Goal: Task Accomplishment & Management: Manage account settings

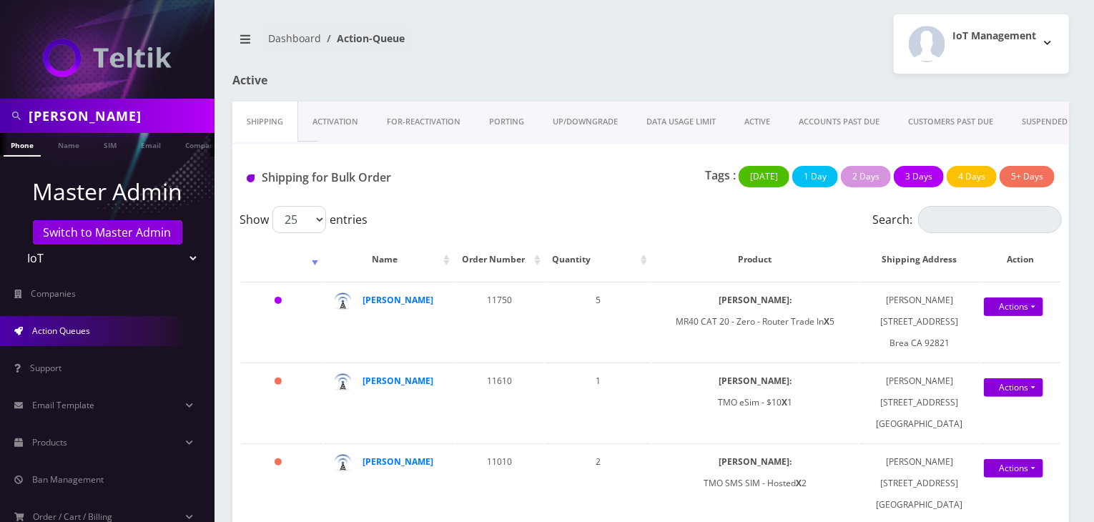
scroll to position [0, 7]
drag, startPoint x: 129, startPoint y: 109, endPoint x: 0, endPoint y: 109, distance: 128.7
click at [0, 109] on div "darren" at bounding box center [107, 116] width 214 height 34
type input "danial"
click at [62, 148] on link "Name" at bounding box center [69, 145] width 36 height 24
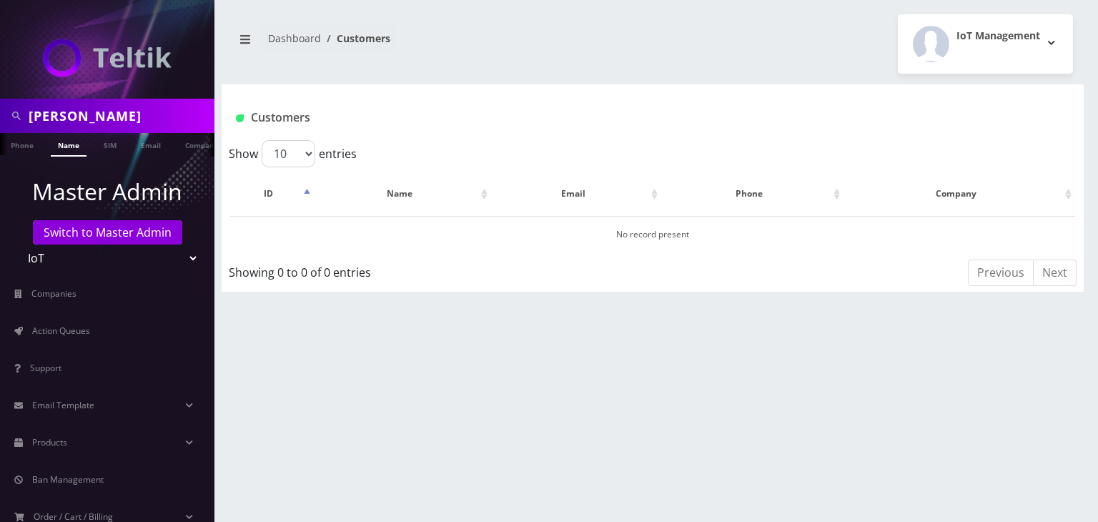
drag, startPoint x: 49, startPoint y: 97, endPoint x: 0, endPoint y: 94, distance: 48.7
click at [0, 99] on div "danial" at bounding box center [107, 116] width 214 height 34
type input "m"
type input "komail"
click at [75, 141] on link "Name" at bounding box center [69, 145] width 36 height 24
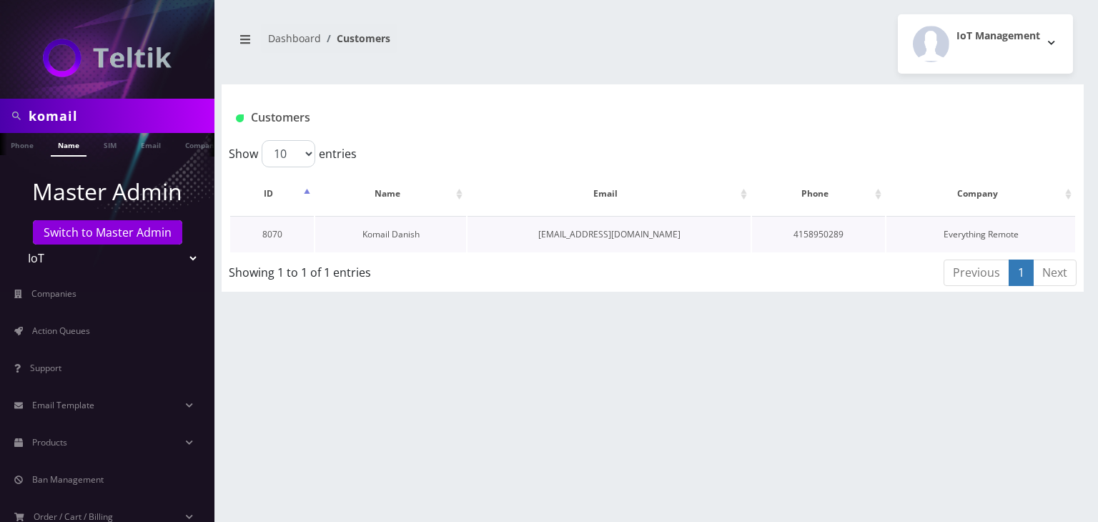
click at [405, 229] on link "Komail Danish" at bounding box center [390, 234] width 57 height 12
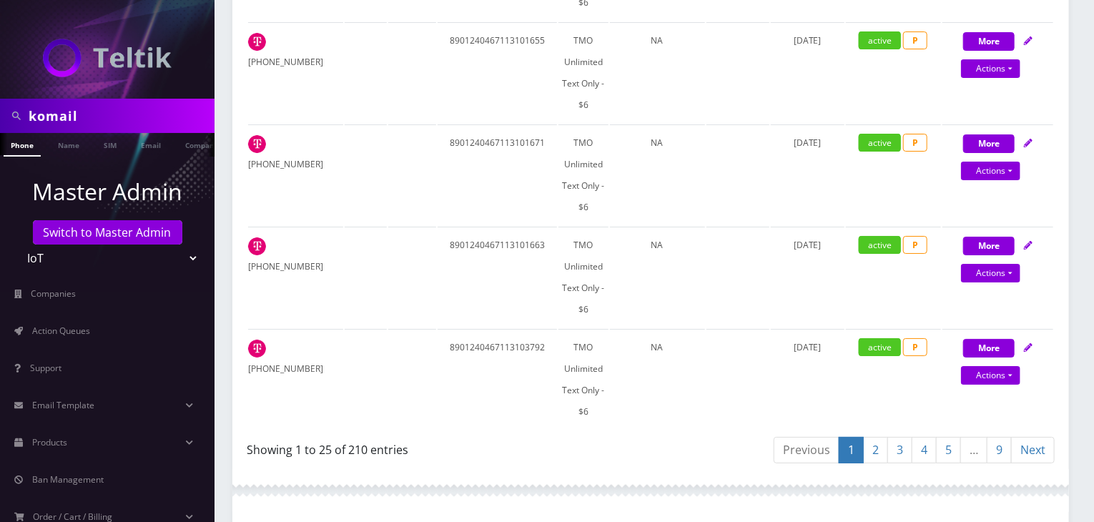
scroll to position [2971, 0]
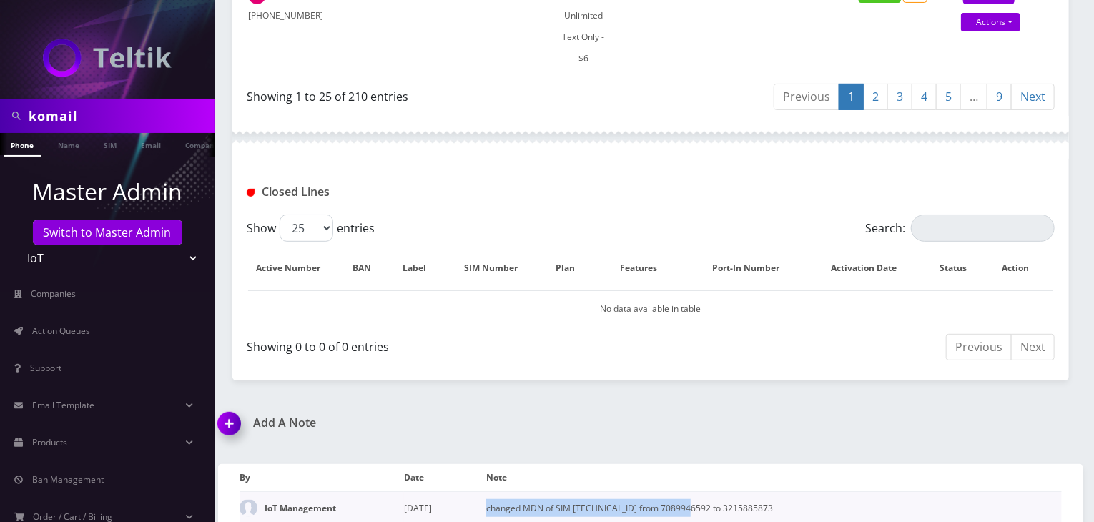
drag, startPoint x: 486, startPoint y: 494, endPoint x: 681, endPoint y: 481, distance: 194.9
click at [688, 493] on td "changed MDN of SIM 8901240467113106175 from 7089946592 to 3215885873" at bounding box center [773, 507] width 575 height 33
click at [570, 332] on div "Showing 0 to 0 of 0 entries" at bounding box center [443, 343] width 393 height 23
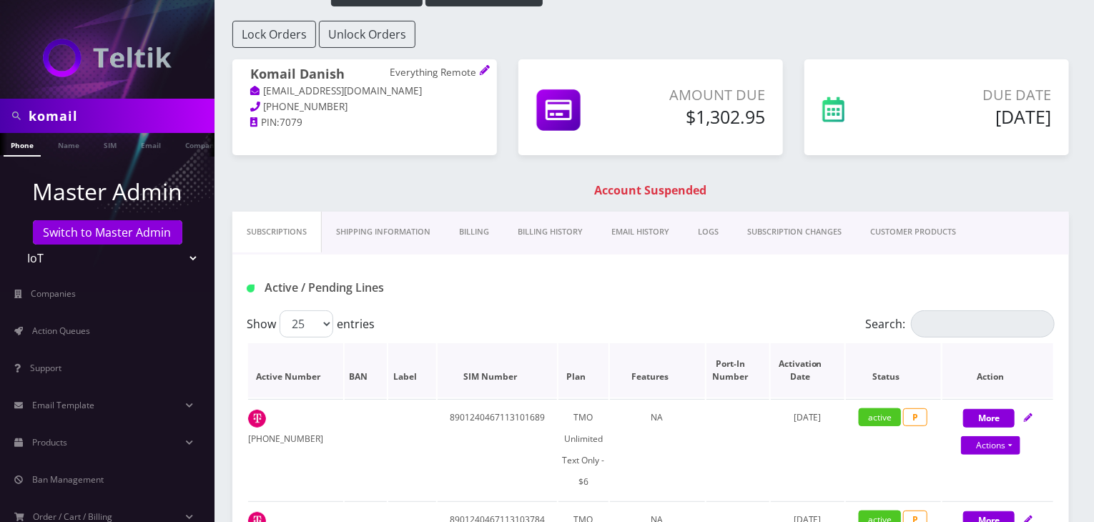
scroll to position [119, 0]
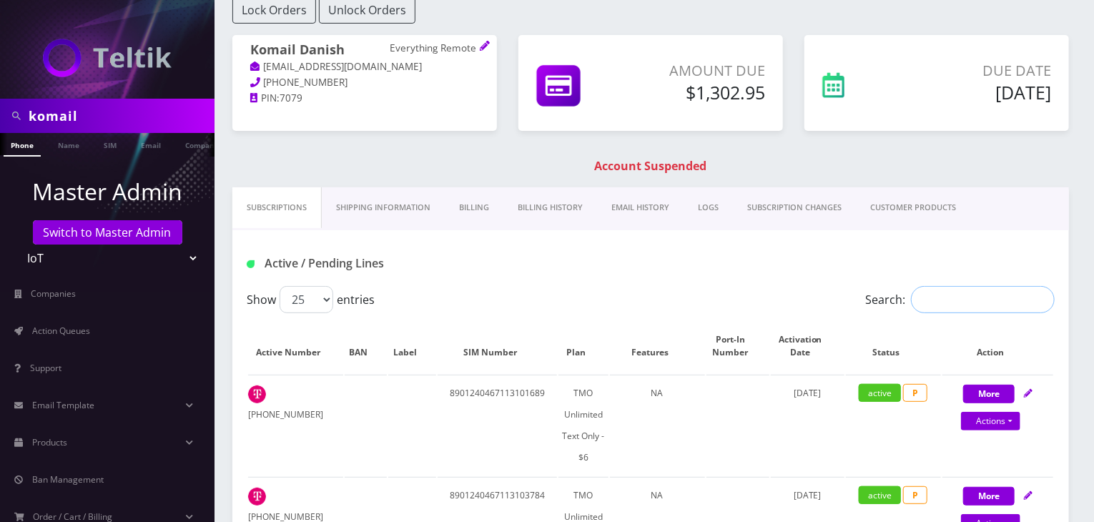
click at [964, 297] on input "Search:" at bounding box center [983, 299] width 144 height 27
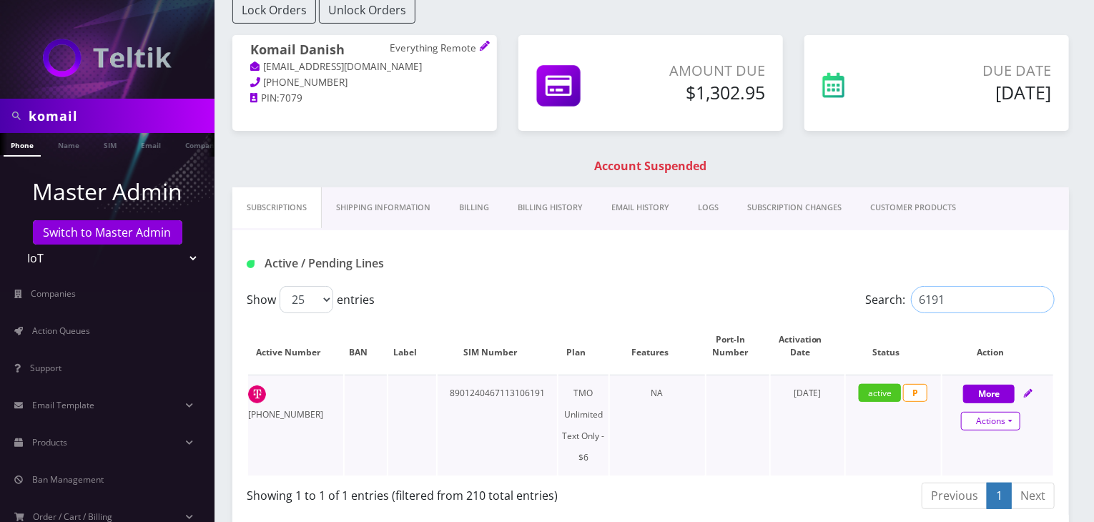
type input "6191"
click at [998, 417] on link "Actions" at bounding box center [990, 421] width 59 height 19
select select "TMO Prepaid Sim - $2"
select select "516"
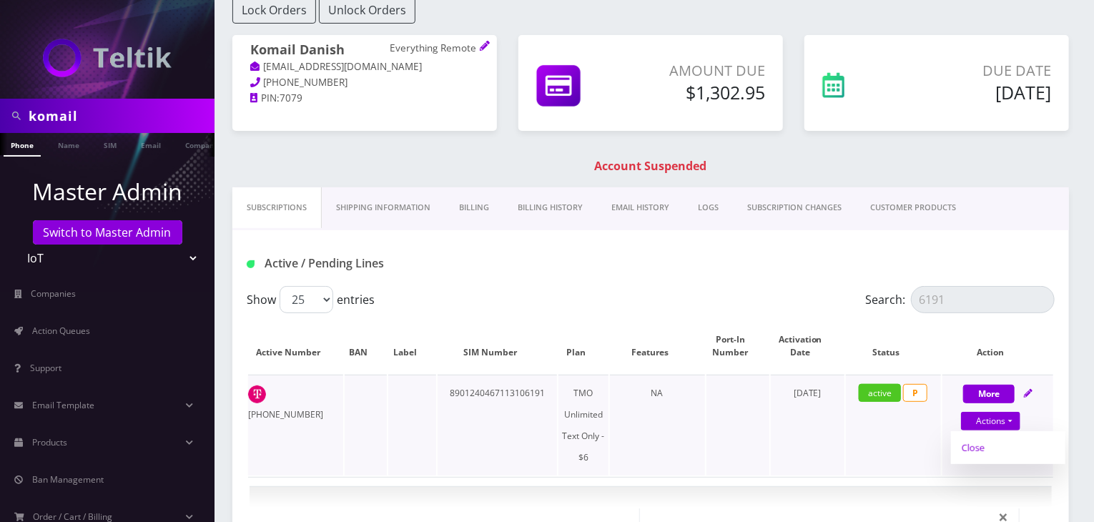
click at [981, 446] on link "Close" at bounding box center [1008, 447] width 114 height 21
type input "09/29/2025"
select select "TMO Prepaid Sim - $2"
select select "516"
click at [973, 458] on link "Confirm" at bounding box center [995, 456] width 93 height 17
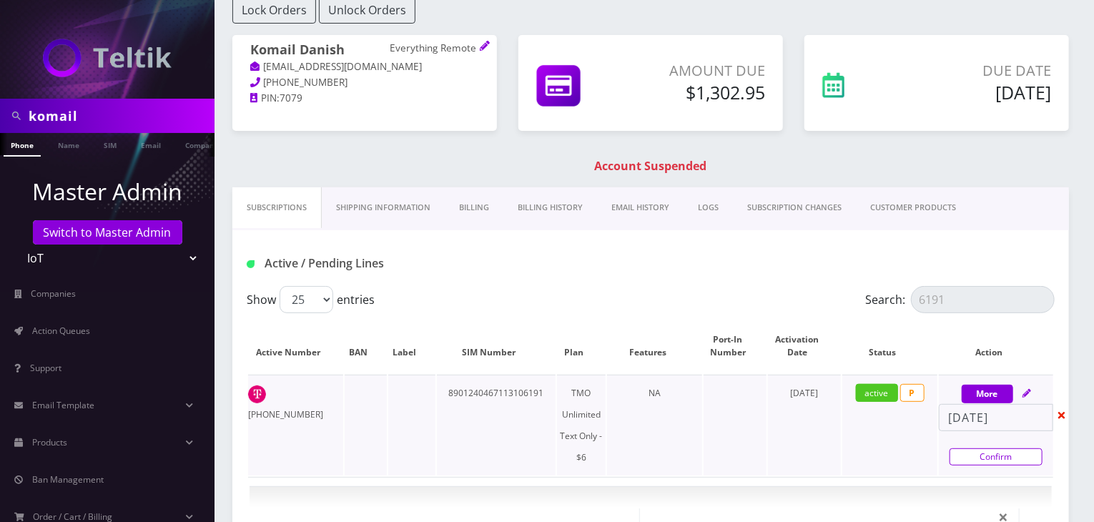
select select "TMO Prepaid Sim - $2"
select select "516"
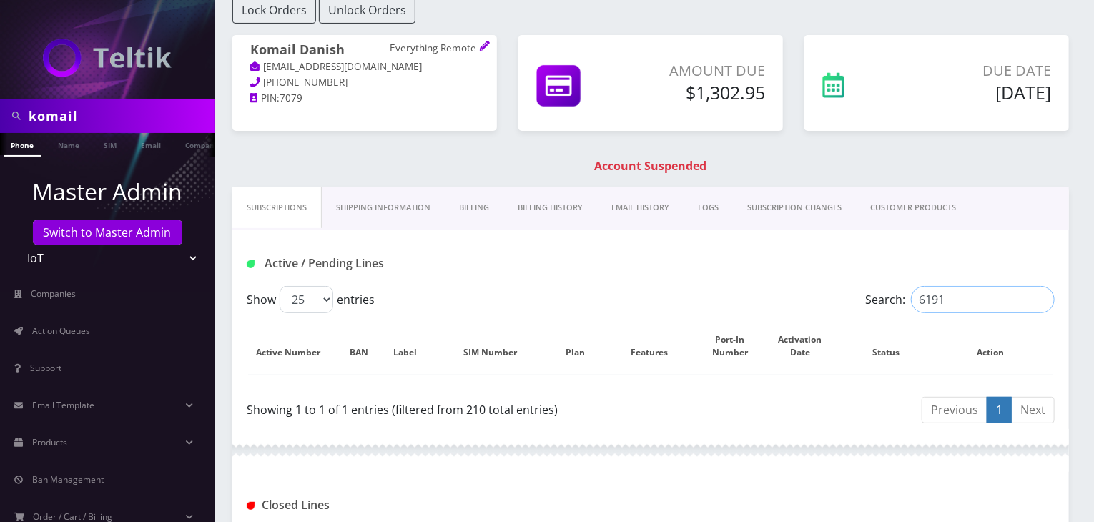
click at [947, 304] on input "6191" at bounding box center [983, 299] width 144 height 27
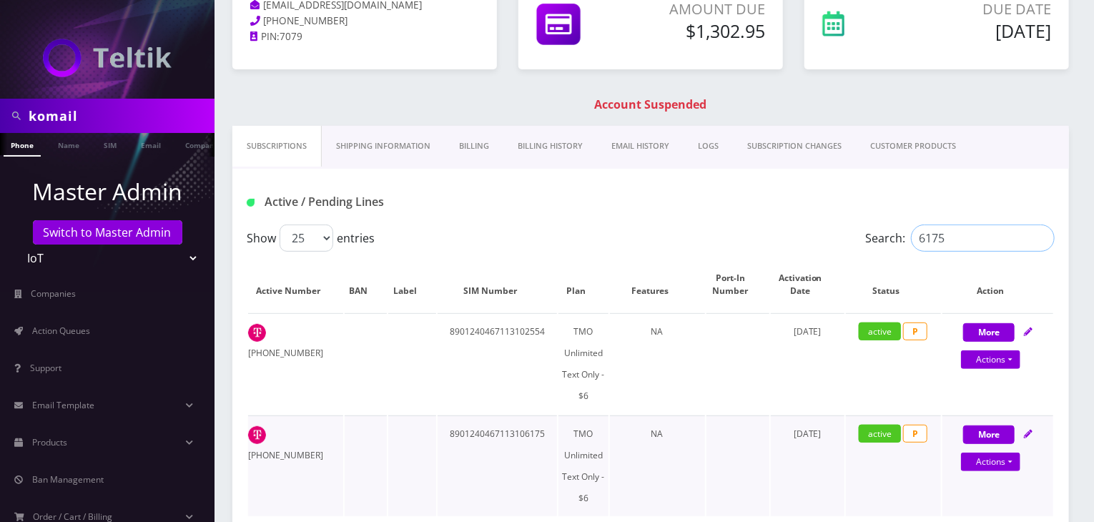
scroll to position [238, 0]
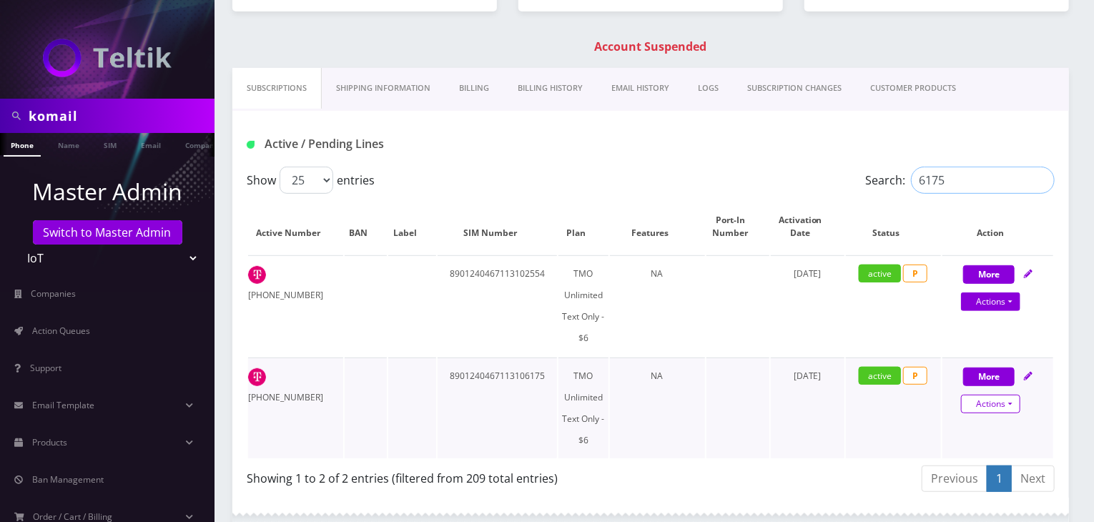
type input "6175"
click at [972, 401] on link "Actions" at bounding box center [990, 404] width 59 height 19
select select "TMO Prepaid Sim - $2"
select select "516"
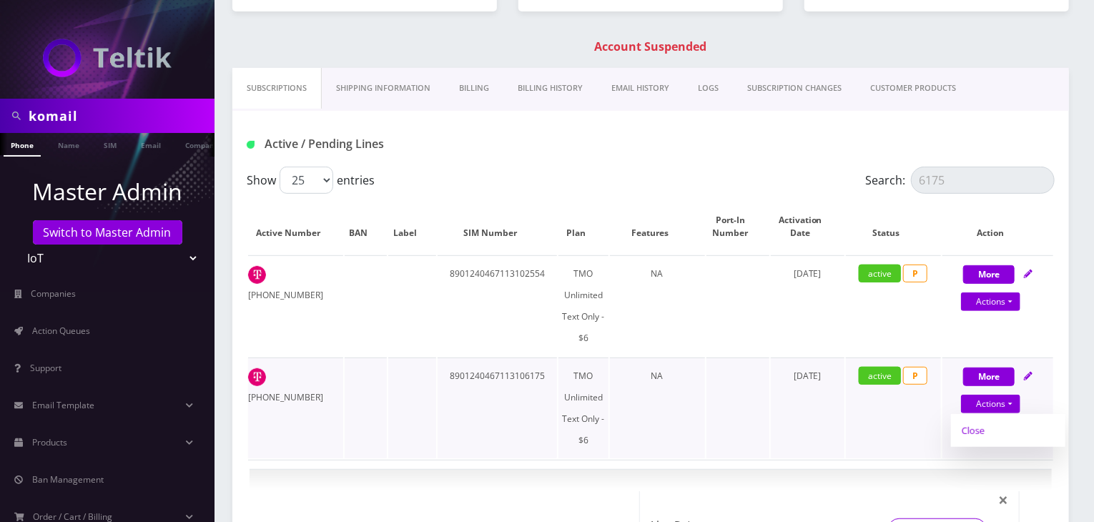
click at [972, 429] on link "Close" at bounding box center [1008, 430] width 114 height 21
type input "09/29/2025"
select select "TMO Prepaid Sim - $2"
select select "516"
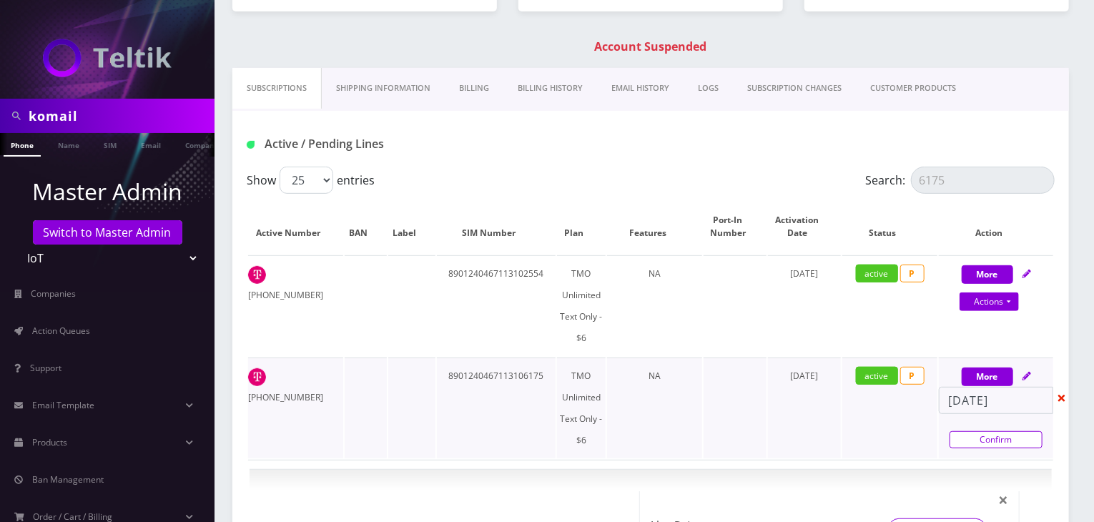
click at [974, 437] on link "Confirm" at bounding box center [995, 439] width 93 height 17
select select "TMO Prepaid Sim - $2"
select select "516"
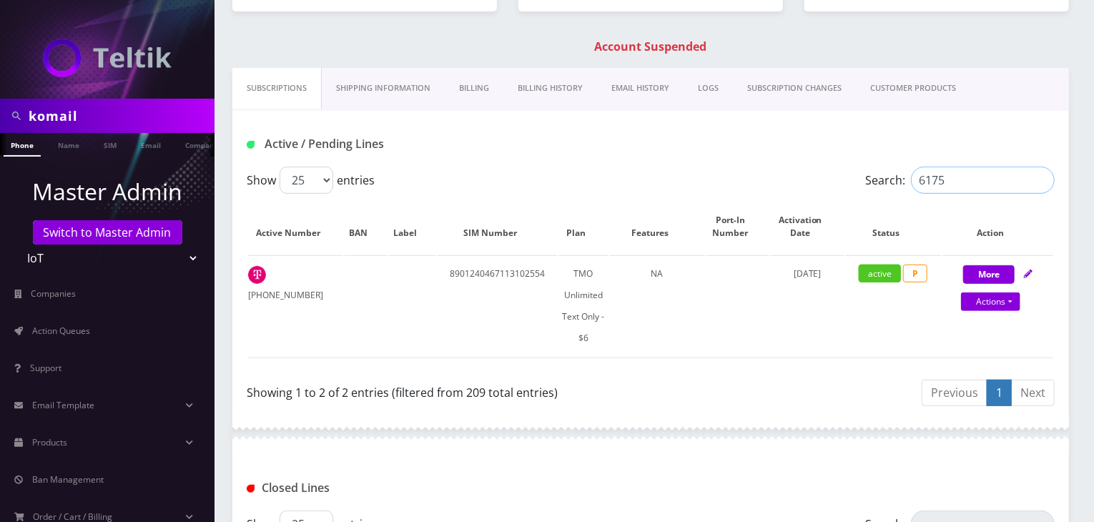
click at [957, 178] on input "6175" at bounding box center [983, 180] width 144 height 27
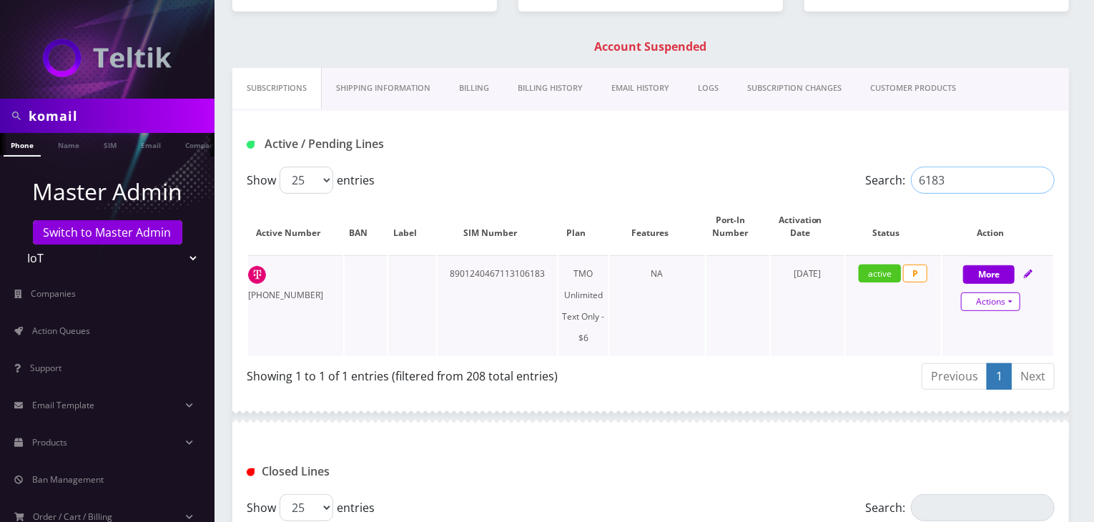
type input "6183"
click at [986, 301] on link "Actions" at bounding box center [990, 301] width 59 height 19
select select "TMO Prepaid Sim - $2"
select select "516"
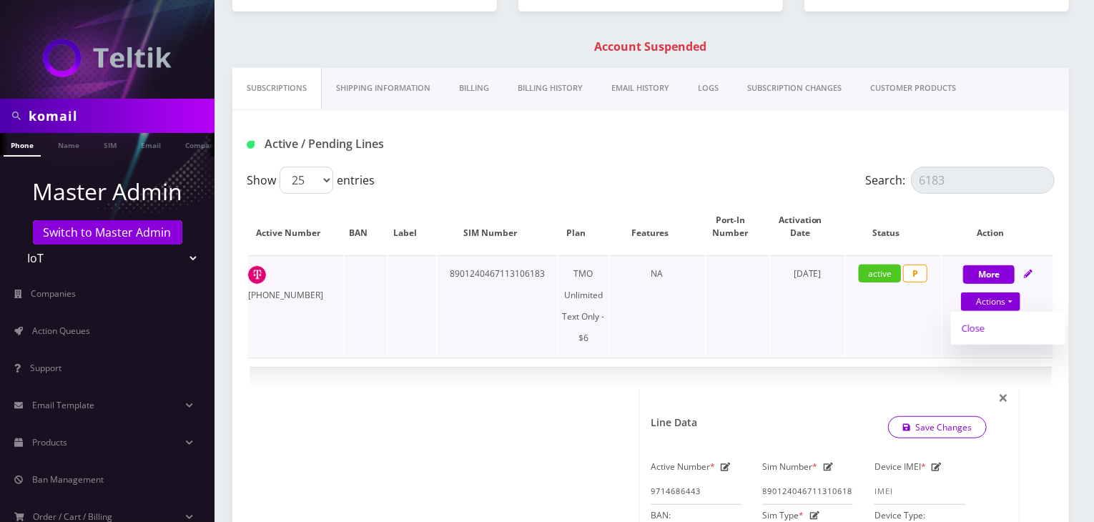
click at [978, 321] on link "Close" at bounding box center [1008, 327] width 114 height 21
type input "09/29/2025"
select select "TMO Prepaid Sim - $2"
select select "516"
click at [967, 340] on link "Confirm" at bounding box center [995, 337] width 93 height 17
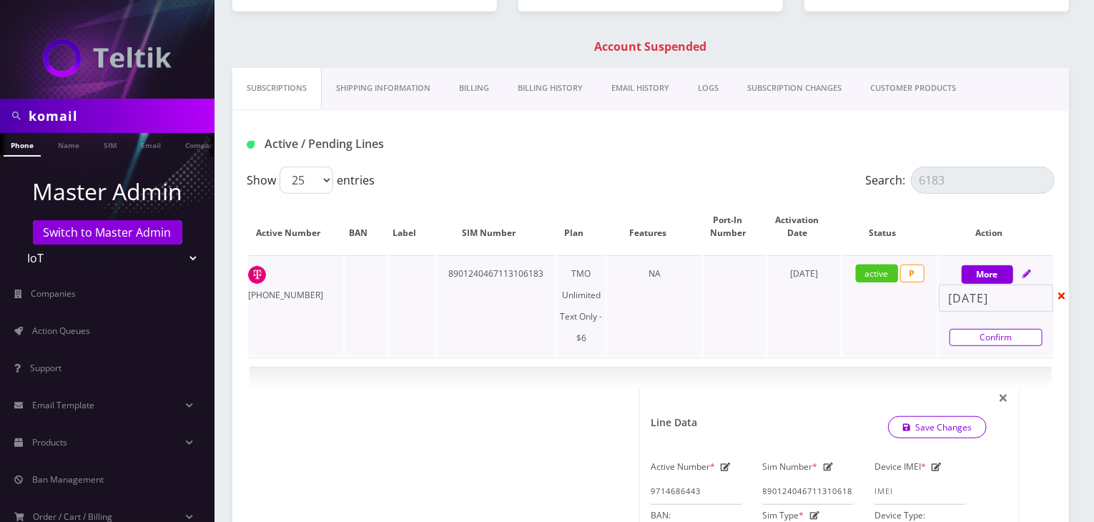
select select "TMO Prepaid Sim - $2"
select select "516"
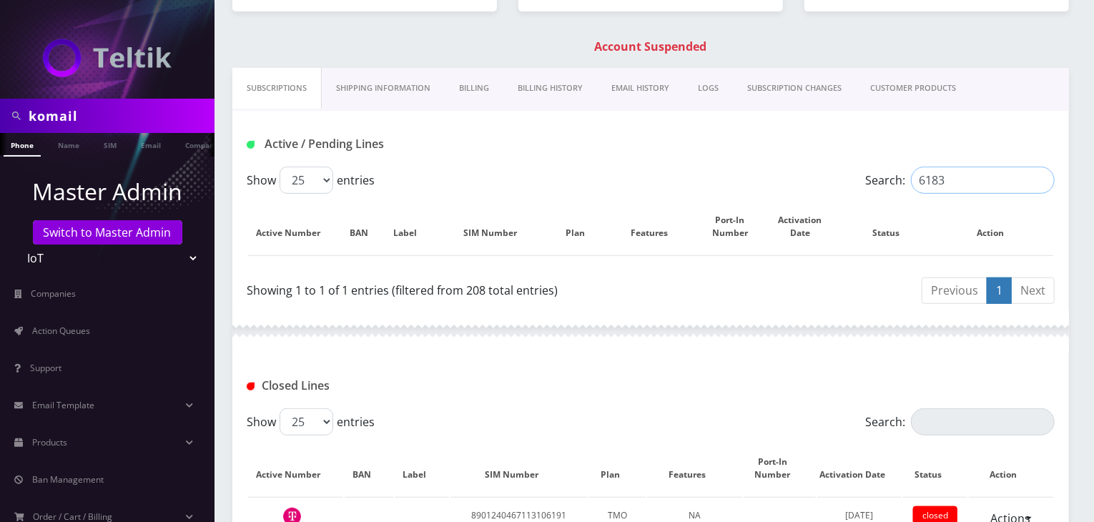
click at [961, 184] on input "6183" at bounding box center [983, 180] width 144 height 27
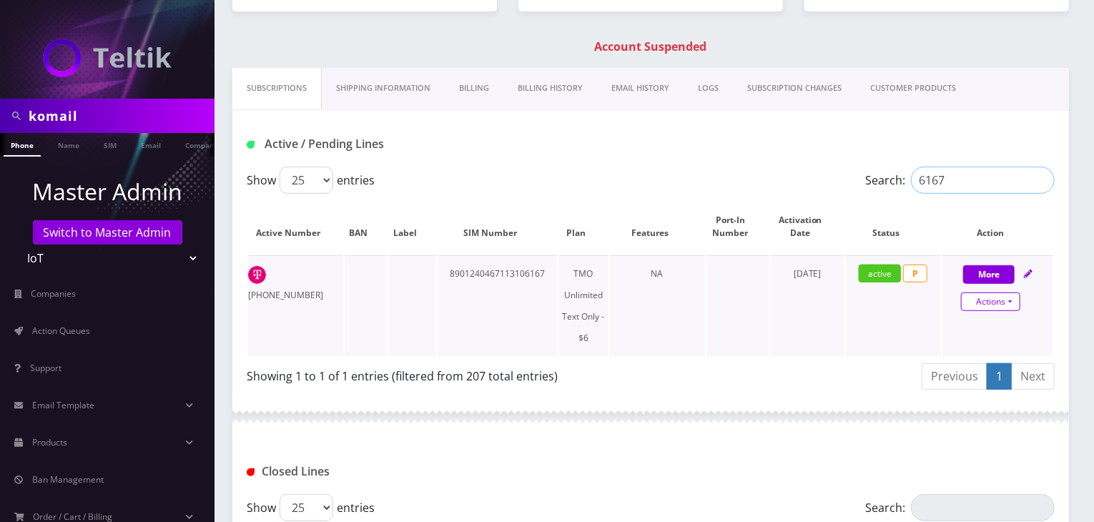
type input "6167"
click at [990, 298] on link "Actions" at bounding box center [990, 301] width 59 height 19
select select "TMO Prepaid Sim - $2"
select select "516"
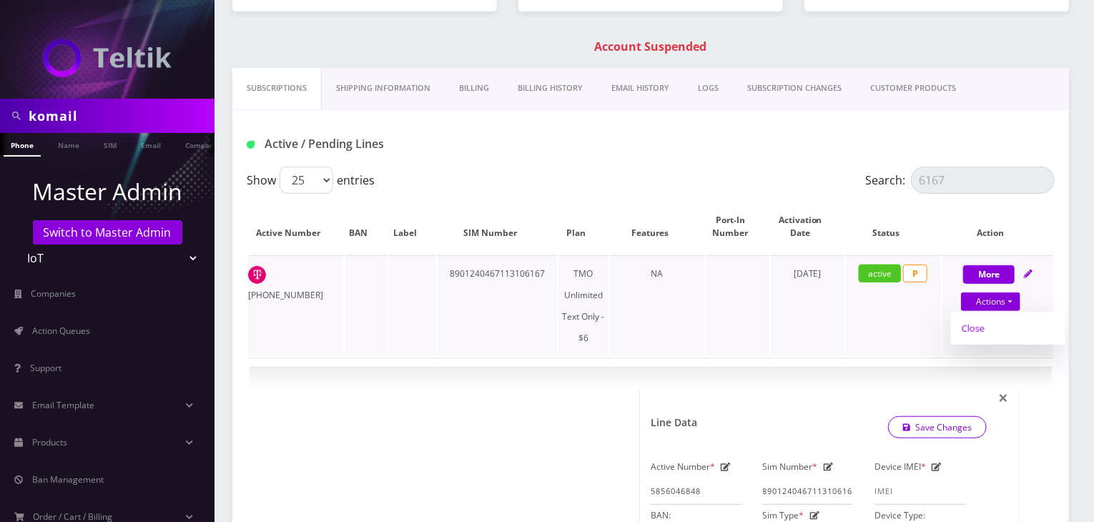
click at [981, 322] on link "Close" at bounding box center [1008, 327] width 114 height 21
type input "09/29/2025"
select select "TMO Prepaid Sim - $2"
select select "516"
click at [982, 331] on link "Confirm" at bounding box center [995, 337] width 93 height 17
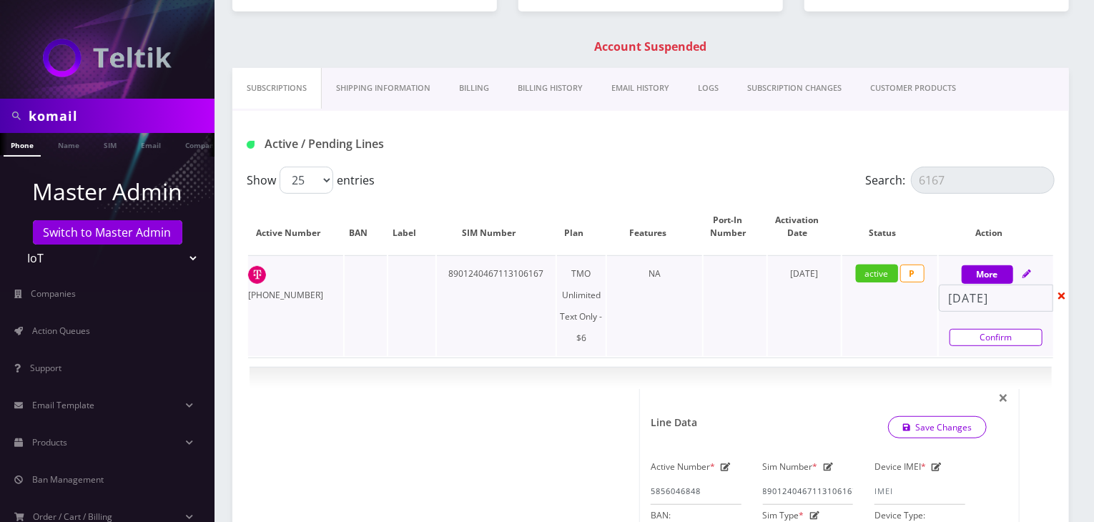
select select "TMO Prepaid Sim - $2"
select select "516"
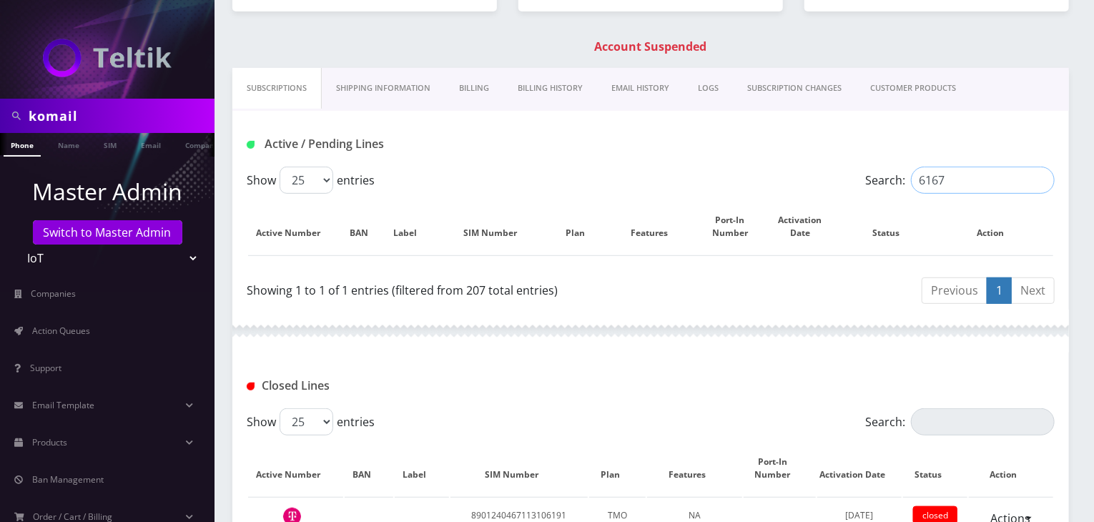
click at [949, 177] on input "6167" at bounding box center [983, 180] width 144 height 27
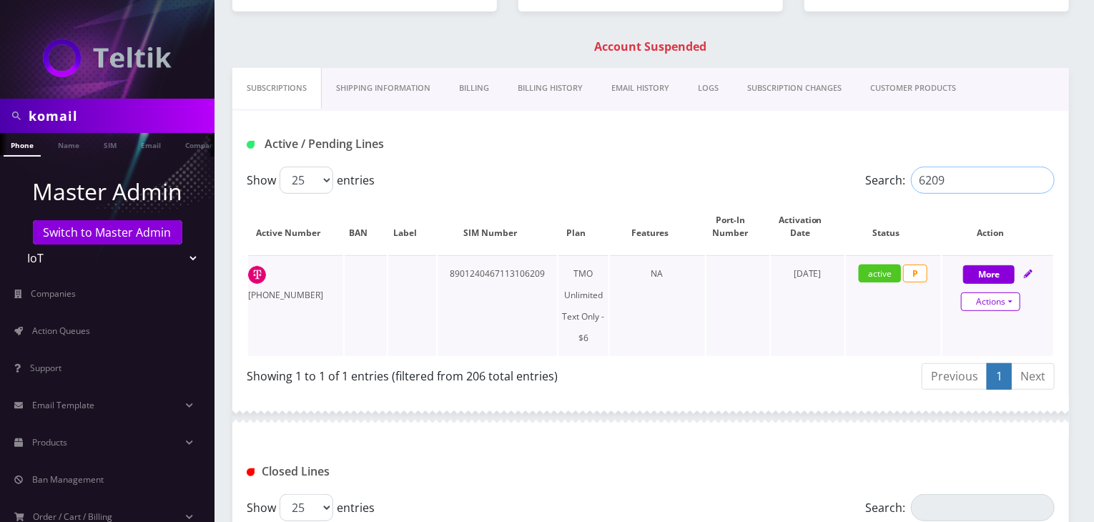
type input "6209"
click at [978, 303] on link "Actions" at bounding box center [990, 301] width 59 height 19
select select "TMO Prepaid Sim - $2"
select select "516"
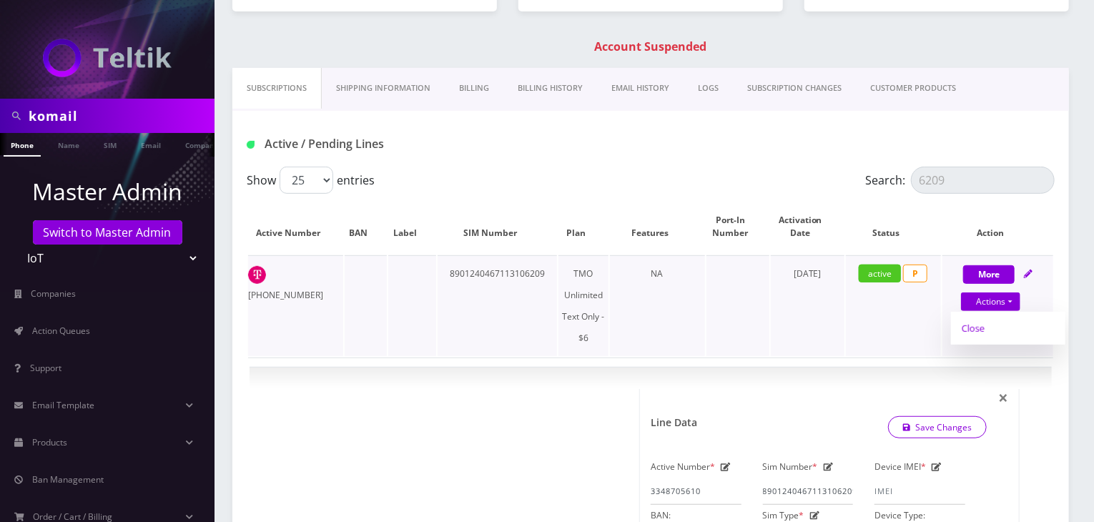
click at [968, 325] on link "Close" at bounding box center [1008, 327] width 114 height 21
type input "09/29/2025"
select select "TMO Prepaid Sim - $2"
select select "516"
click at [960, 339] on link "Confirm" at bounding box center [995, 337] width 93 height 17
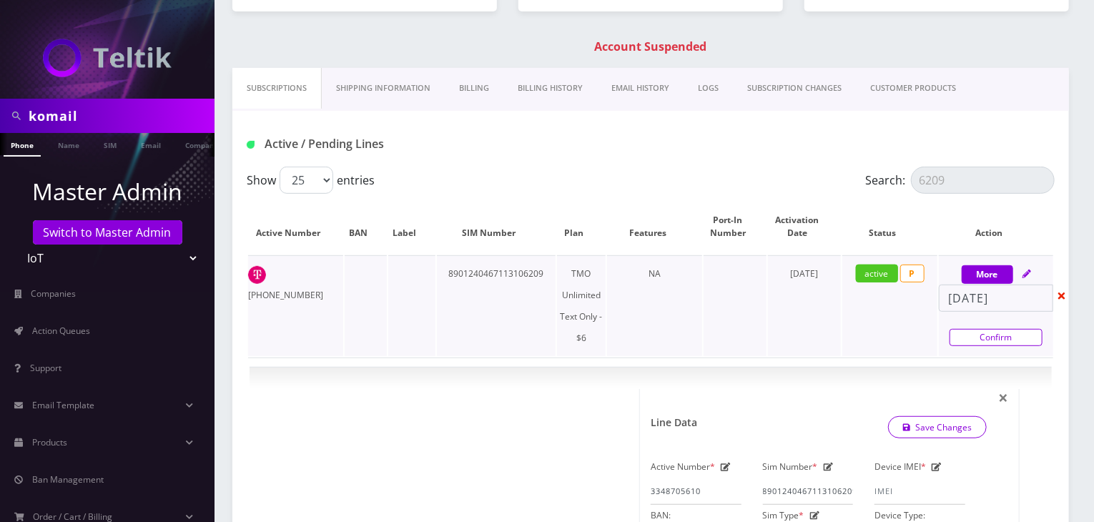
select select "TMO Prepaid Sim - $2"
select select "516"
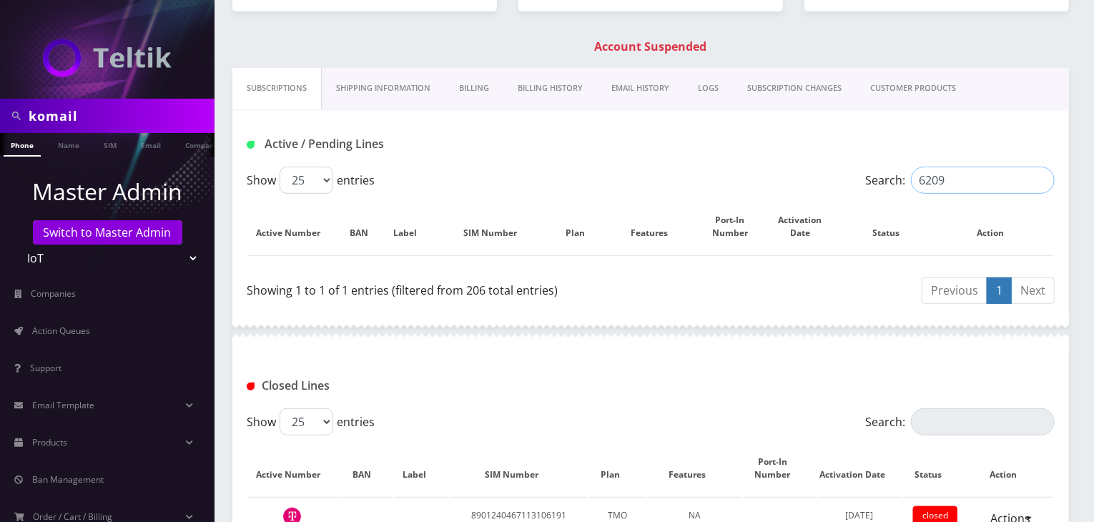
click at [969, 170] on input "6209" at bounding box center [983, 180] width 144 height 27
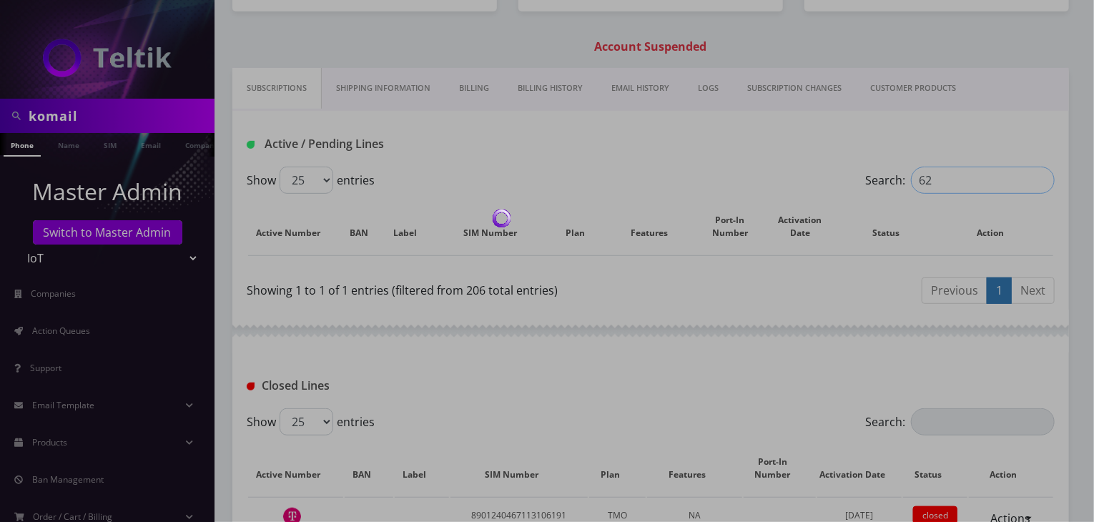
type input "6"
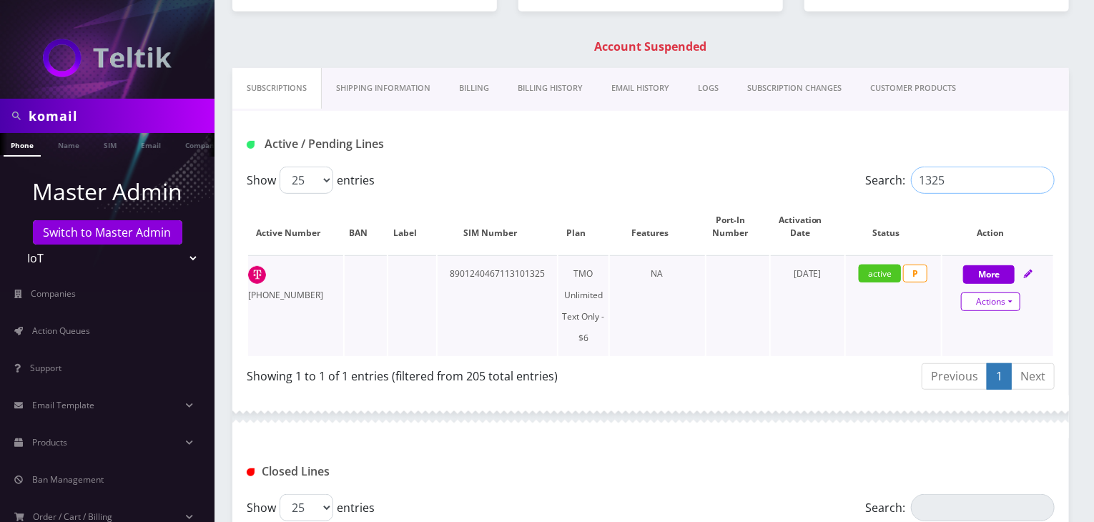
type input "1325"
click at [984, 295] on link "Actions" at bounding box center [990, 301] width 59 height 19
select select "TMO Prepaid Sim - $2"
select select "516"
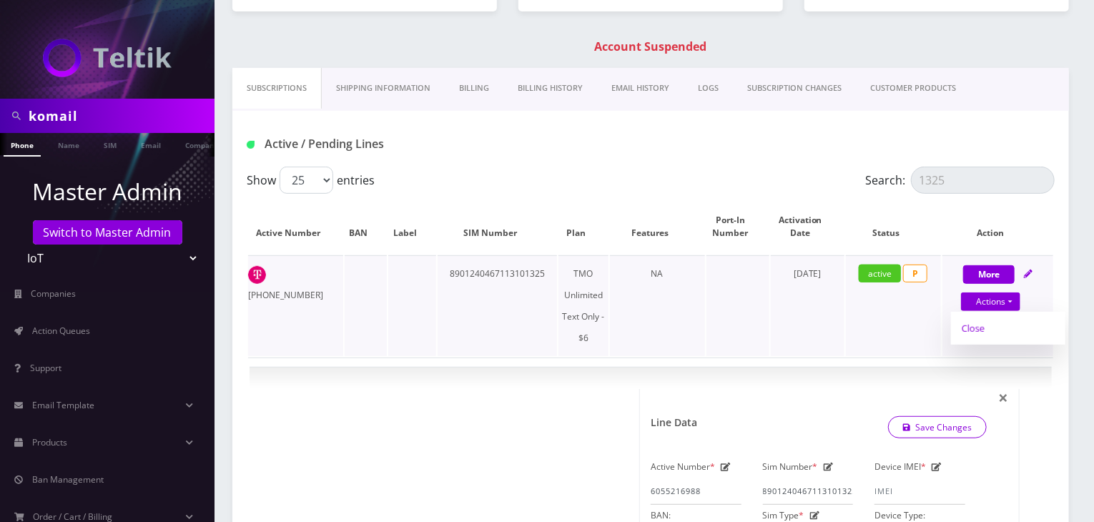
click at [971, 325] on link "Close" at bounding box center [1008, 327] width 114 height 21
type input "09/29/2025"
select select "TMO Prepaid Sim - $2"
select select "516"
click at [967, 337] on link "Confirm" at bounding box center [995, 337] width 93 height 17
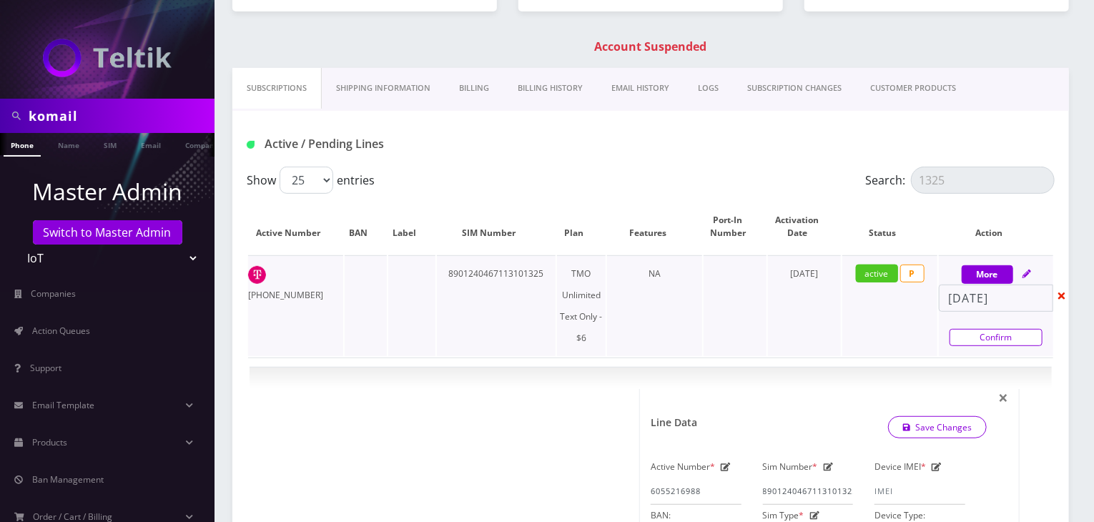
select select "TMO Prepaid Sim - $2"
select select "516"
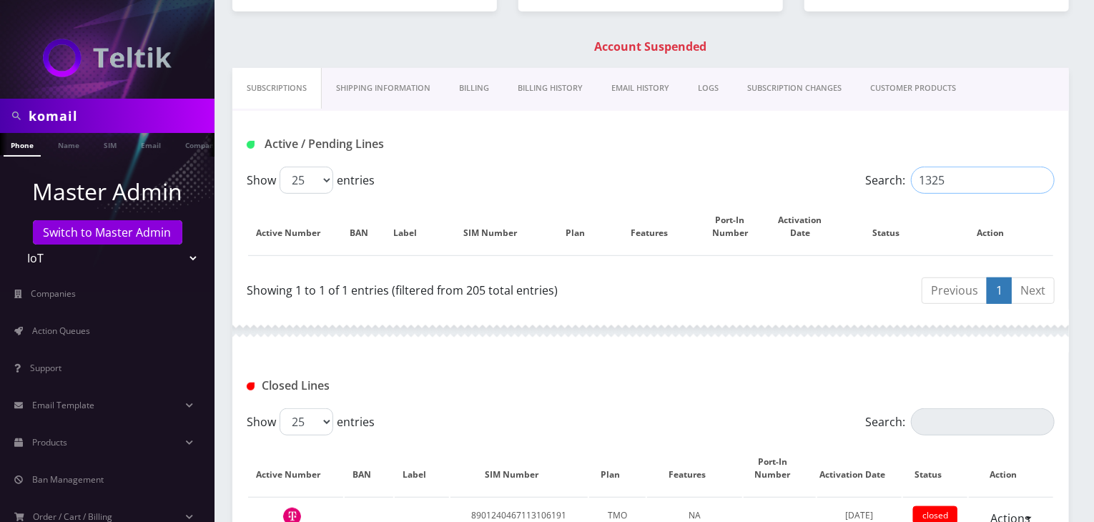
click at [957, 178] on input "1325" at bounding box center [983, 180] width 144 height 27
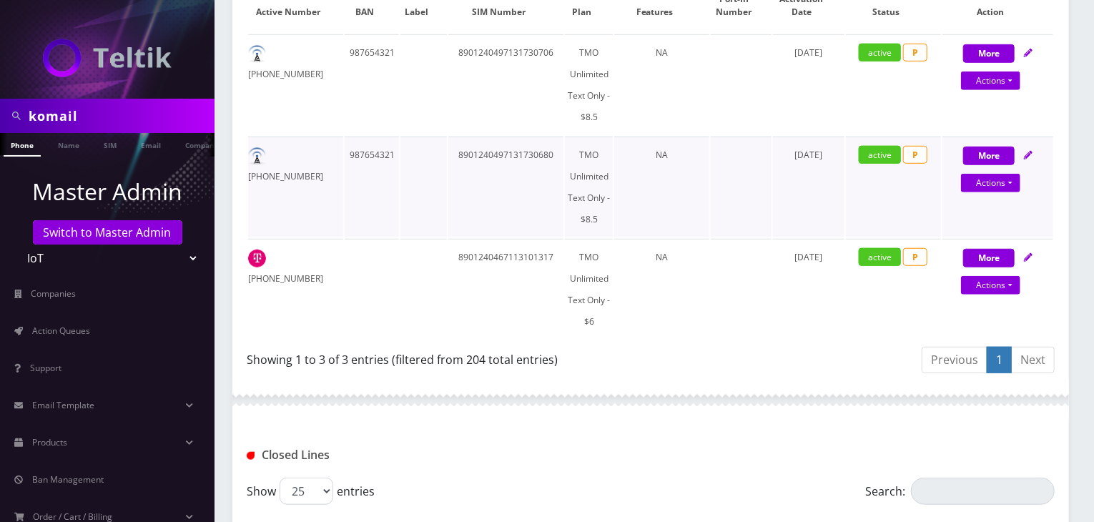
scroll to position [476, 0]
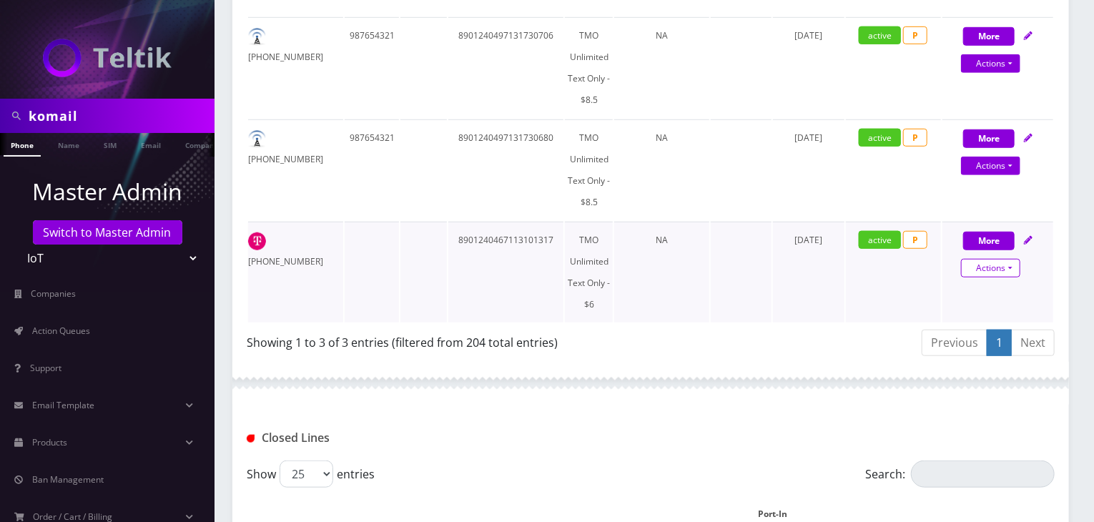
type input "1317"
click at [978, 266] on link "Actions" at bounding box center [990, 268] width 59 height 19
select select "TMO Prepaid Sim - $2"
select select "516"
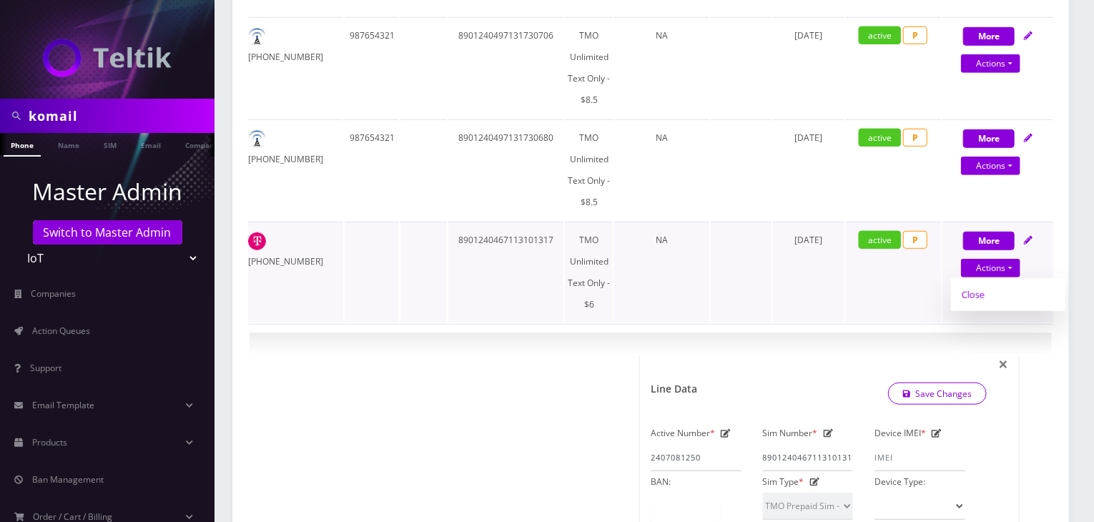
click at [977, 287] on link "Close" at bounding box center [1008, 294] width 114 height 21
type input "09/29/2025"
select select "TMO Prepaid Sim - $2"
select select "516"
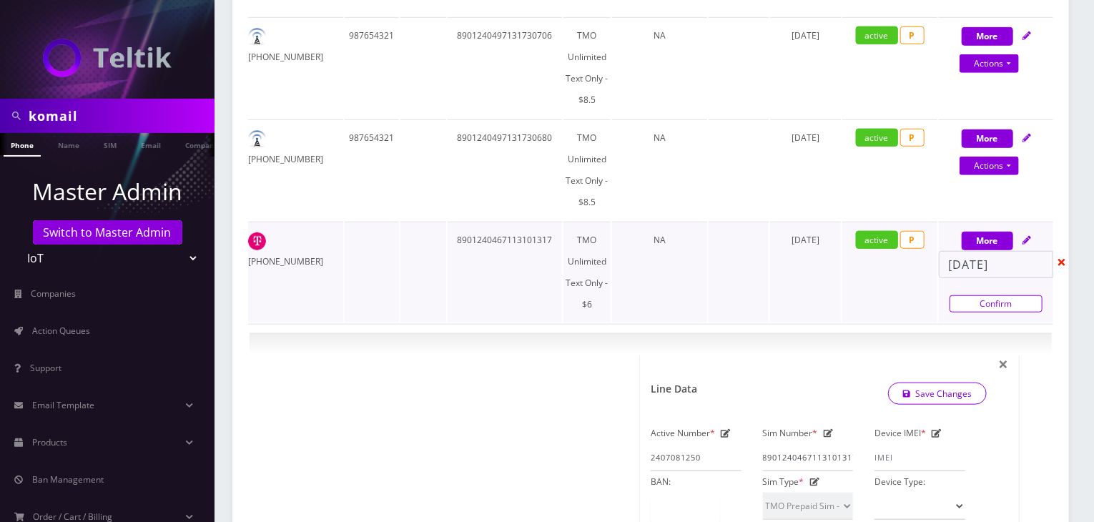
click at [964, 307] on link "Confirm" at bounding box center [995, 303] width 93 height 17
select select "TMO Prepaid Sim - $2"
select select "516"
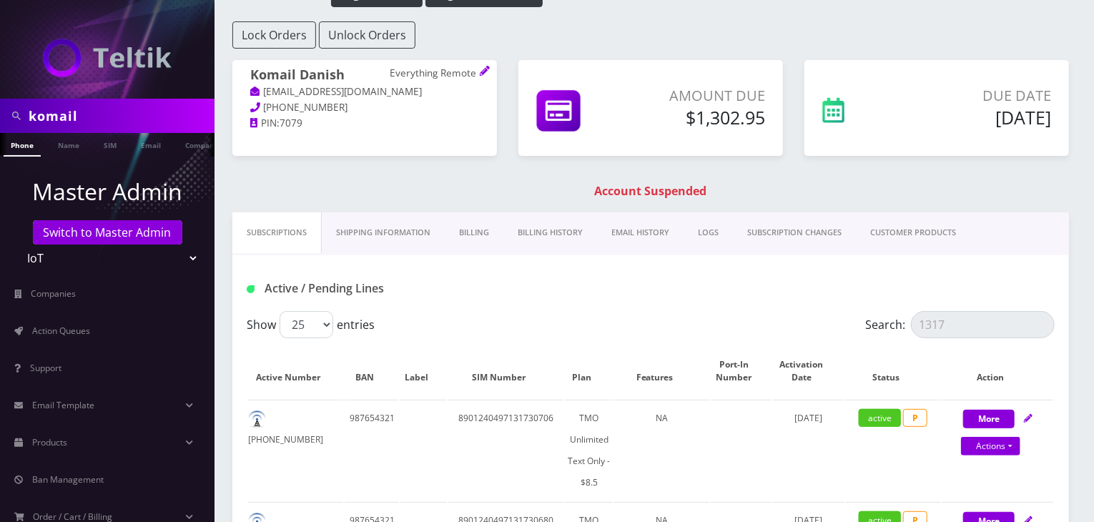
scroll to position [119, 0]
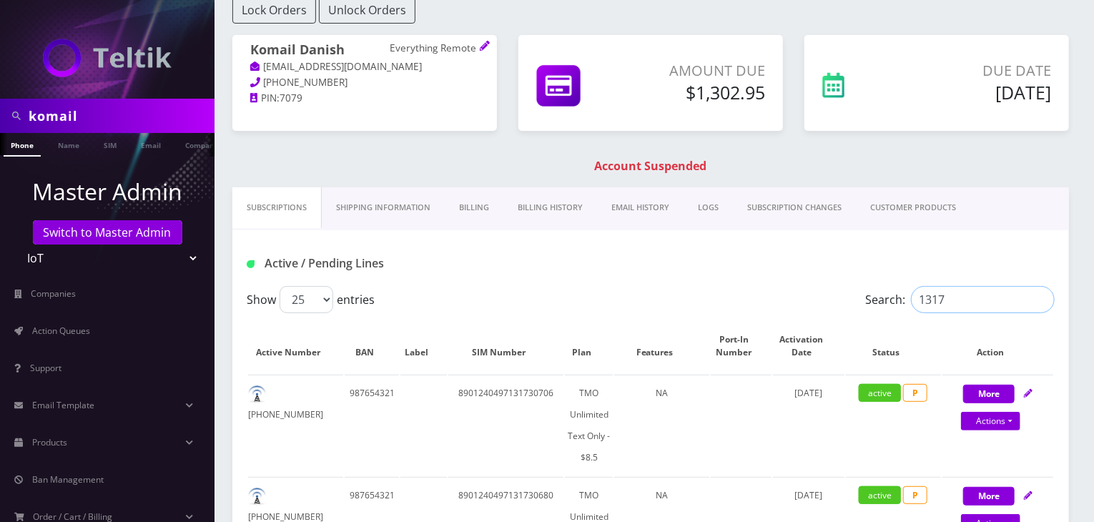
click at [977, 296] on input "1317" at bounding box center [983, 299] width 144 height 27
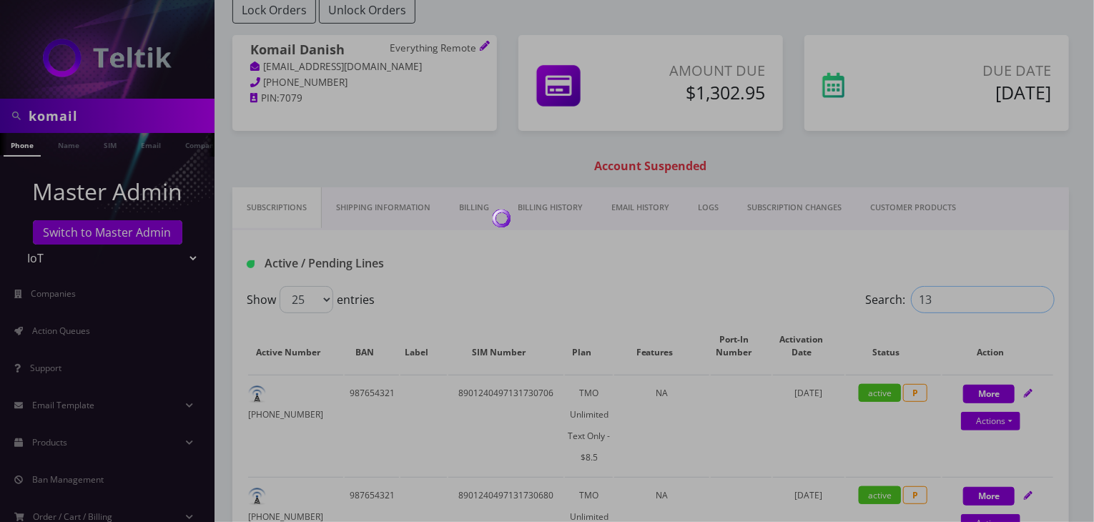
type input "1"
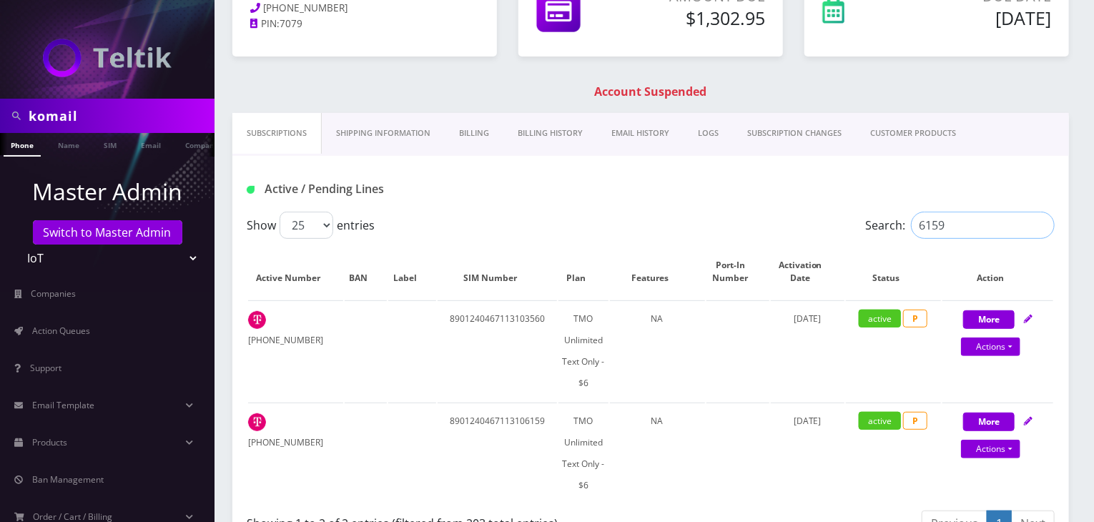
scroll to position [238, 0]
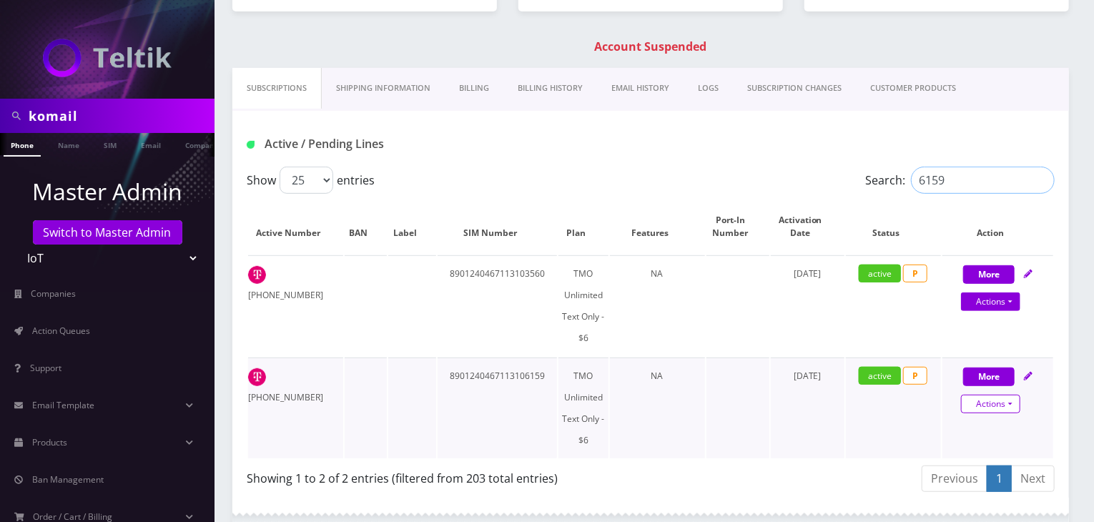
type input "6159"
click at [992, 398] on link "Actions" at bounding box center [990, 404] width 59 height 19
select select "TMO Prepaid Sim - $2"
select select "516"
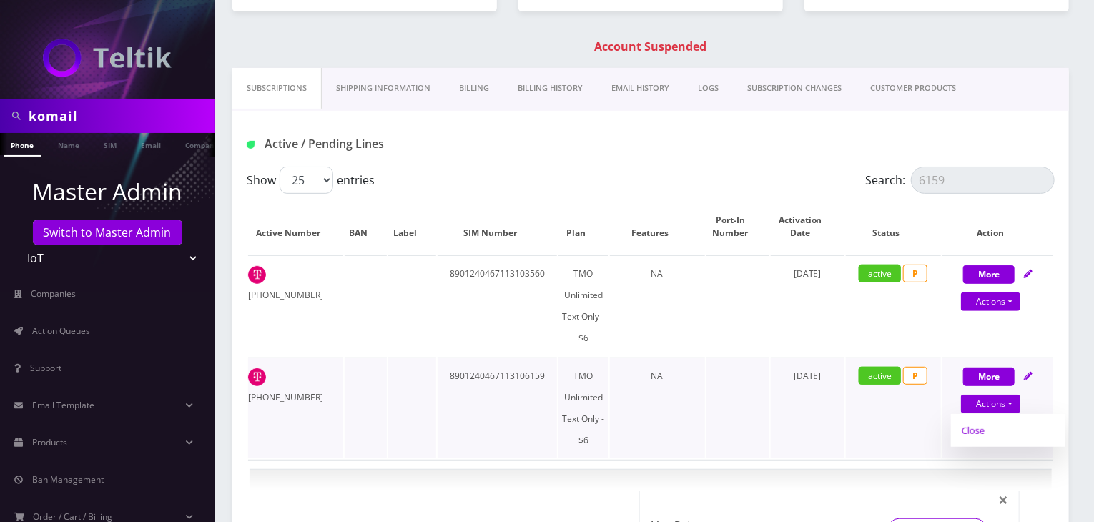
click at [984, 430] on link "Close" at bounding box center [1008, 430] width 114 height 21
type input "09/29/2025"
select select "TMO Prepaid Sim - $2"
select select "516"
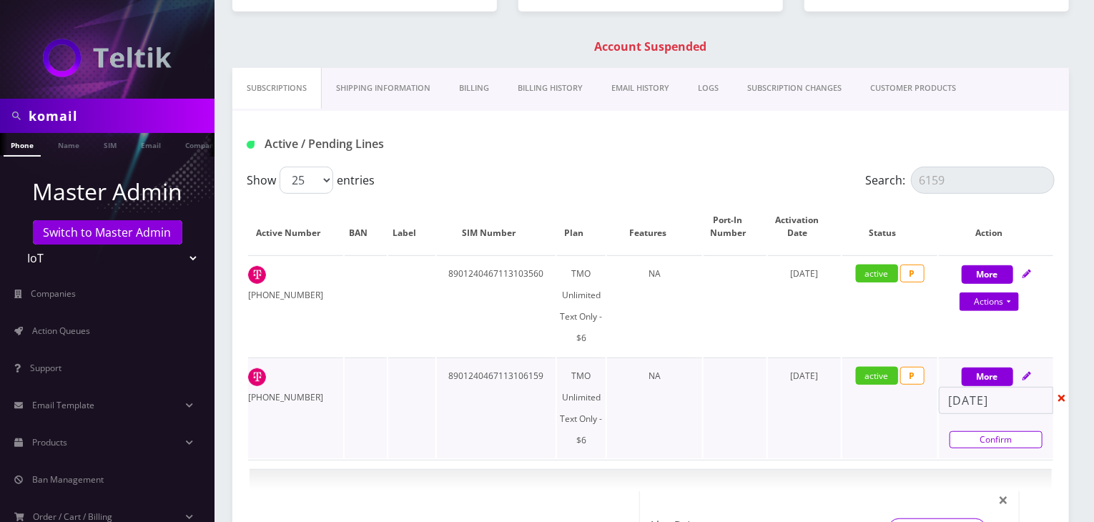
click at [976, 444] on link "Confirm" at bounding box center [995, 439] width 93 height 17
select select "TMO Prepaid Sim - $2"
select select "516"
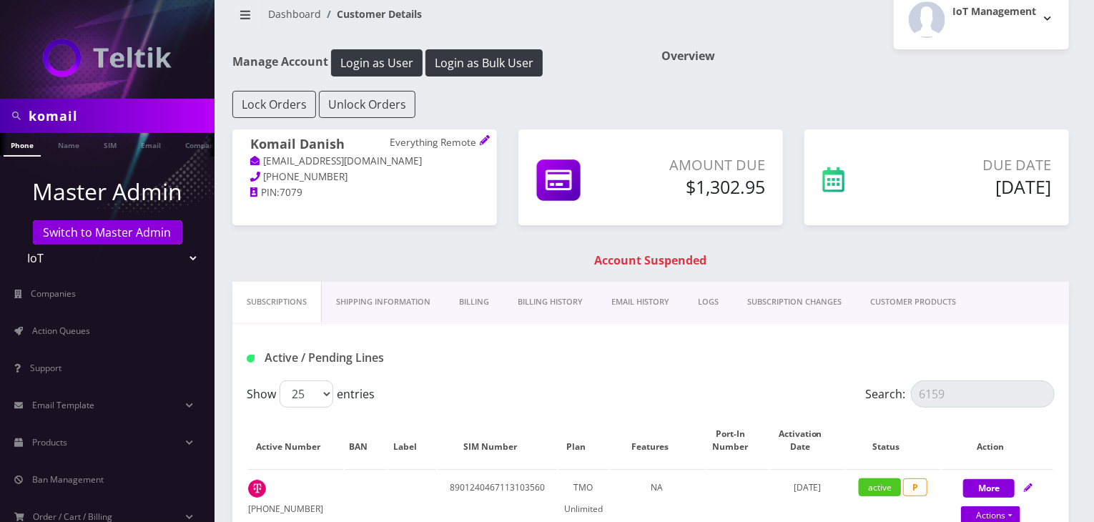
scroll to position [0, 0]
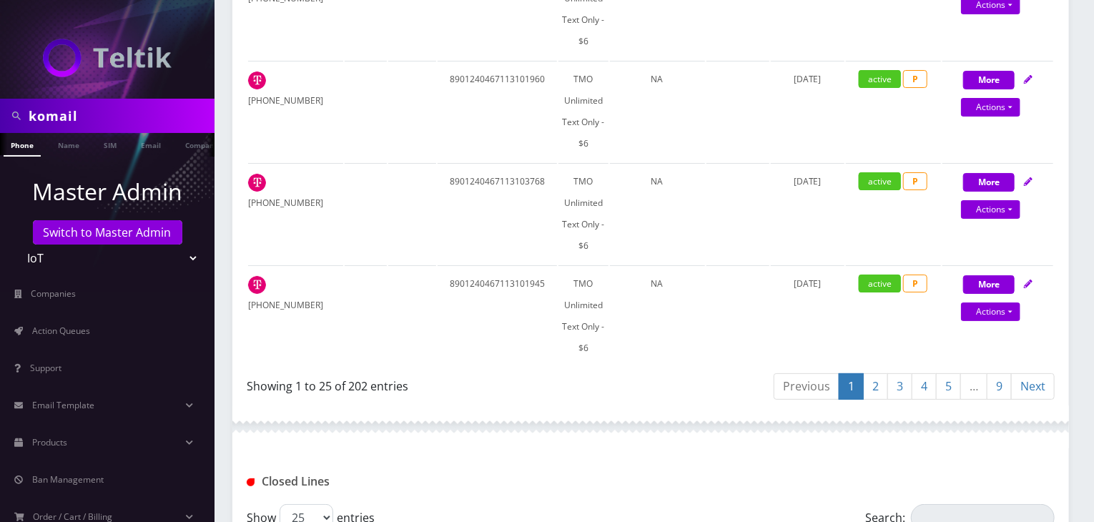
scroll to position [2689, 0]
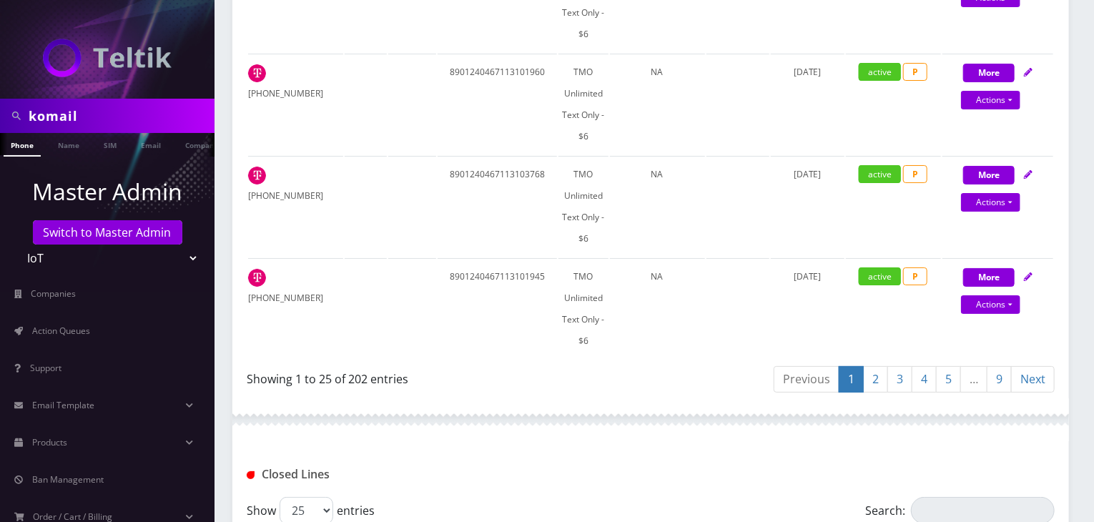
drag, startPoint x: 115, startPoint y: 105, endPoint x: 0, endPoint y: 117, distance: 115.7
click at [0, 117] on div "komail" at bounding box center [107, 116] width 214 height 34
type input "raffi@evernethosting.com"
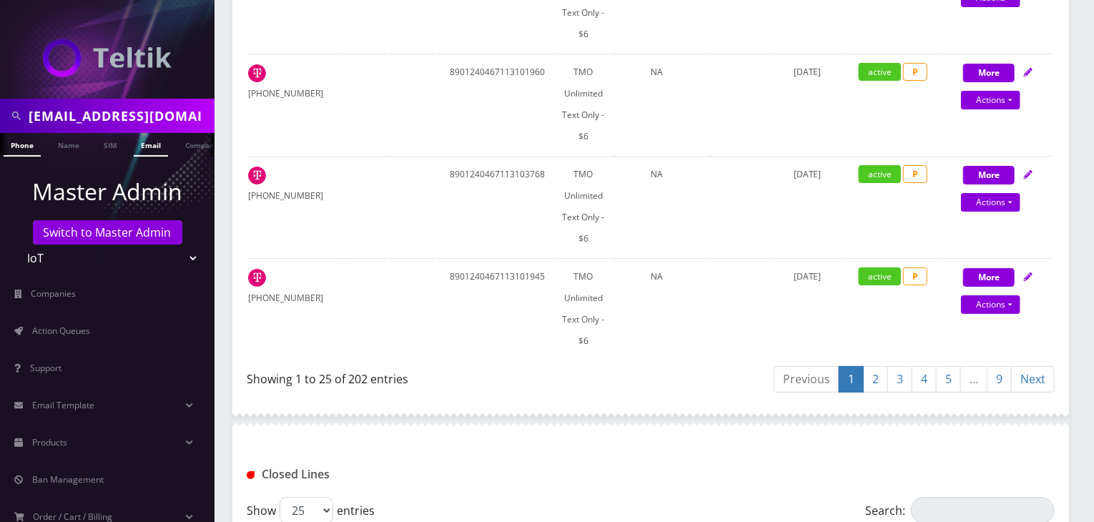
click at [152, 144] on link "Email" at bounding box center [151, 145] width 34 height 24
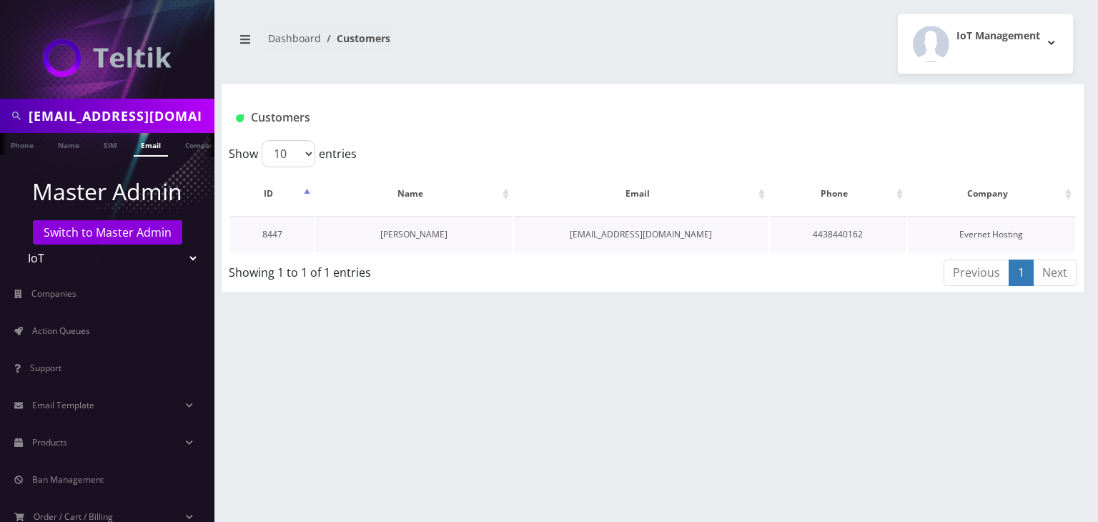
click at [426, 233] on link "[PERSON_NAME]" at bounding box center [413, 234] width 67 height 12
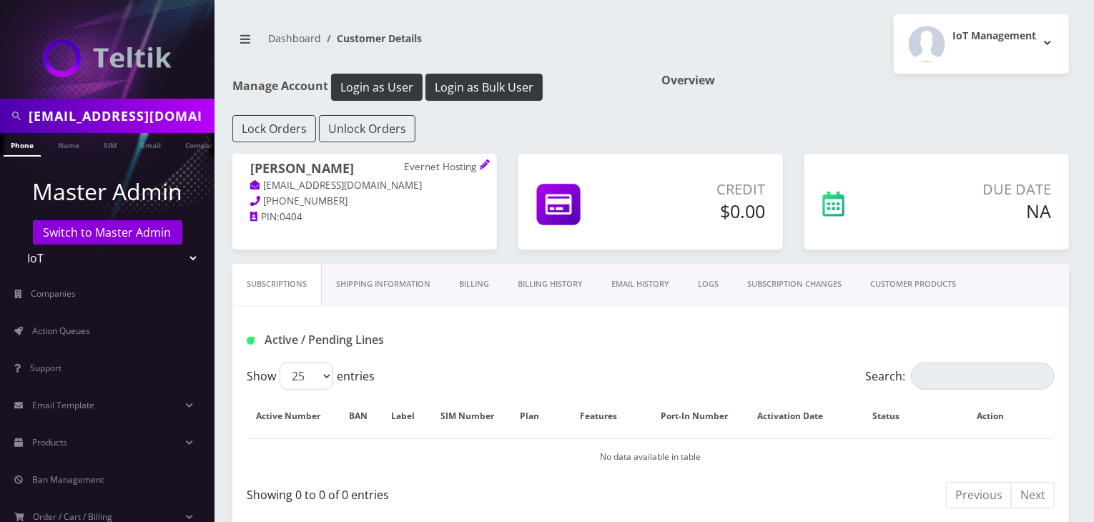
drag, startPoint x: 383, startPoint y: 167, endPoint x: 247, endPoint y: 166, distance: 135.8
click at [247, 166] on div "[PERSON_NAME] Evernet Hosting [EMAIL_ADDRESS][DOMAIN_NAME] [PHONE_NUMBER] PIN: …" at bounding box center [364, 193] width 265 height 79
copy h1 "Raffaele Mannarelli"
drag, startPoint x: 395, startPoint y: 185, endPoint x: 265, endPoint y: 187, distance: 130.1
click at [265, 187] on p "[EMAIL_ADDRESS][DOMAIN_NAME]" at bounding box center [364, 186] width 229 height 16
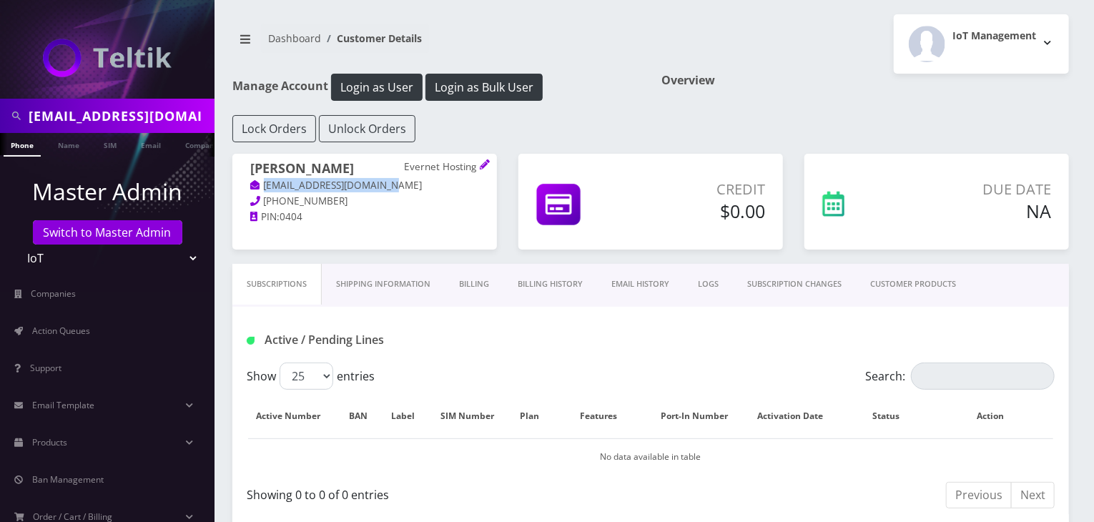
copy link "[EMAIL_ADDRESS][DOMAIN_NAME]"
drag, startPoint x: 377, startPoint y: 167, endPoint x: 257, endPoint y: 167, distance: 120.8
click at [252, 167] on h1 "Raffaele Mannarelli Evernet Hosting" at bounding box center [364, 169] width 229 height 17
copy h1 "Raffaele Mannarelli"
click at [425, 322] on div "Active / Pending Lines" at bounding box center [650, 335] width 836 height 56
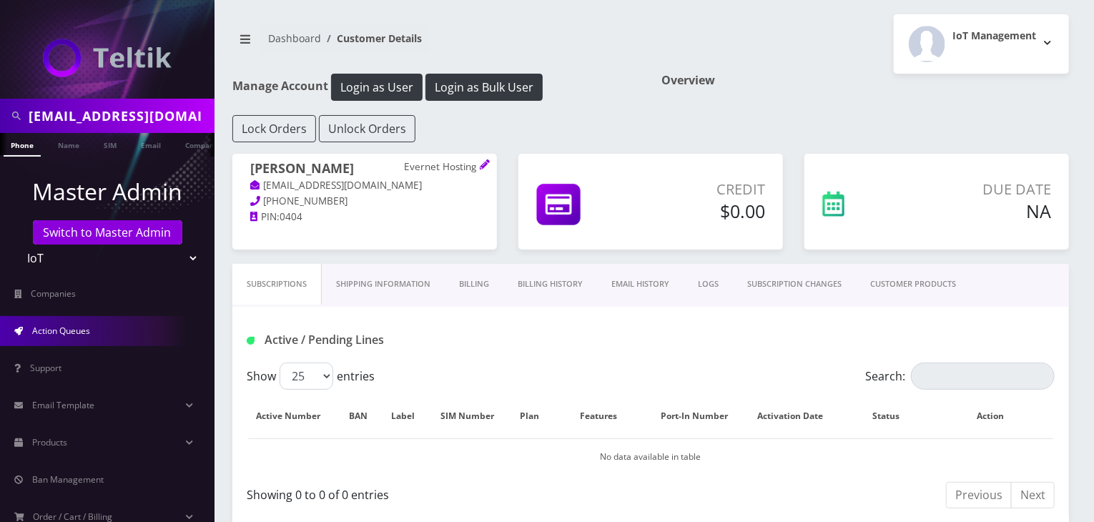
click at [97, 333] on link "Action Queues" at bounding box center [107, 331] width 214 height 30
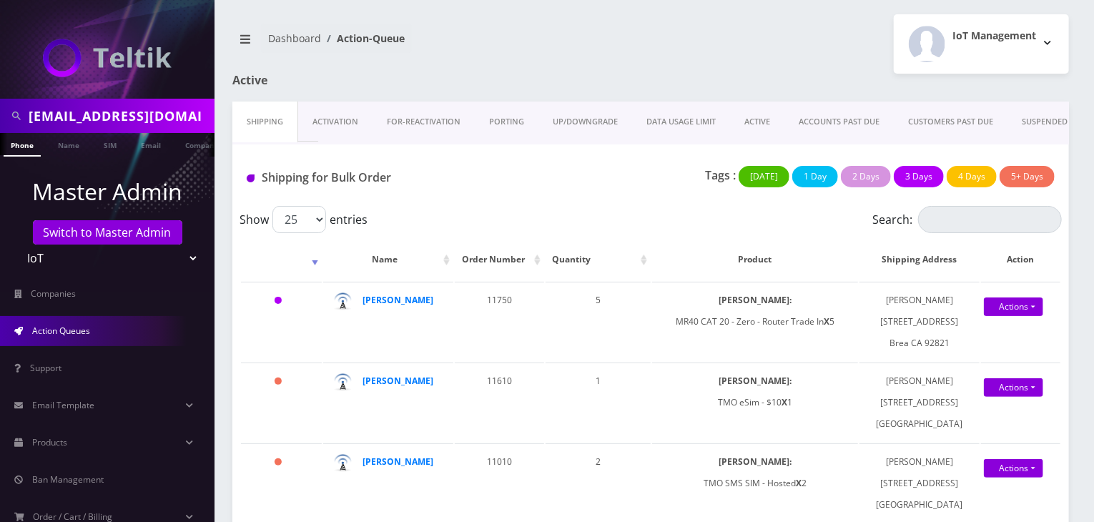
scroll to position [0, 15]
drag, startPoint x: 29, startPoint y: 112, endPoint x: 260, endPoint y: 112, distance: 231.6
type input "[PERSON_NAME]"
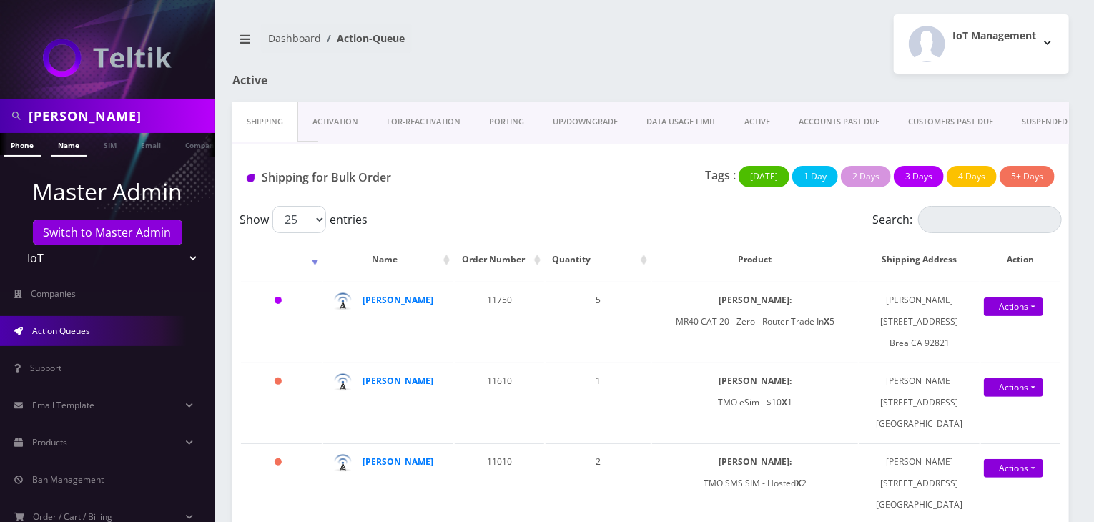
click at [81, 144] on link "Name" at bounding box center [69, 145] width 36 height 24
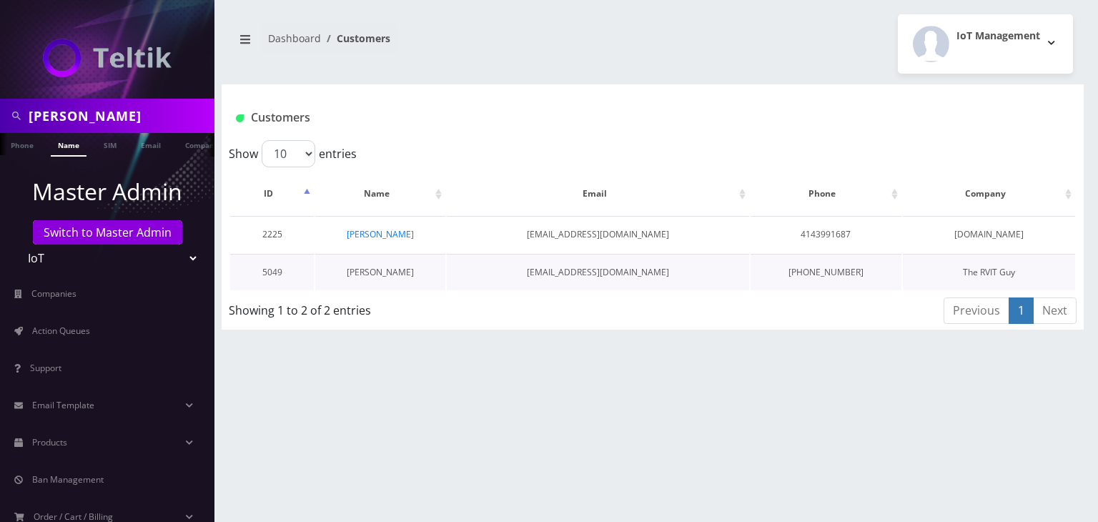
click at [396, 270] on link "[PERSON_NAME]" at bounding box center [380, 272] width 67 height 12
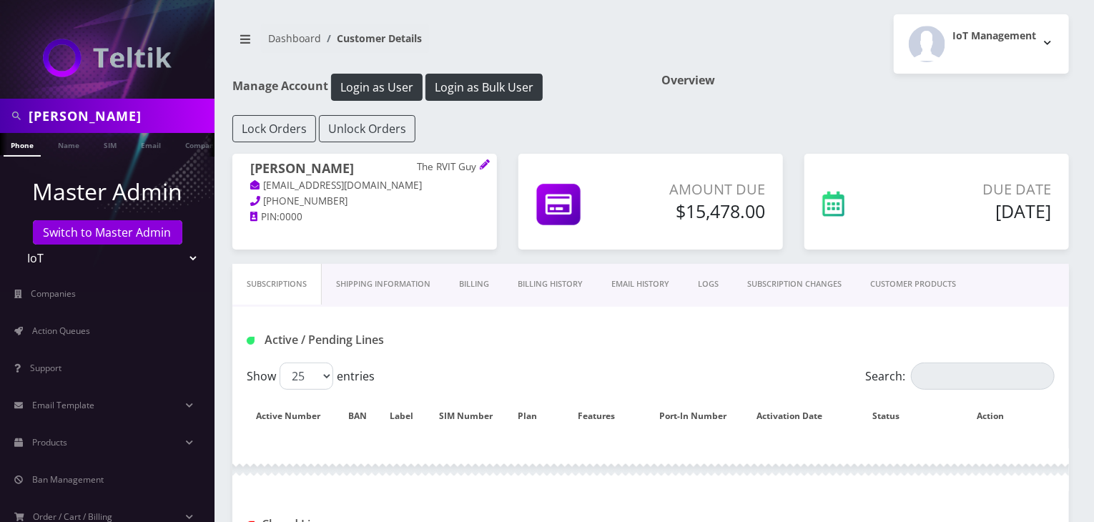
click at [909, 280] on link "CUSTOMER PRODUCTS" at bounding box center [913, 284] width 114 height 41
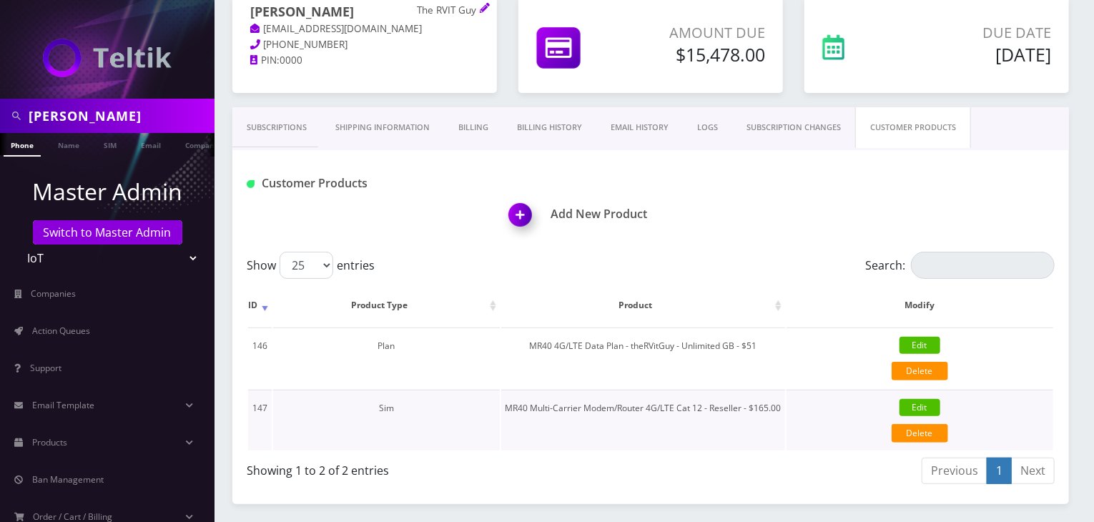
scroll to position [238, 0]
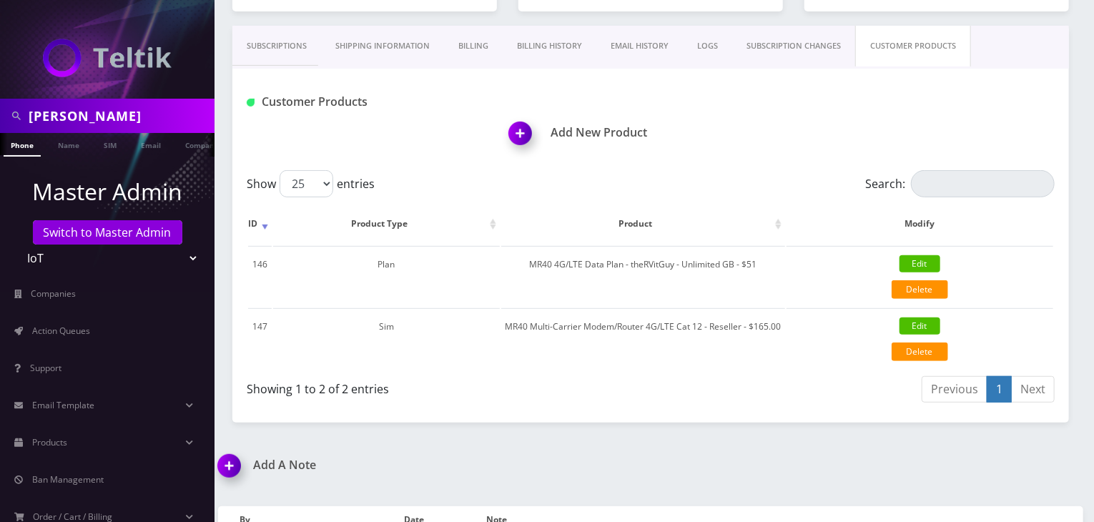
drag, startPoint x: 80, startPoint y: 114, endPoint x: 0, endPoint y: 108, distance: 80.3
click at [0, 108] on div "jake" at bounding box center [107, 116] width 214 height 34
type input "[PERSON_NAME]"
click at [69, 146] on link "Name" at bounding box center [69, 145] width 36 height 24
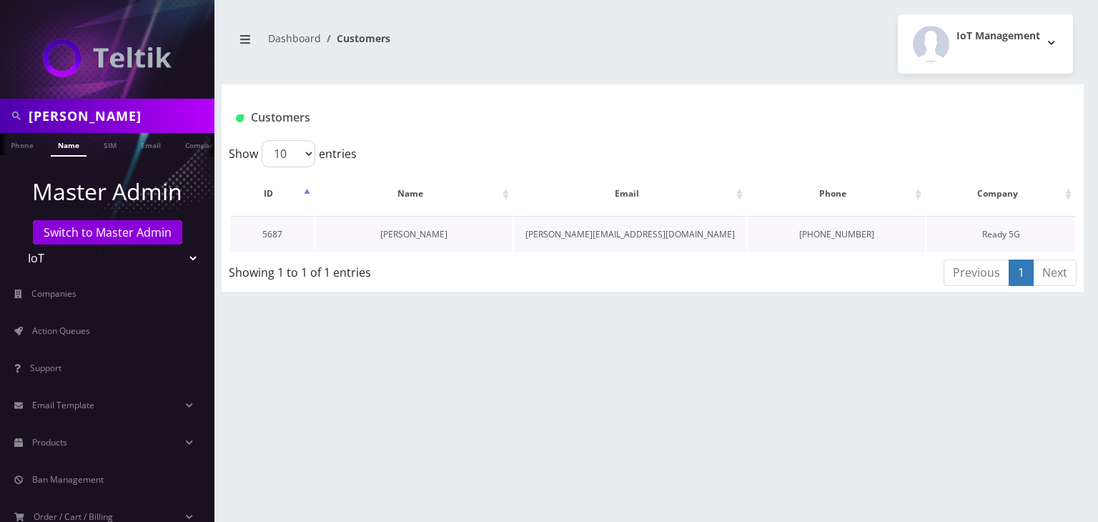
click at [443, 232] on link "[PERSON_NAME]" at bounding box center [413, 234] width 67 height 12
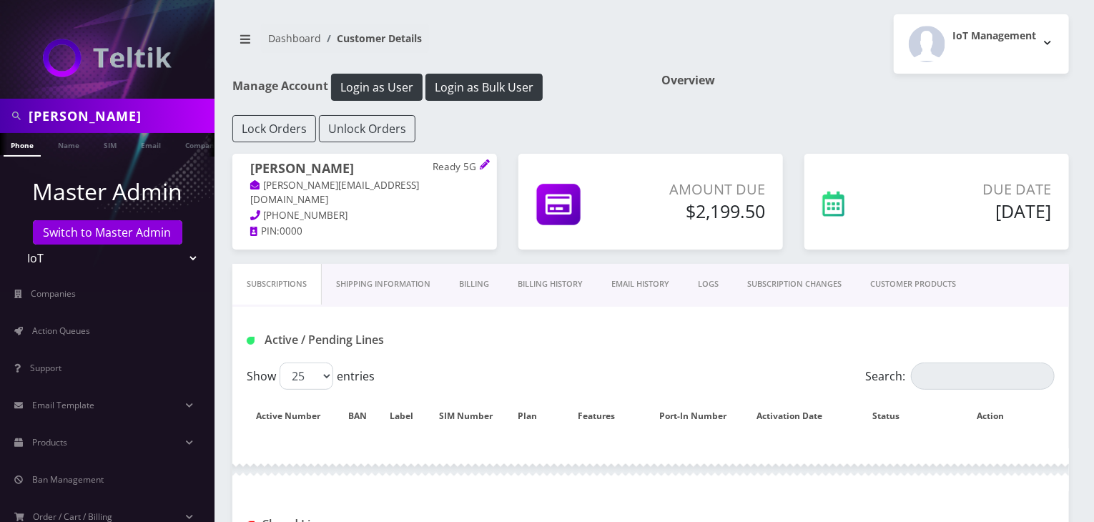
click at [923, 281] on link "CUSTOMER PRODUCTS" at bounding box center [913, 284] width 114 height 41
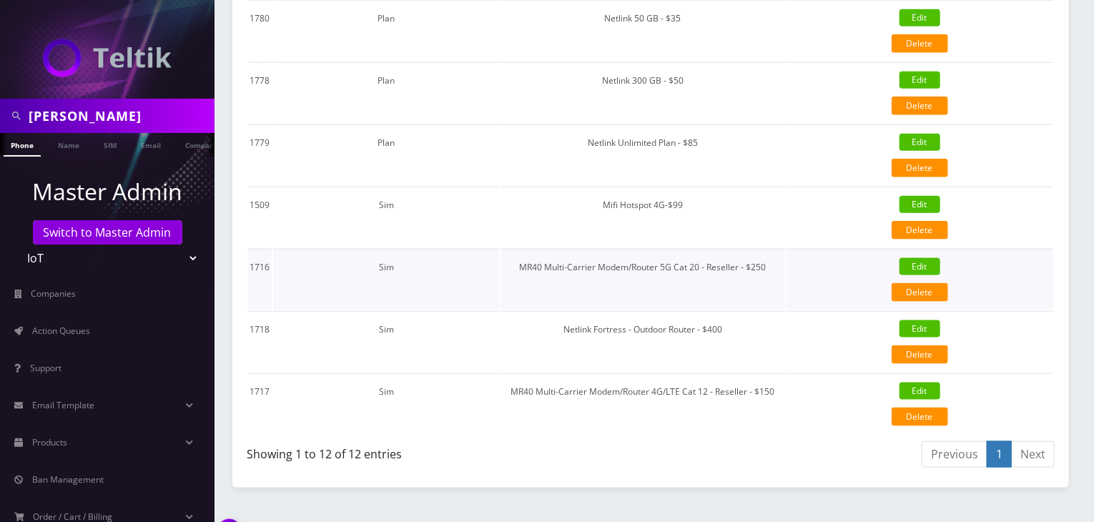
scroll to position [824, 0]
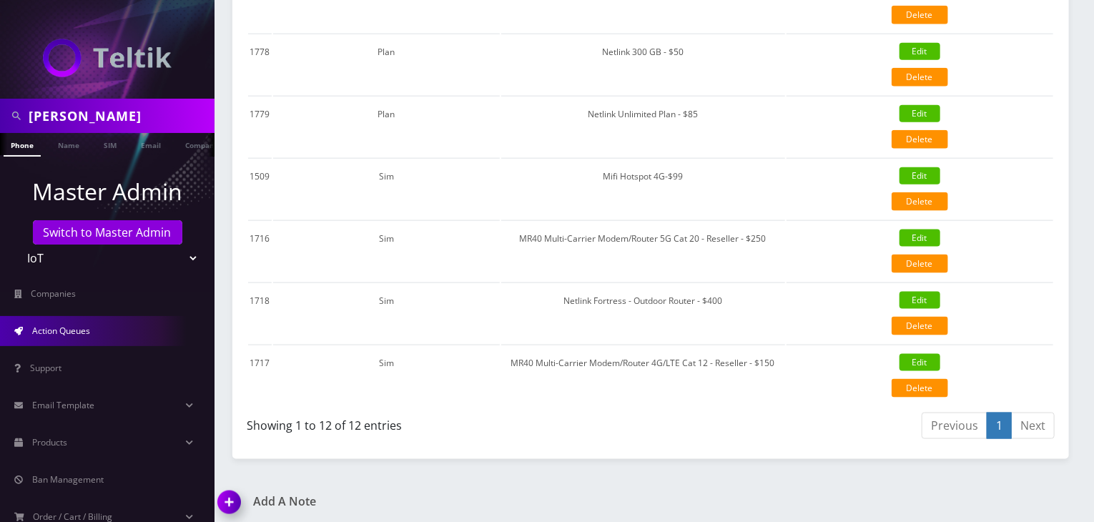
click at [94, 322] on link "Action Queues" at bounding box center [107, 331] width 214 height 30
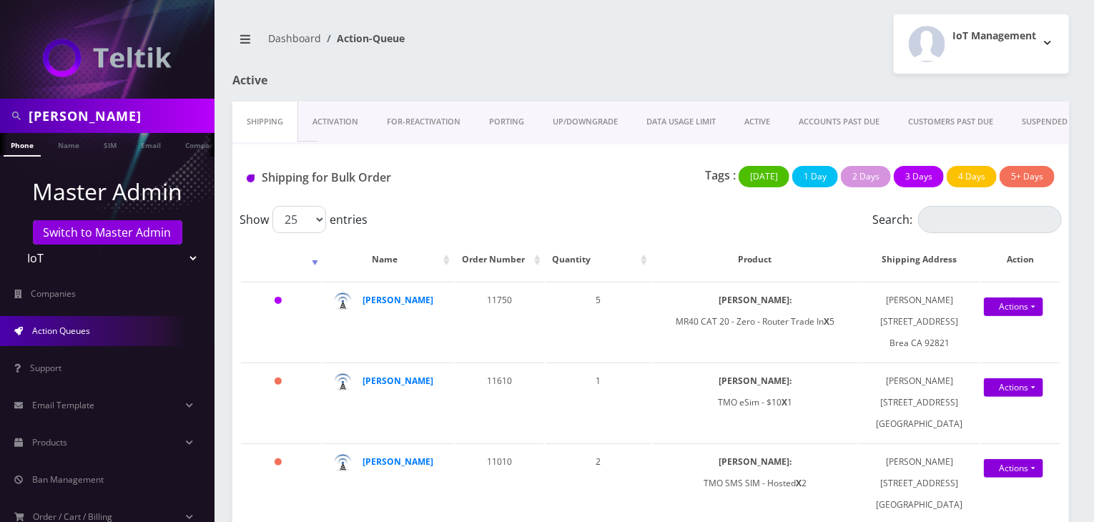
drag, startPoint x: 84, startPoint y: 110, endPoint x: 0, endPoint y: 79, distance: 89.8
click at [0, 95] on nav "[PERSON_NAME] Phone Name SIM Email Company Customer Master Admin Switch to Mast…" at bounding box center [107, 261] width 214 height 522
type input "atrigos"
click at [172, 144] on link "Company" at bounding box center [180, 145] width 48 height 24
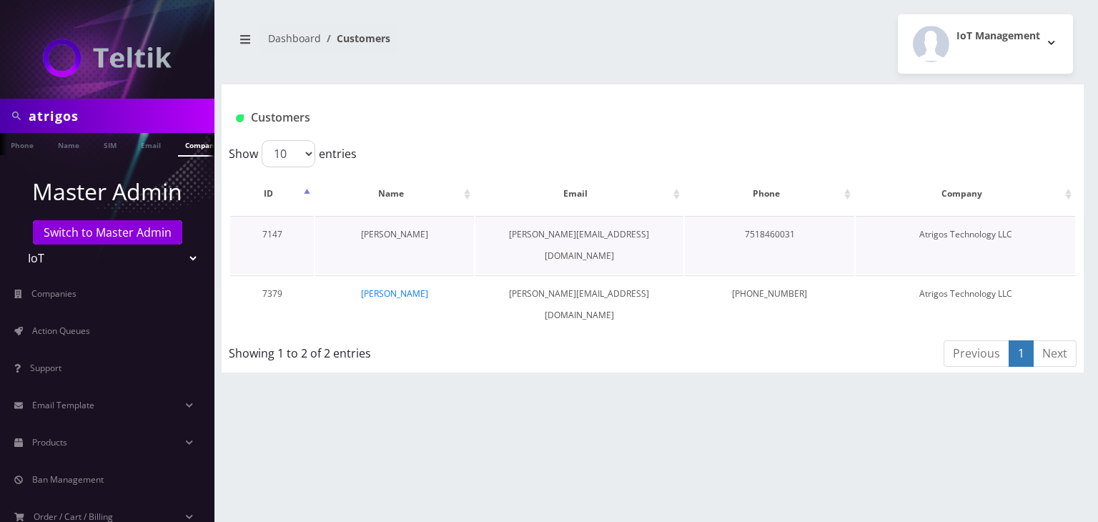
click at [403, 235] on link "[PERSON_NAME]" at bounding box center [394, 234] width 67 height 12
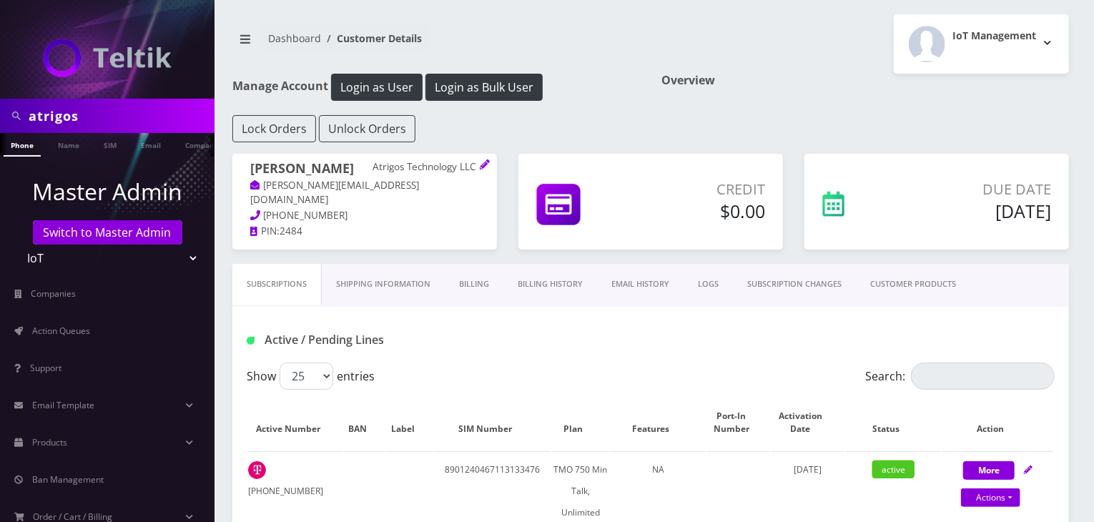
click at [894, 281] on link "CUSTOMER PRODUCTS" at bounding box center [913, 284] width 114 height 41
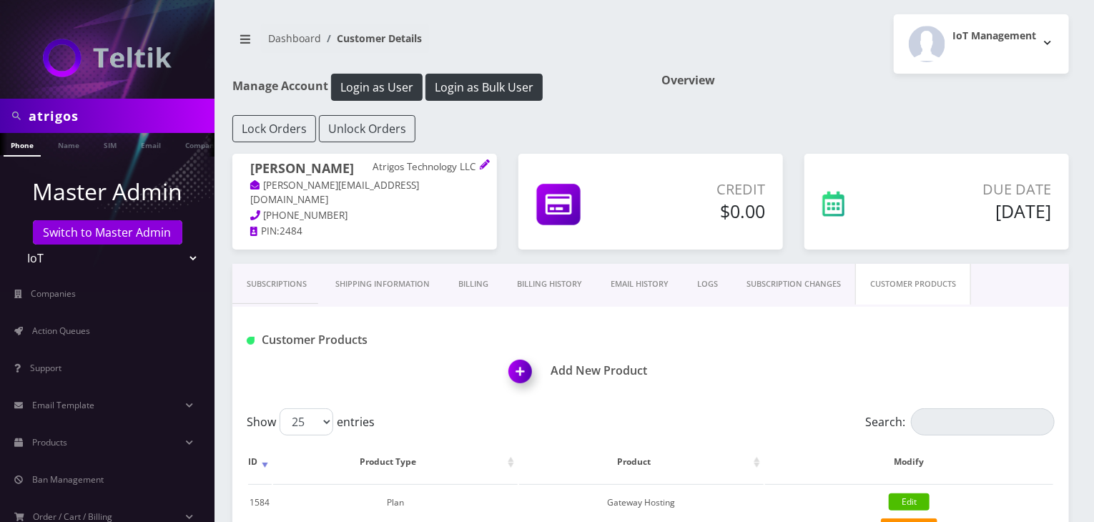
click at [272, 281] on link "Subscriptions" at bounding box center [276, 284] width 89 height 41
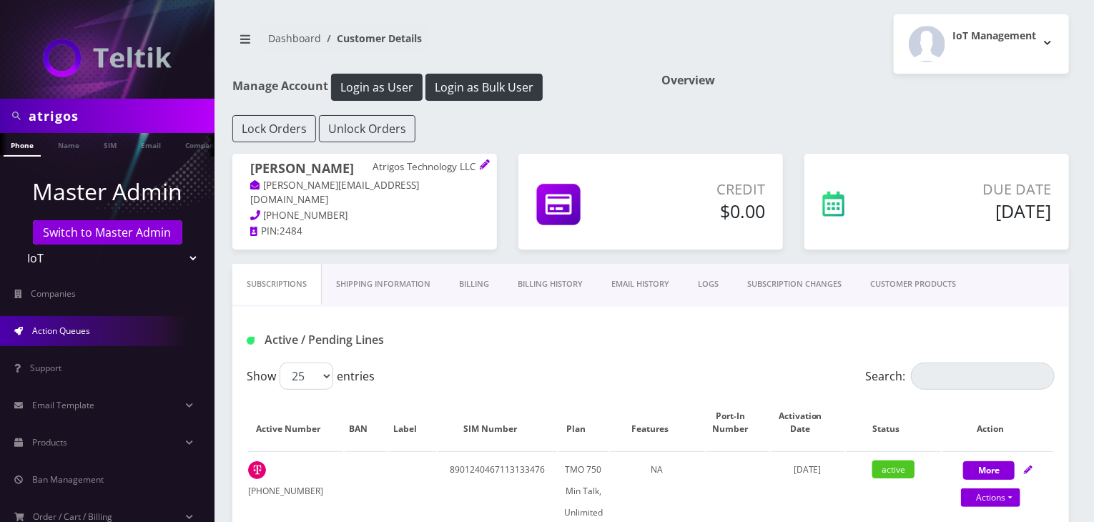
click at [61, 332] on span "Action Queues" at bounding box center [61, 331] width 58 height 12
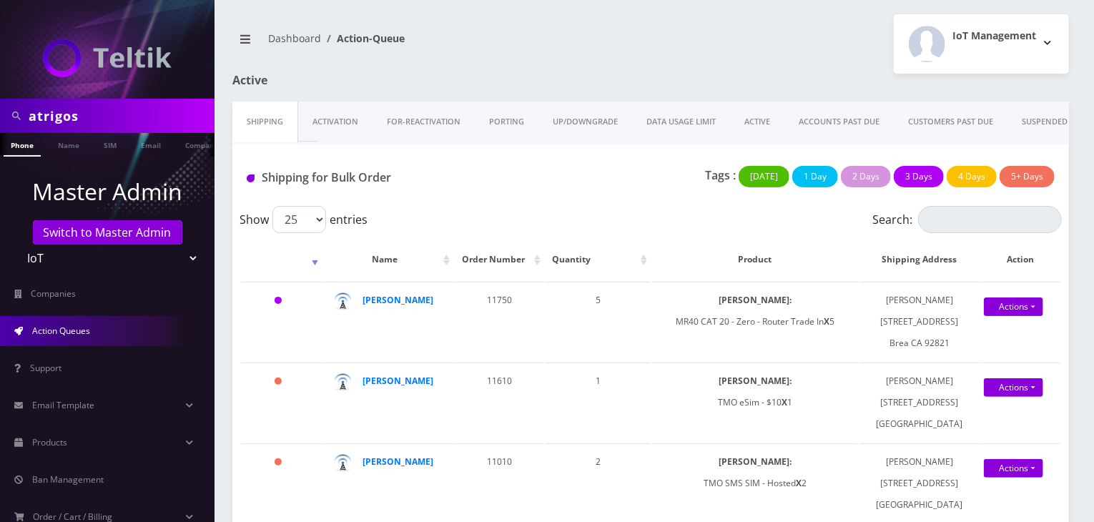
scroll to position [0, 7]
click at [0, 110] on div "atrigos" at bounding box center [107, 116] width 214 height 34
type input "[PERSON_NAME]"
click at [59, 142] on link "Name" at bounding box center [69, 145] width 36 height 24
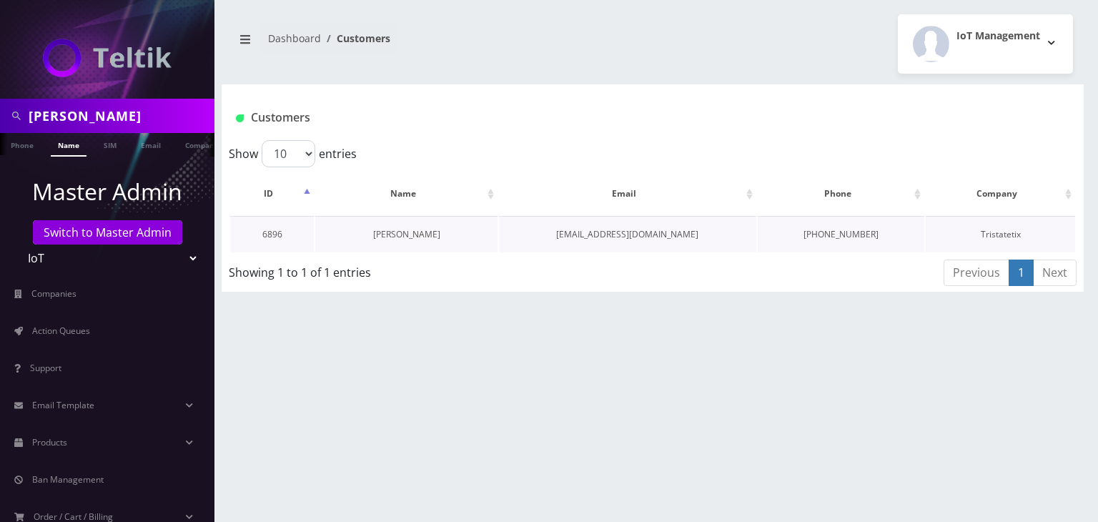
click at [402, 234] on link "Gregory Sbarra" at bounding box center [406, 234] width 67 height 12
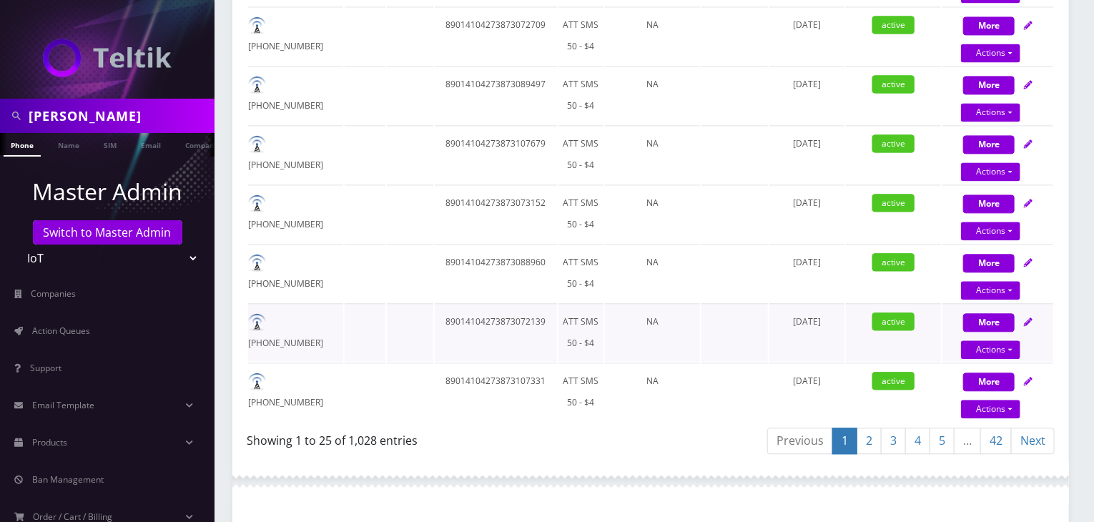
scroll to position [1548, 0]
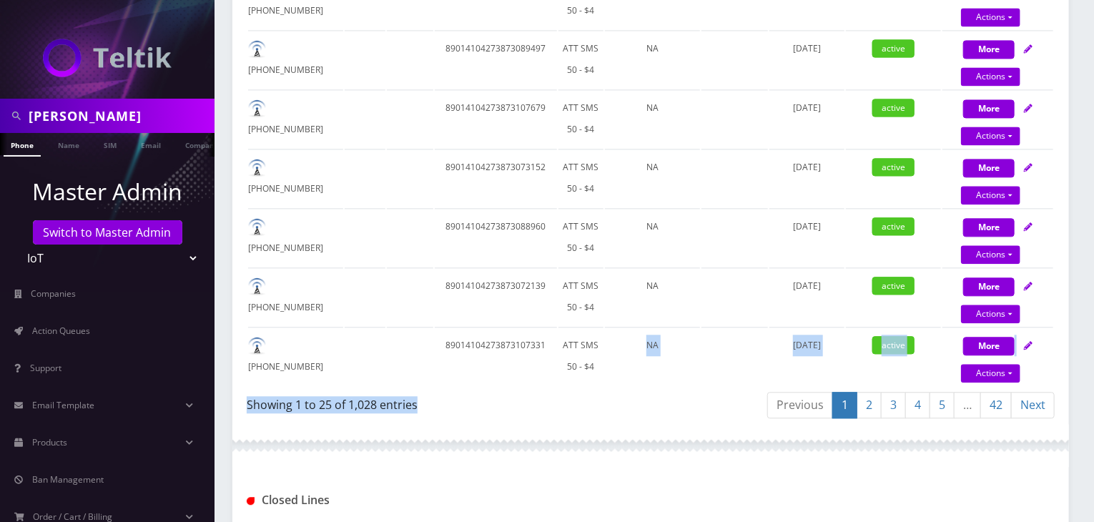
drag, startPoint x: 598, startPoint y: 358, endPoint x: 523, endPoint y: 395, distance: 84.4
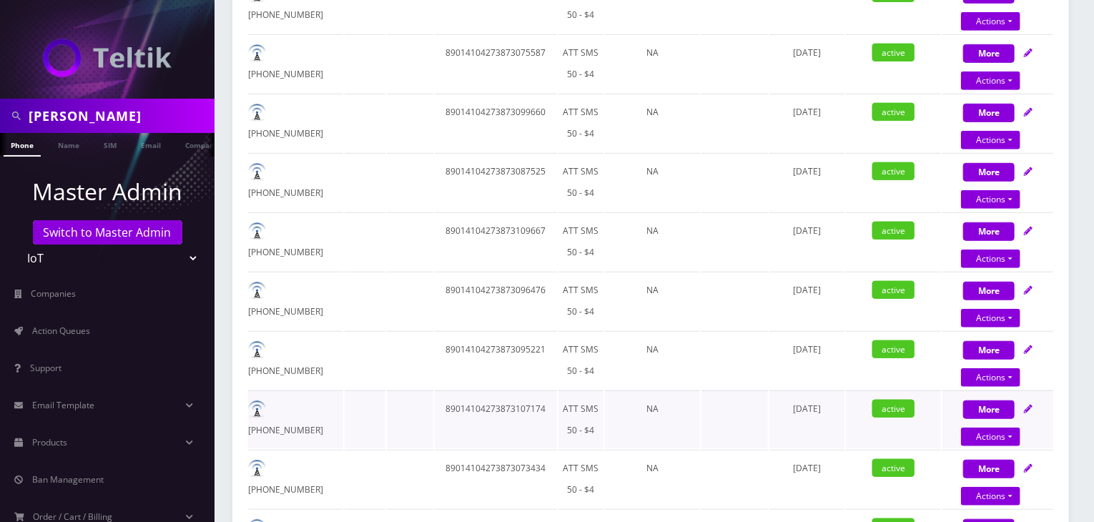
scroll to position [0, 0]
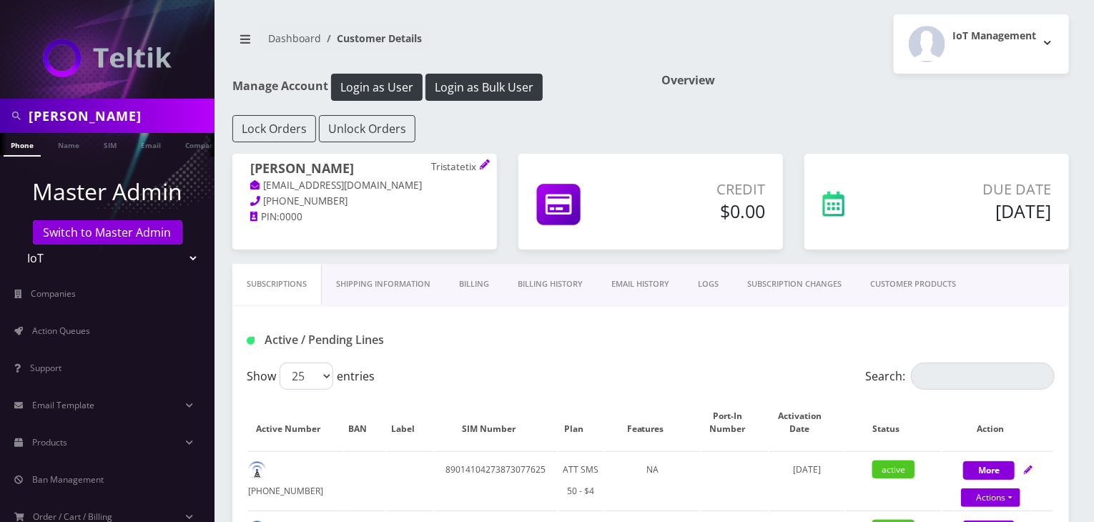
click at [888, 291] on link "CUSTOMER PRODUCTS" at bounding box center [913, 284] width 114 height 41
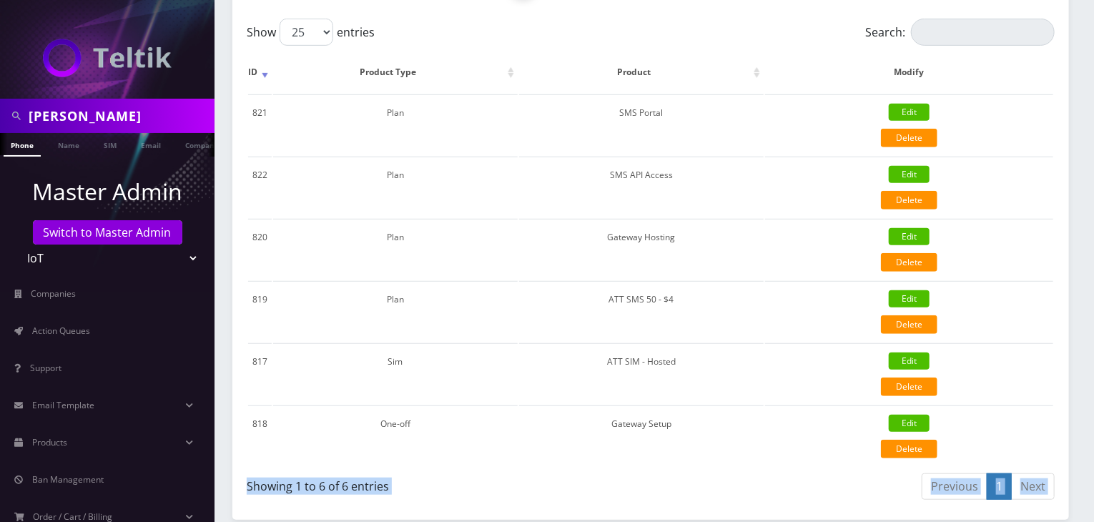
scroll to position [453, 0]
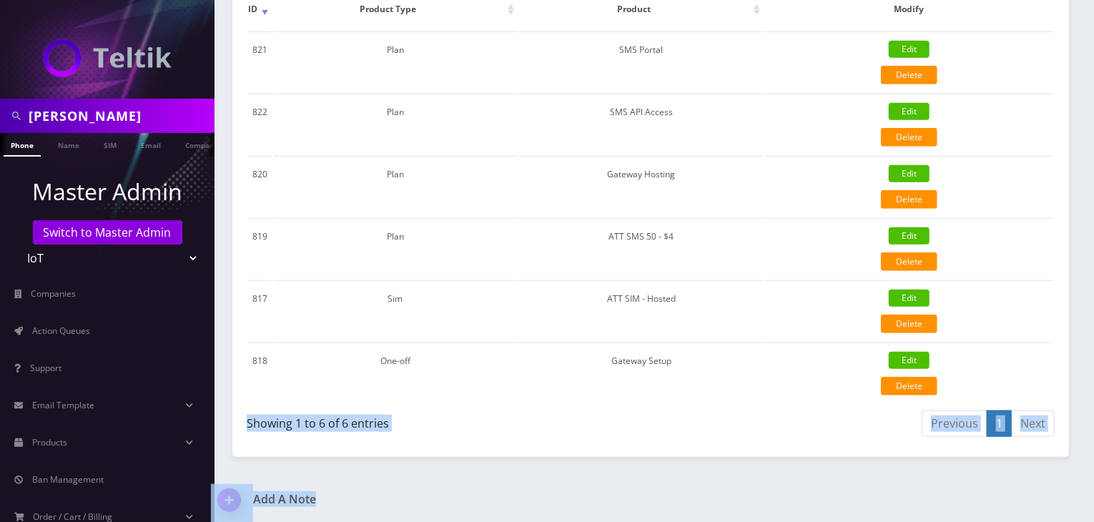
drag, startPoint x: 674, startPoint y: 478, endPoint x: 660, endPoint y: 472, distance: 15.7
click at [669, 502] on div "gregory Phone Name SIM Email Company Customer Dashboard Customer Details IoT Ma…" at bounding box center [650, 36] width 886 height 979
click at [626, 436] on div "Showing 1 to 6 of 6 entries" at bounding box center [449, 426] width 404 height 34
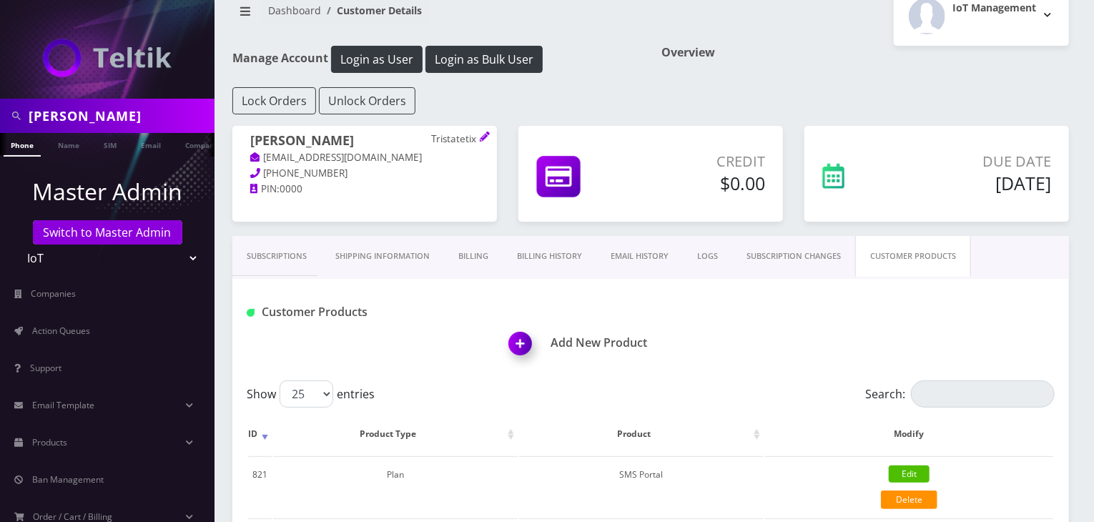
scroll to position [0, 0]
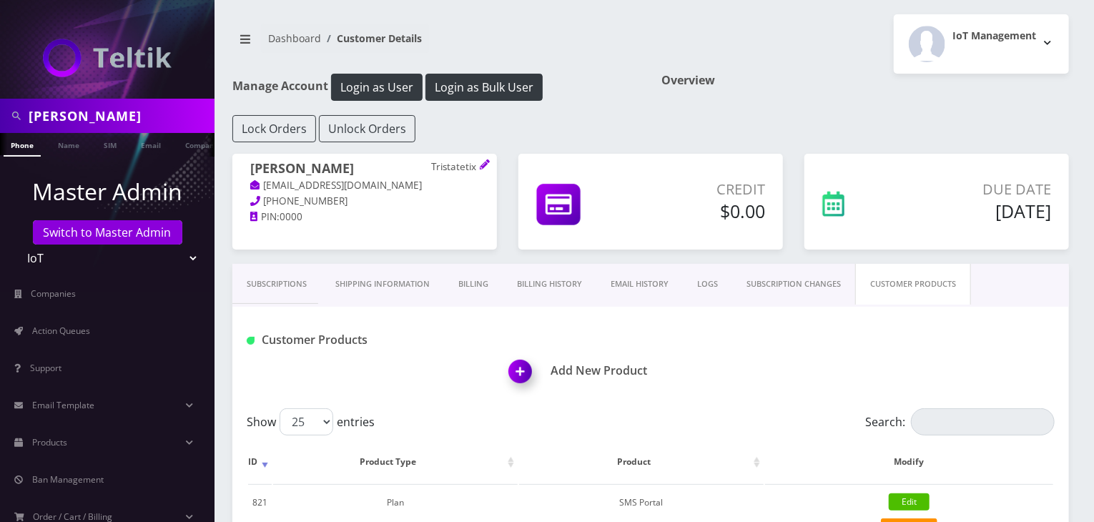
click at [278, 292] on link "Subscriptions" at bounding box center [276, 284] width 89 height 41
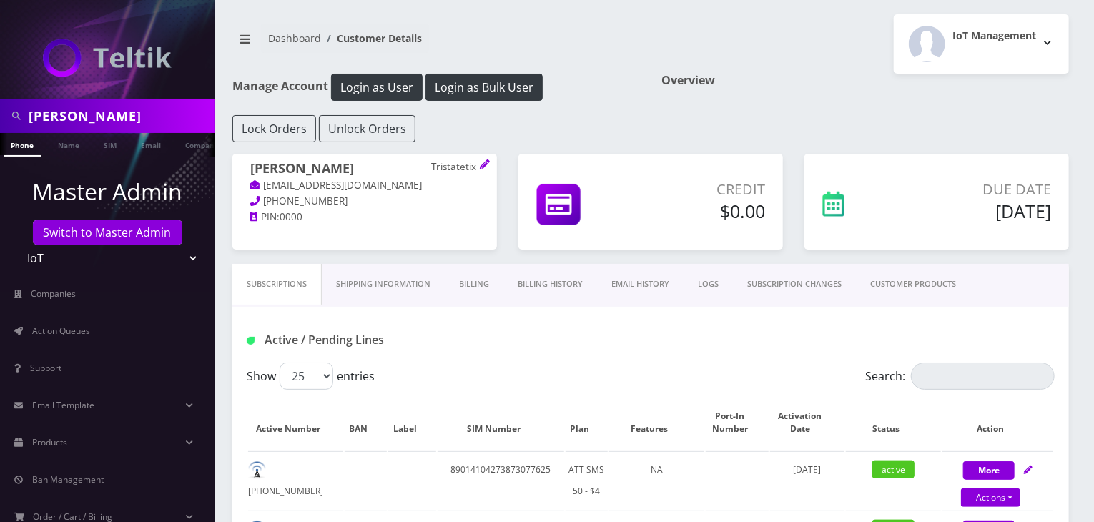
click at [888, 296] on link "CUSTOMER PRODUCTS" at bounding box center [913, 284] width 114 height 41
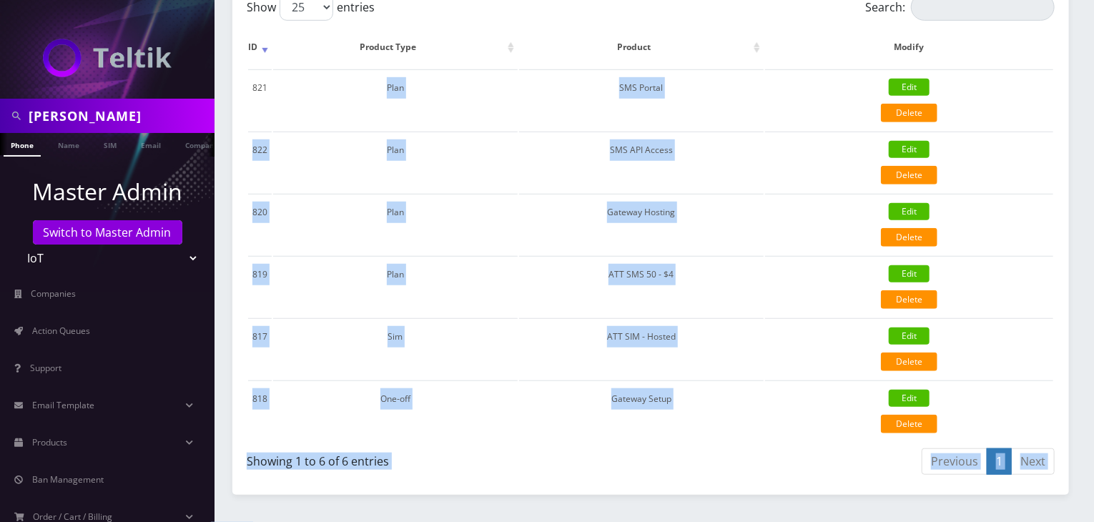
scroll to position [453, 0]
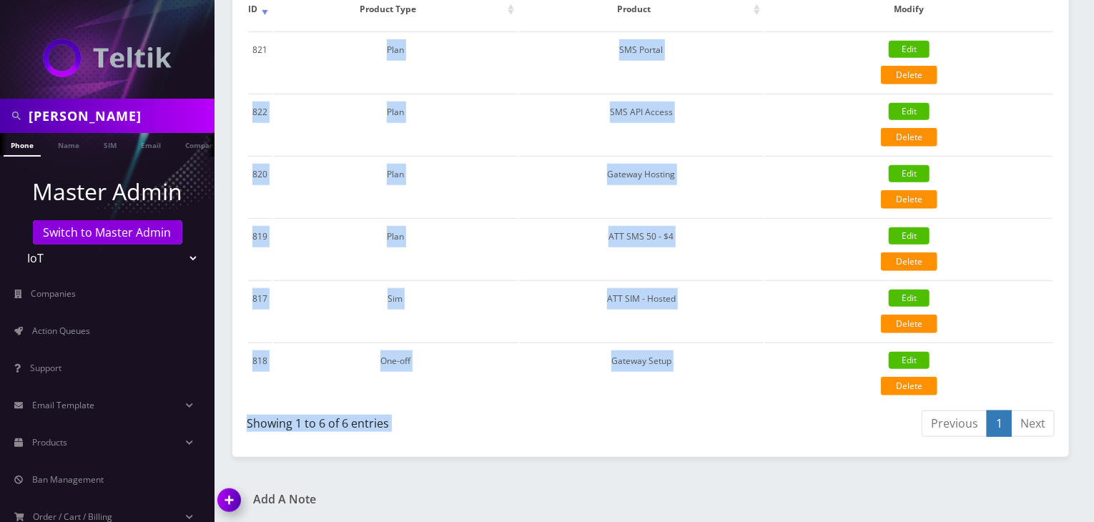
drag, startPoint x: 382, startPoint y: 402, endPoint x: 714, endPoint y: 405, distance: 332.4
click at [714, 405] on div "Show 25 50 100 250 500 entries Search: ID Product Type Product Modify 821 Plan …" at bounding box center [650, 199] width 836 height 487
click at [593, 448] on div "Subscriptions Shipping Information Billing Billing History EMAIL HISTORY LOGS S…" at bounding box center [650, 134] width 836 height 646
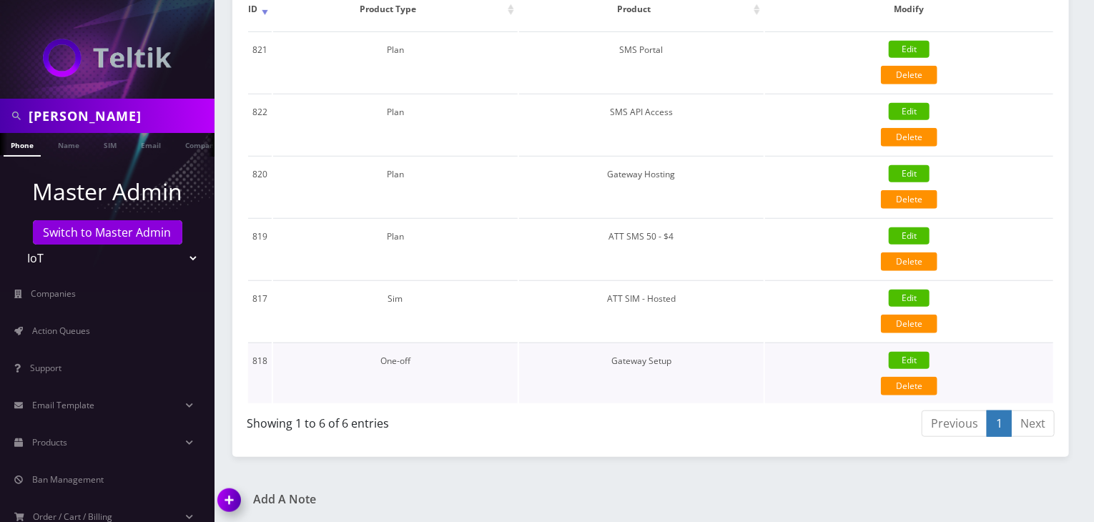
scroll to position [95, 0]
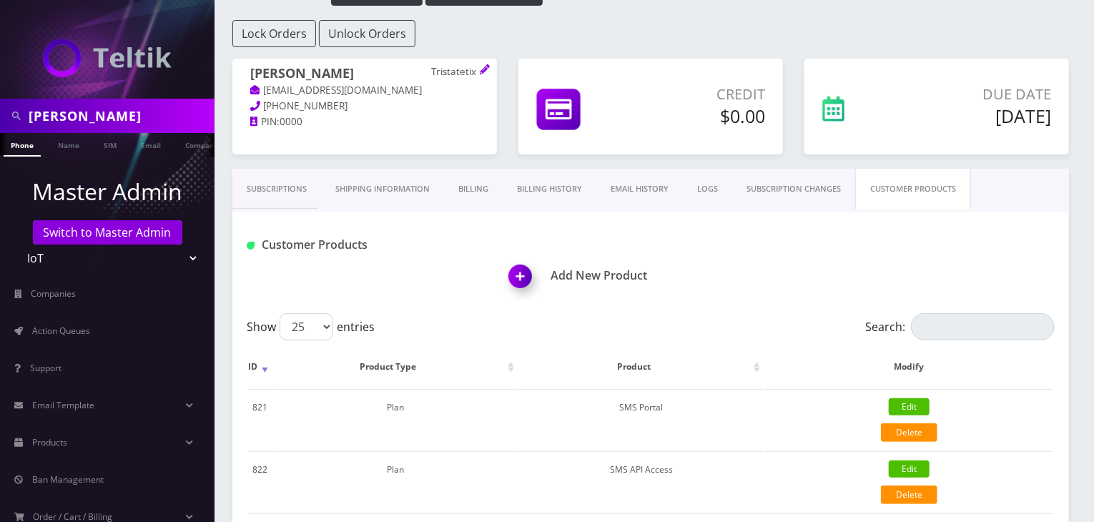
click at [288, 199] on link "Subscriptions" at bounding box center [276, 189] width 89 height 41
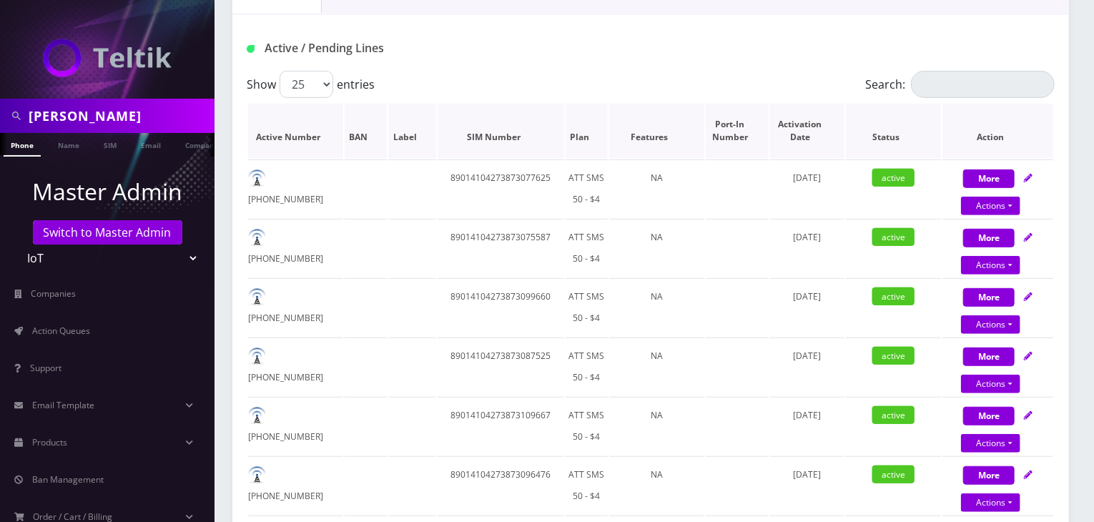
scroll to position [95, 0]
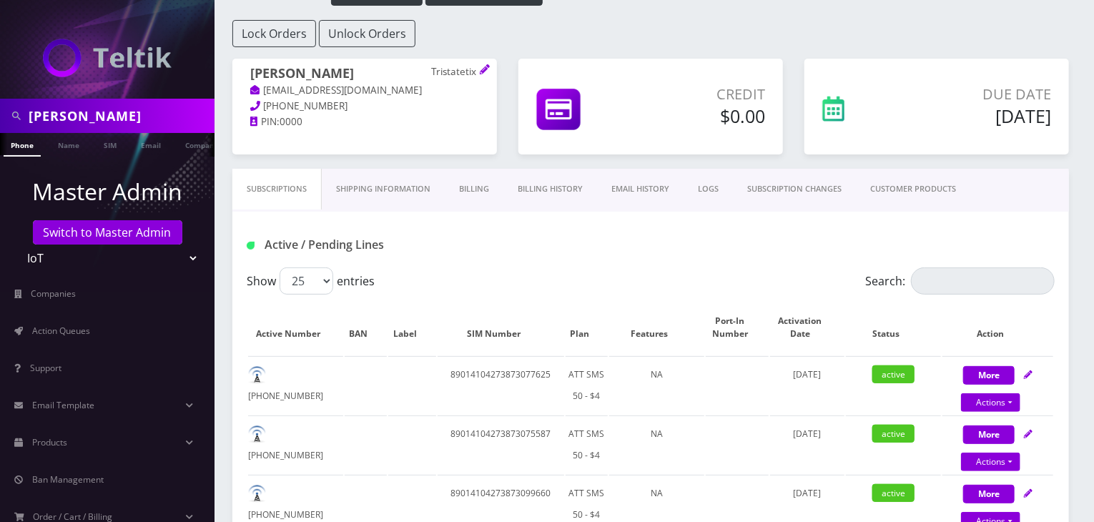
click at [897, 187] on link "CUSTOMER PRODUCTS" at bounding box center [913, 189] width 114 height 41
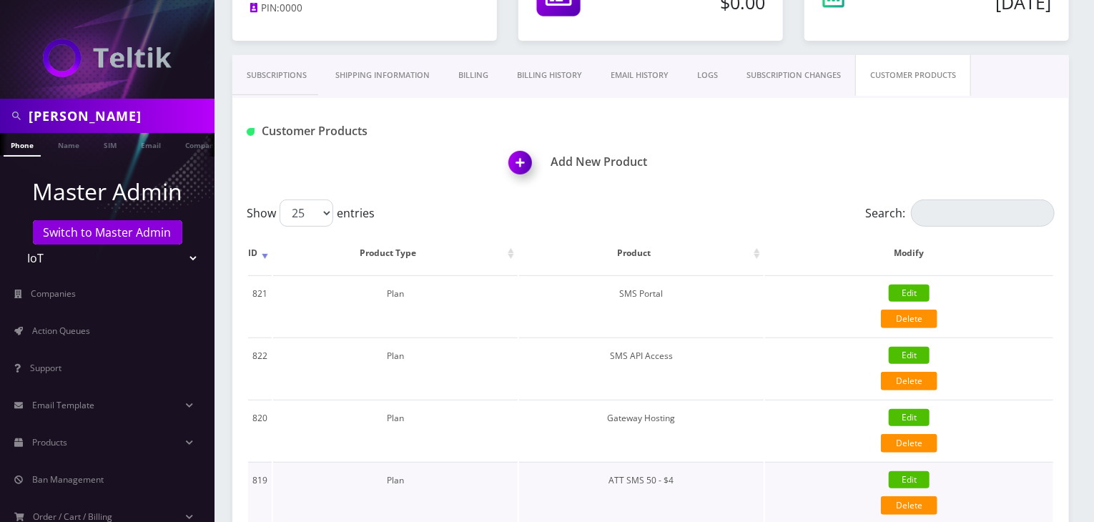
scroll to position [95, 0]
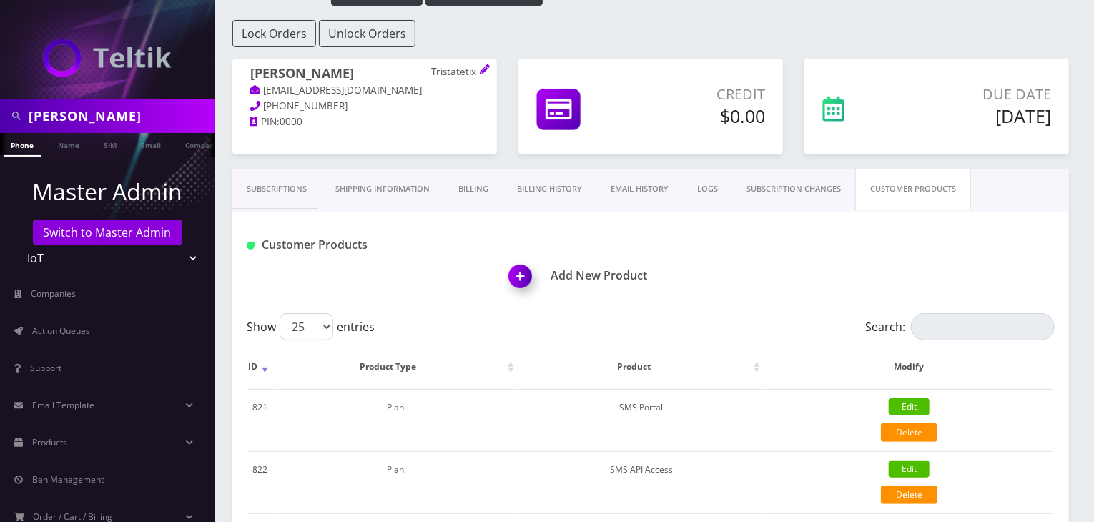
click at [286, 189] on link "Subscriptions" at bounding box center [276, 189] width 89 height 41
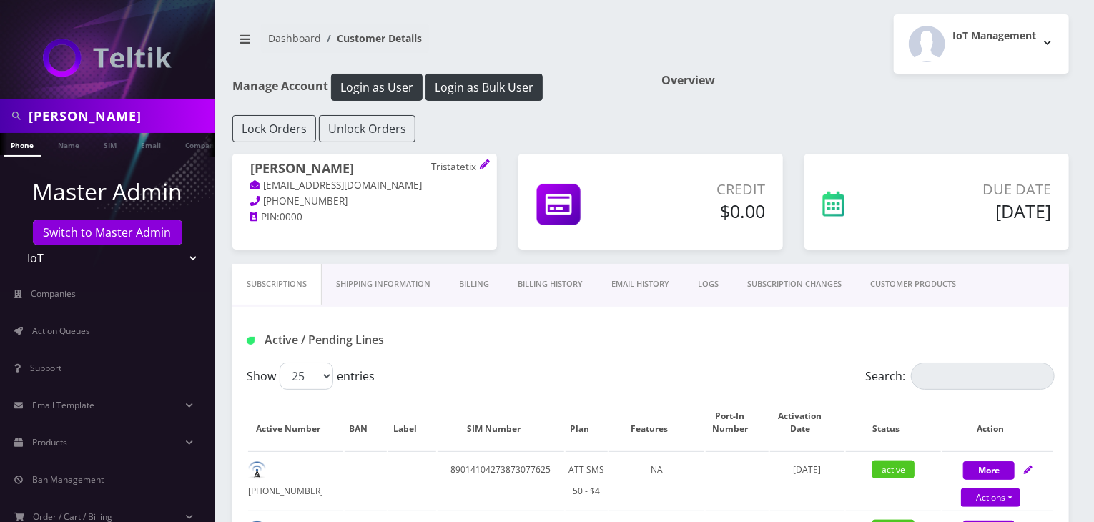
click at [901, 280] on link "CUSTOMER PRODUCTS" at bounding box center [913, 284] width 114 height 41
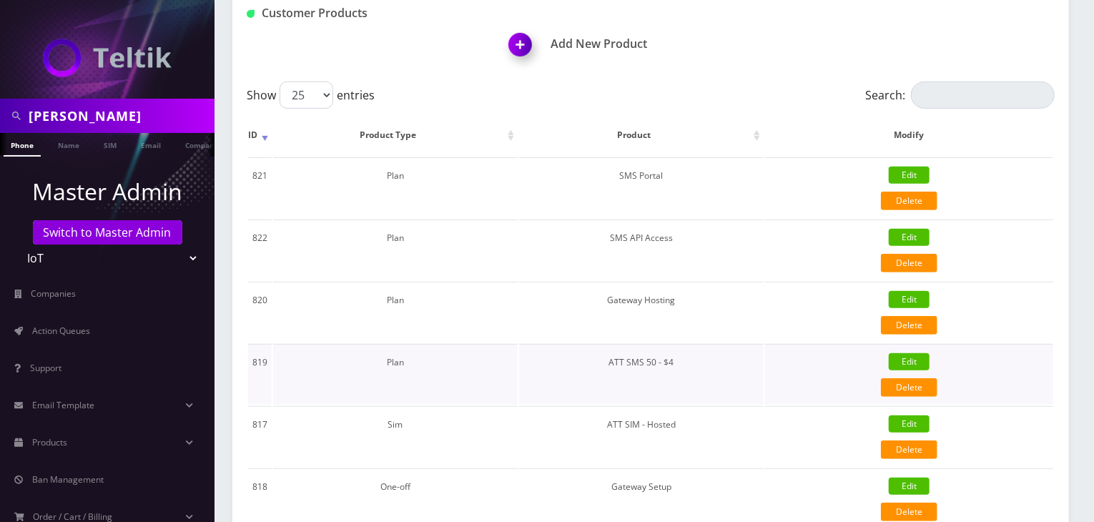
scroll to position [357, 0]
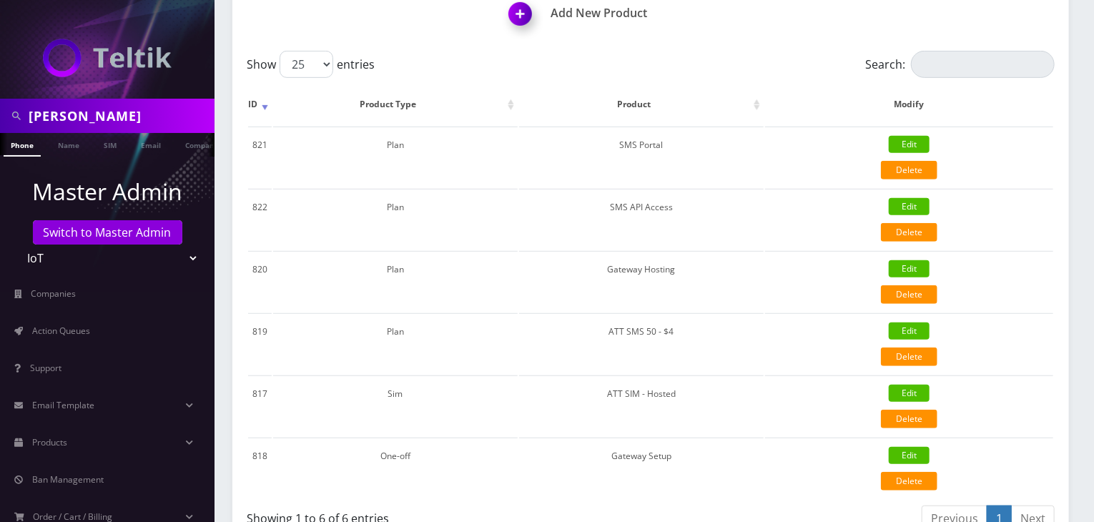
drag, startPoint x: 114, startPoint y: 117, endPoint x: 0, endPoint y: 124, distance: 114.6
click at [0, 124] on div "gregory" at bounding box center [107, 116] width 214 height 34
type input "josh"
click at [73, 149] on link "Name" at bounding box center [69, 145] width 36 height 24
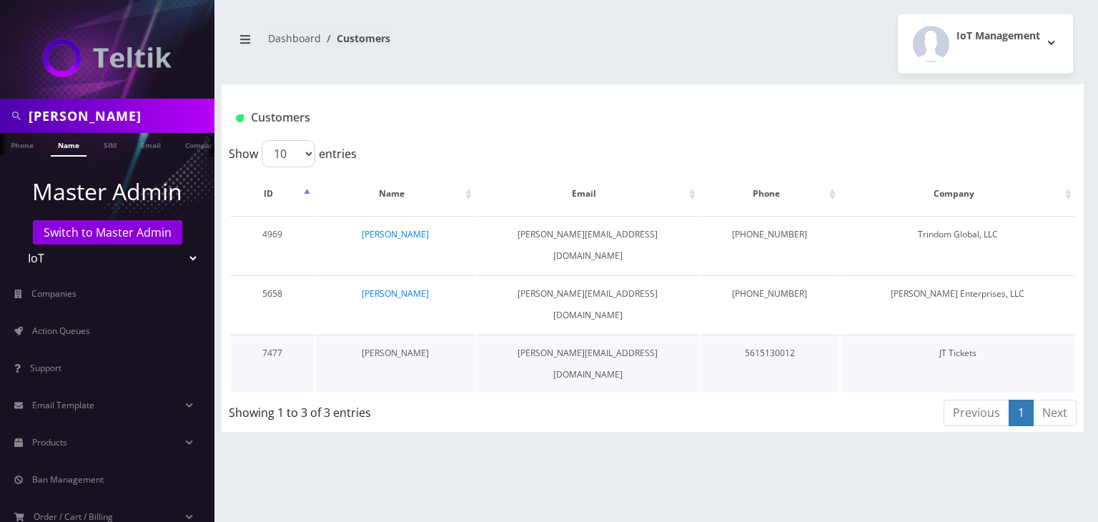
click at [403, 347] on link "[PERSON_NAME]" at bounding box center [395, 353] width 67 height 12
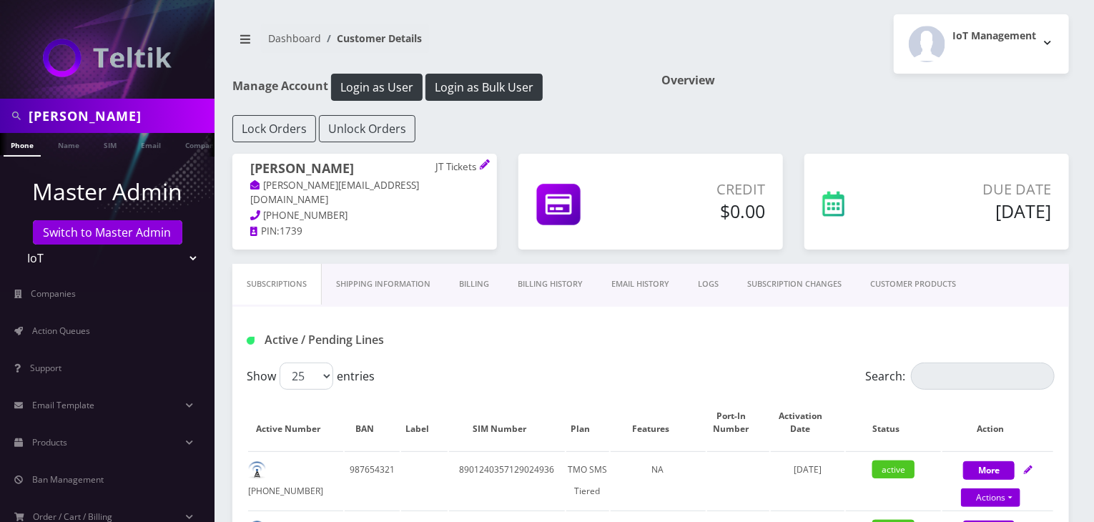
click at [912, 280] on link "CUSTOMER PRODUCTS" at bounding box center [913, 284] width 114 height 41
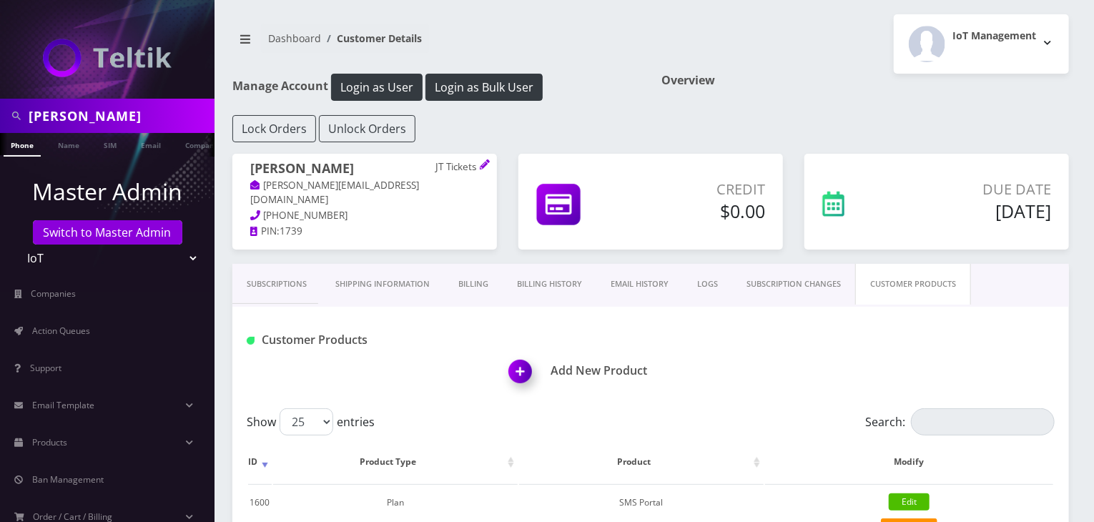
click at [276, 285] on link "Subscriptions" at bounding box center [276, 284] width 89 height 41
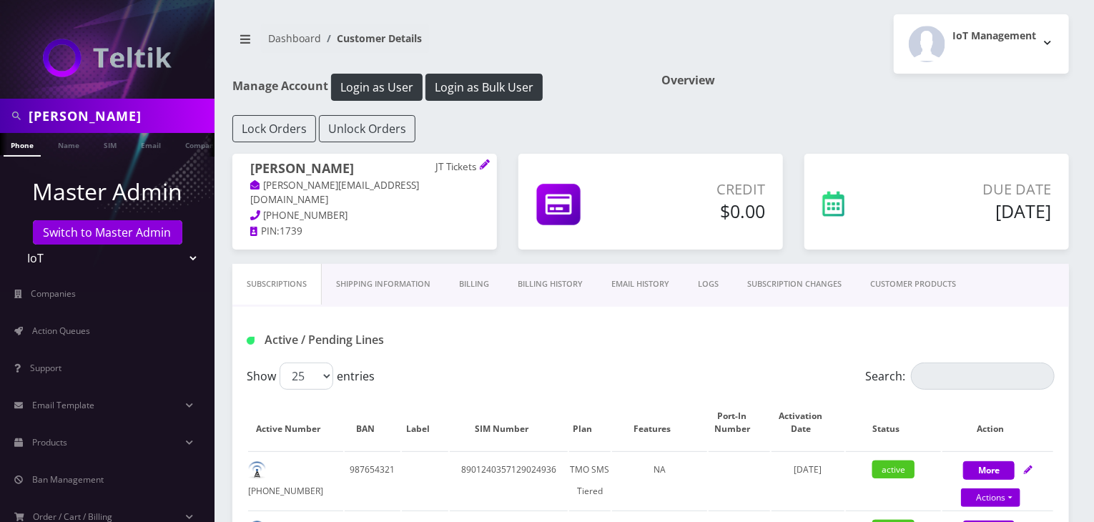
click at [911, 282] on link "CUSTOMER PRODUCTS" at bounding box center [913, 284] width 114 height 41
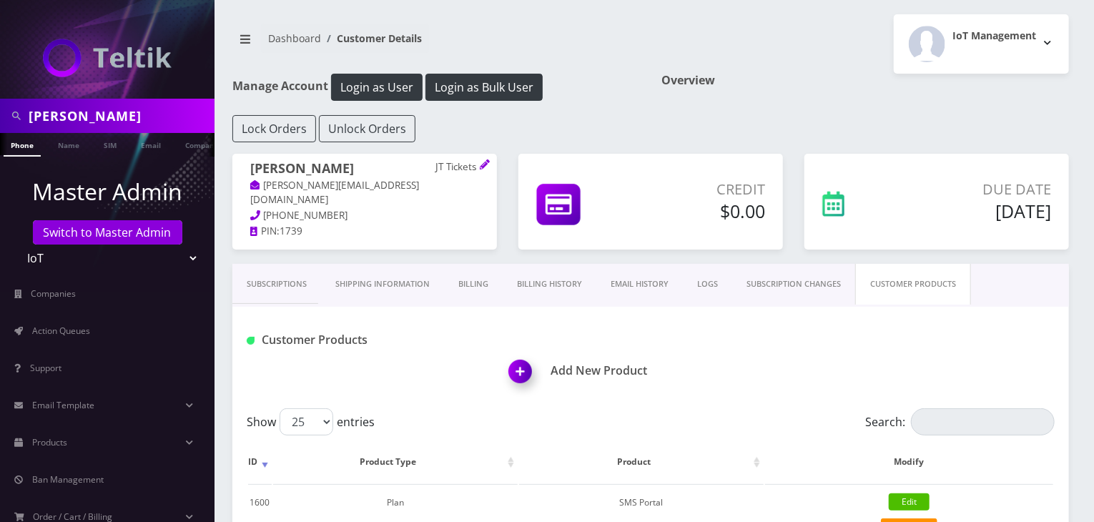
click at [280, 275] on link "Subscriptions" at bounding box center [276, 284] width 89 height 41
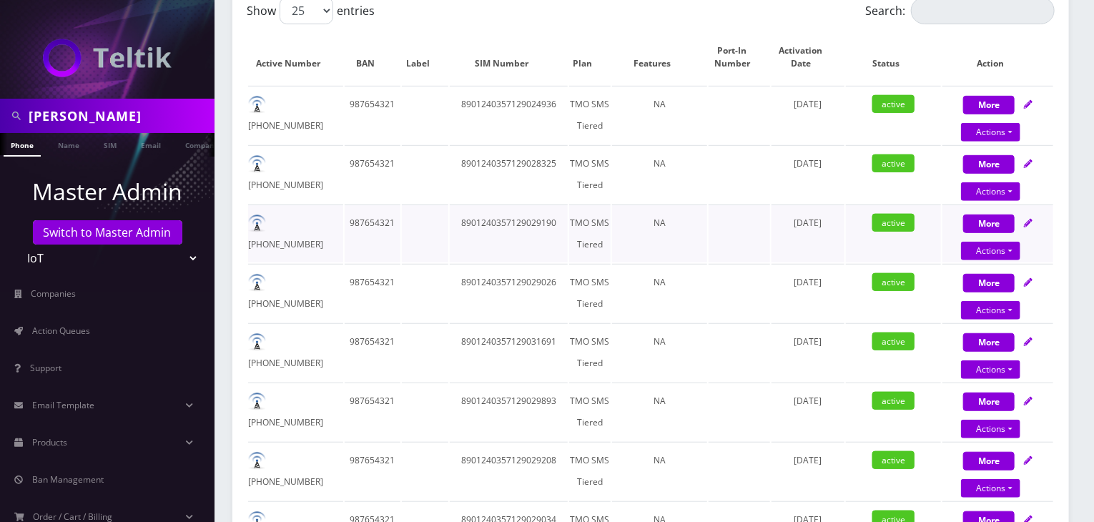
scroll to position [238, 0]
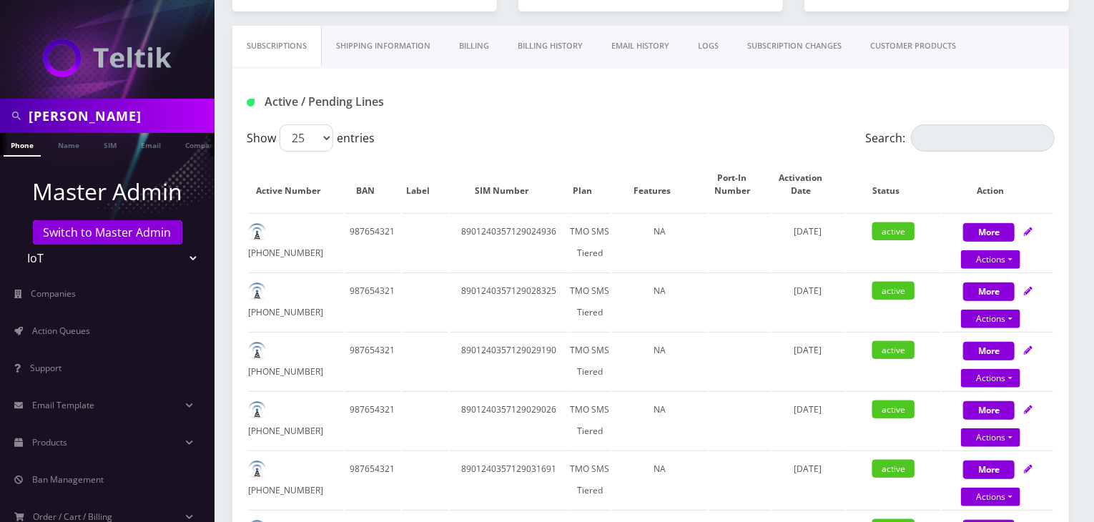
click at [901, 46] on link "CUSTOMER PRODUCTS" at bounding box center [913, 46] width 114 height 41
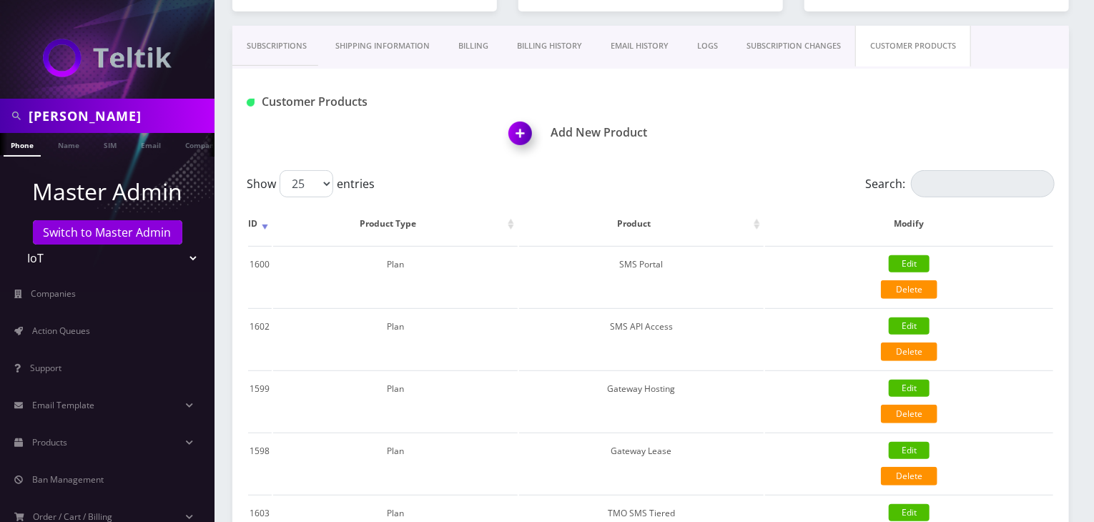
click at [279, 49] on link "Subscriptions" at bounding box center [276, 46] width 89 height 41
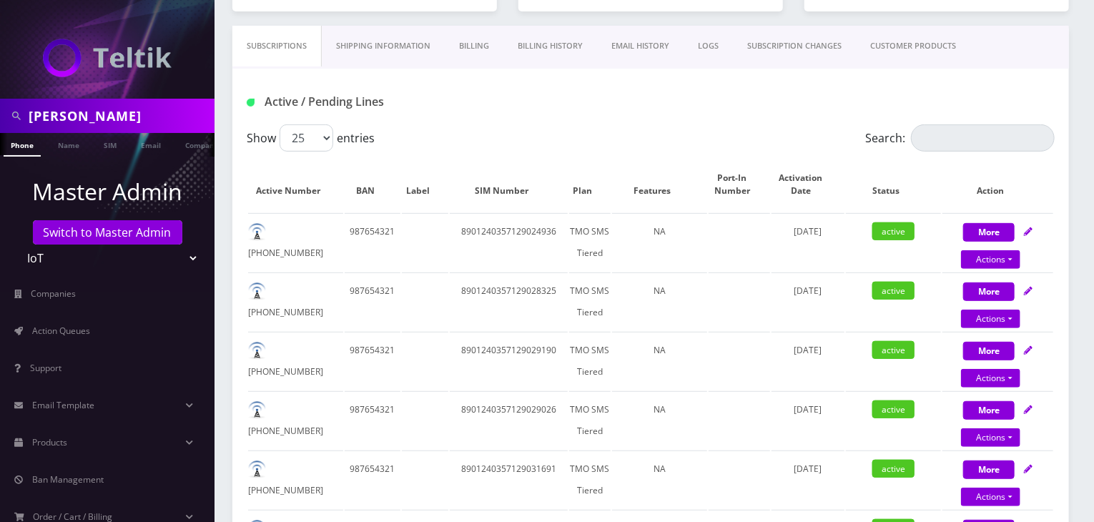
drag, startPoint x: 94, startPoint y: 119, endPoint x: 0, endPoint y: 105, distance: 95.4
click at [0, 111] on div "josh" at bounding box center [107, 116] width 214 height 34
type input "[PERSON_NAME]"
click at [63, 141] on link "Name" at bounding box center [69, 145] width 36 height 24
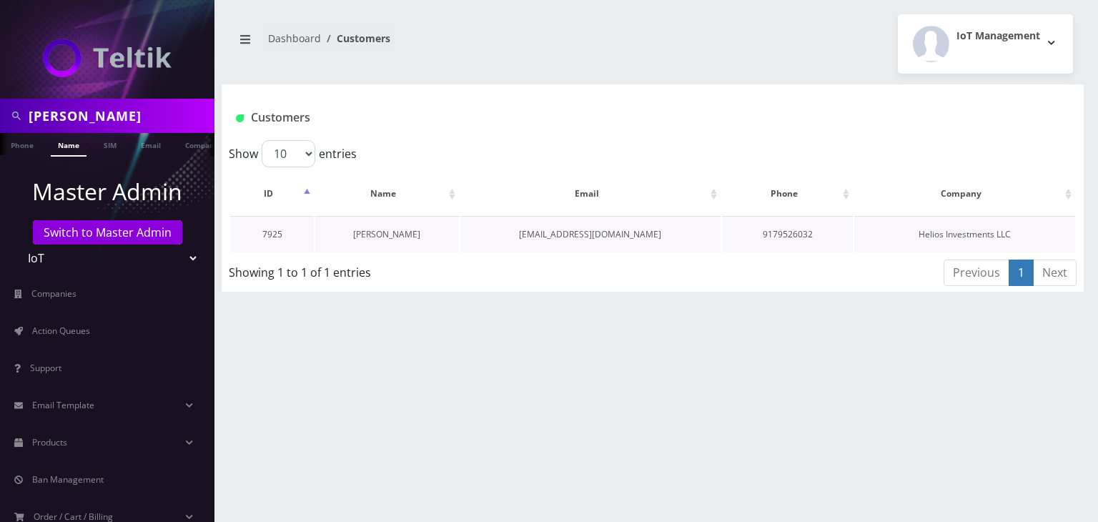
click at [395, 235] on link "[PERSON_NAME]" at bounding box center [386, 234] width 67 height 12
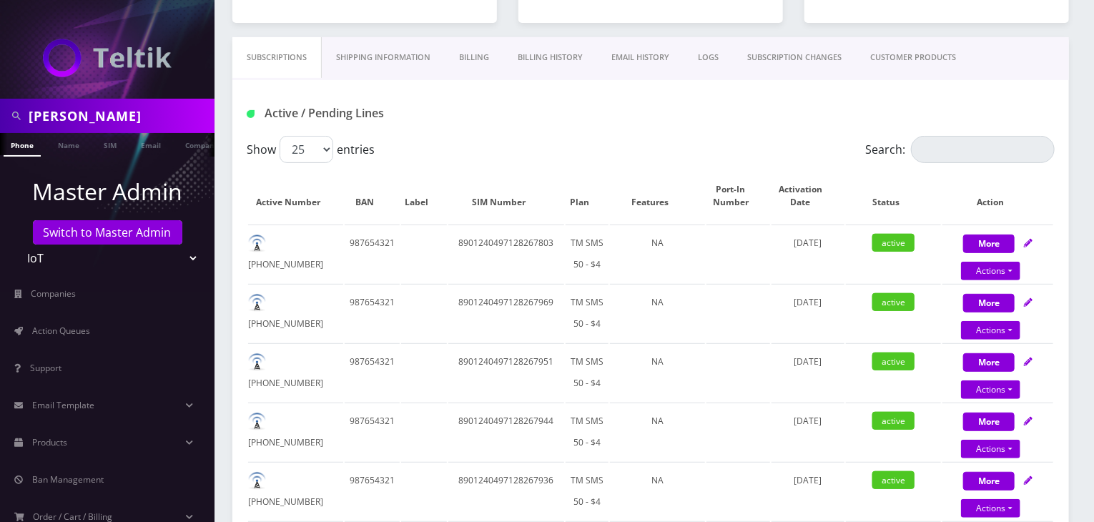
scroll to position [103, 0]
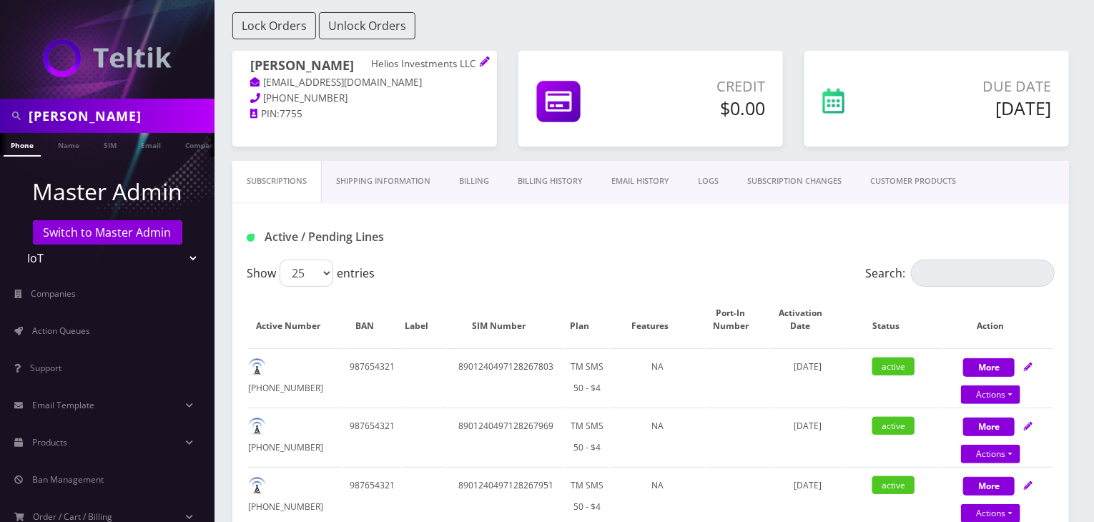
click at [894, 180] on link "CUSTOMER PRODUCTS" at bounding box center [913, 181] width 114 height 41
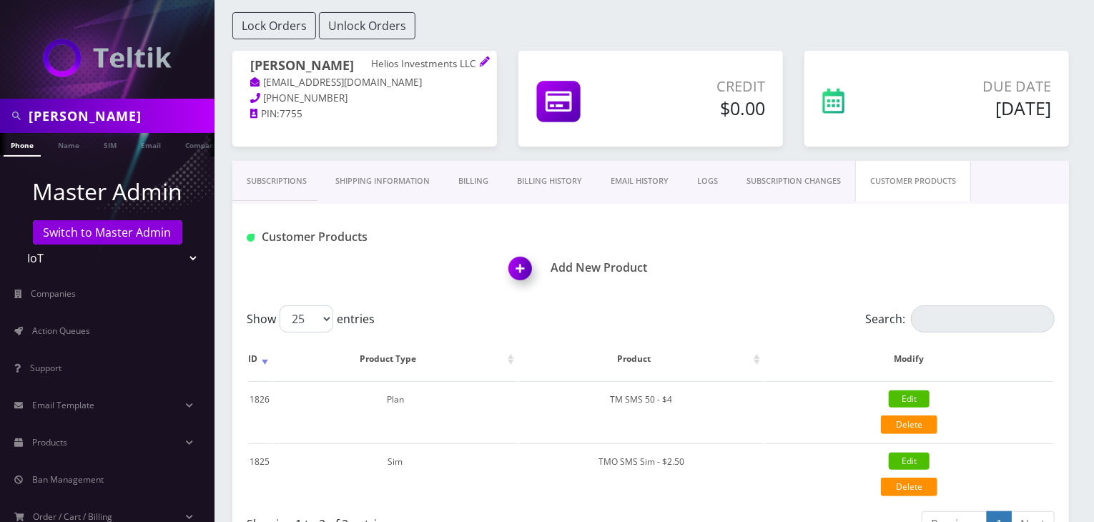
click at [282, 184] on link "Subscriptions" at bounding box center [276, 181] width 89 height 41
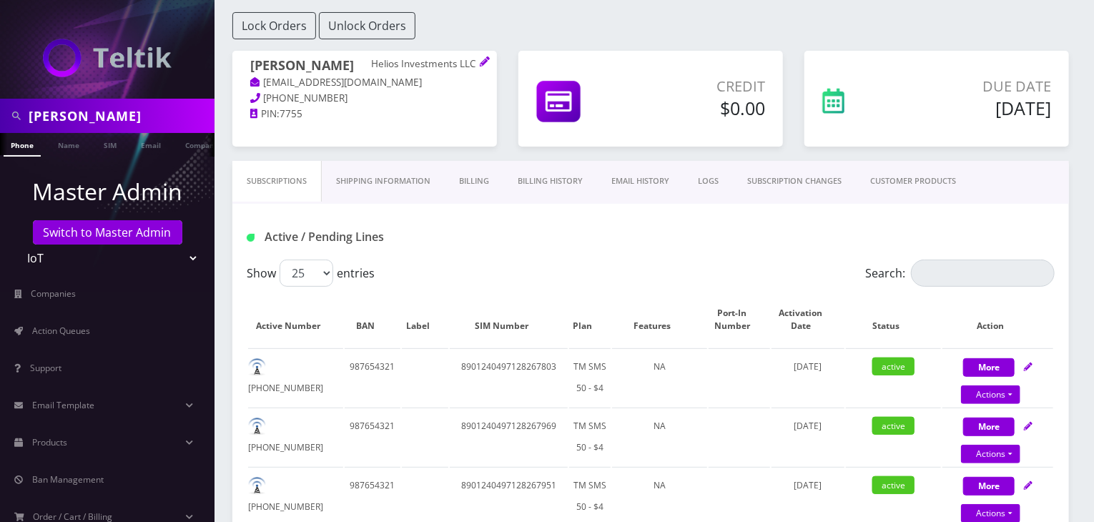
click at [924, 179] on link "CUSTOMER PRODUCTS" at bounding box center [913, 181] width 114 height 41
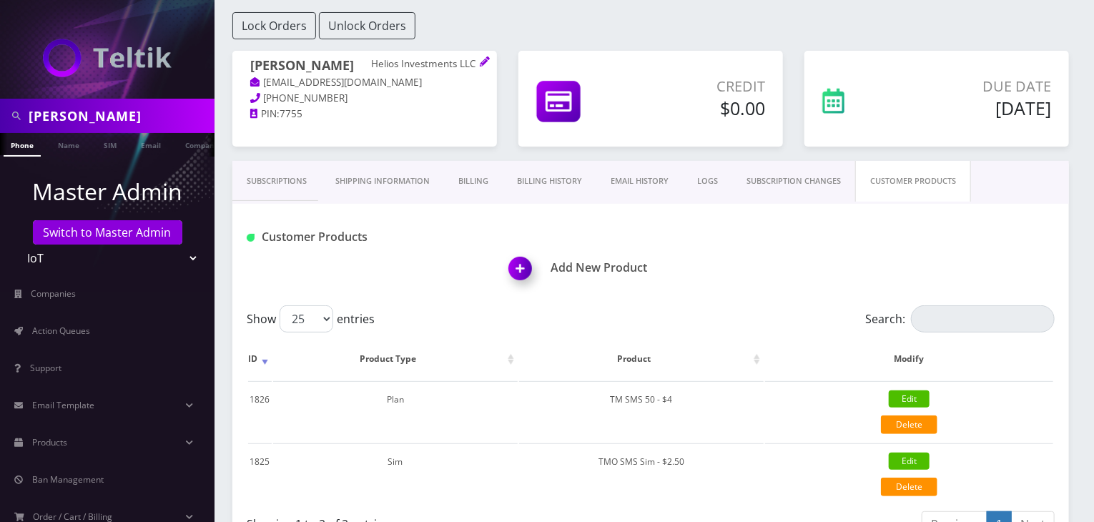
click at [284, 172] on link "Subscriptions" at bounding box center [276, 181] width 89 height 41
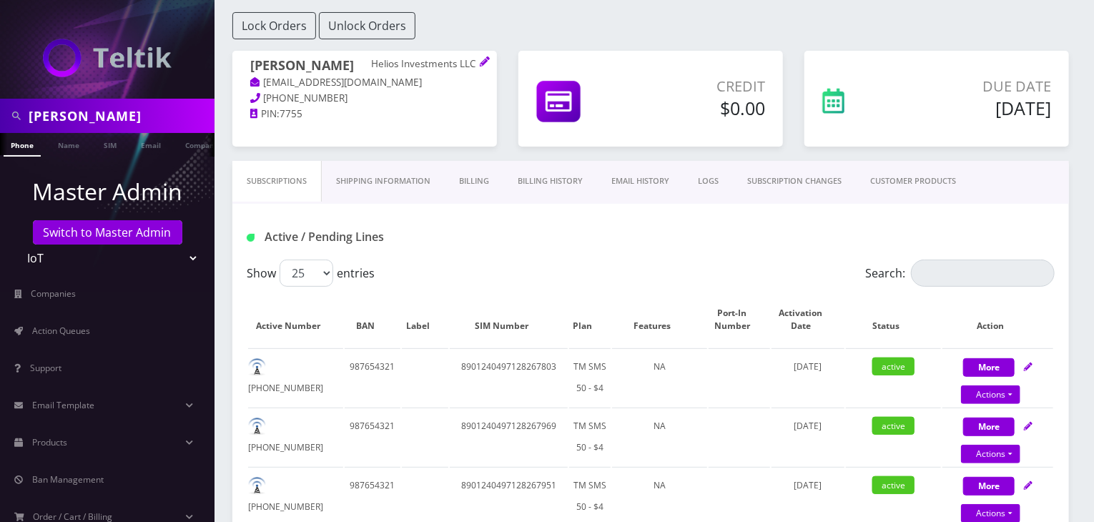
drag, startPoint x: 97, startPoint y: 112, endPoint x: 0, endPoint y: 109, distance: 96.6
click at [0, 109] on div "gabriel" at bounding box center [107, 116] width 214 height 34
type input "tickets transfer"
click at [80, 149] on link "Name" at bounding box center [69, 145] width 36 height 24
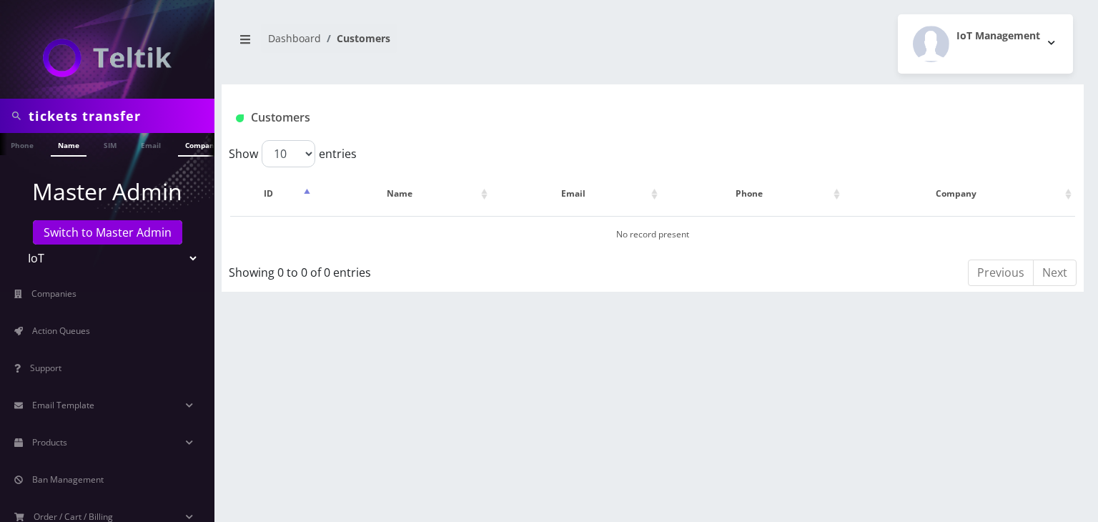
click at [192, 147] on link "Company" at bounding box center [202, 145] width 48 height 24
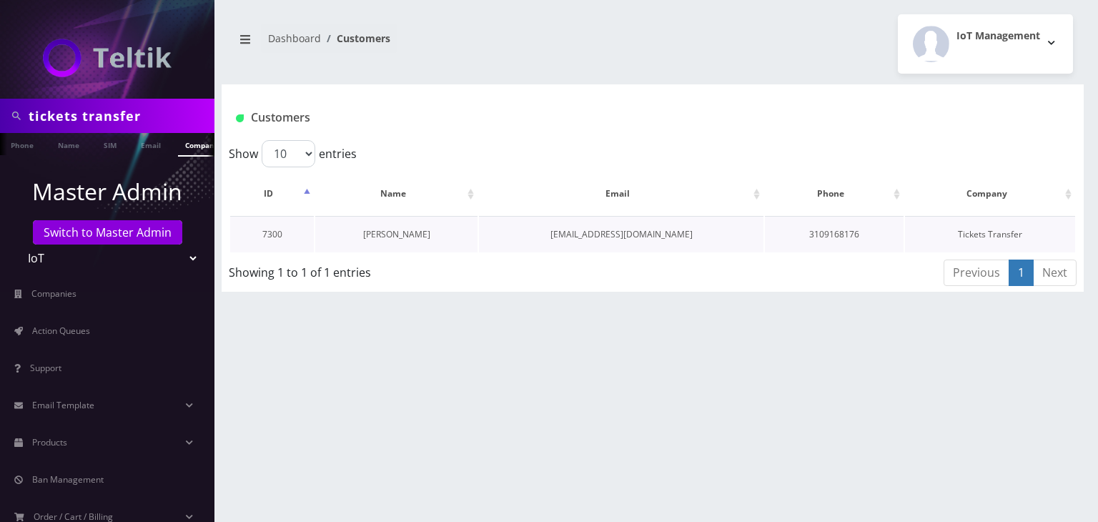
click at [405, 234] on link "[PERSON_NAME]" at bounding box center [396, 234] width 67 height 12
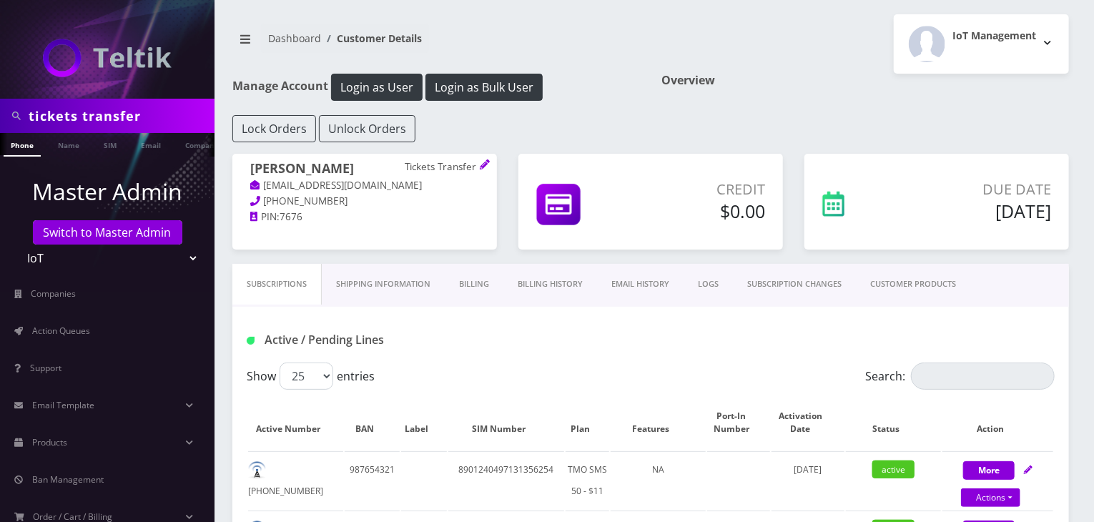
click at [907, 285] on link "CUSTOMER PRODUCTS" at bounding box center [913, 284] width 114 height 41
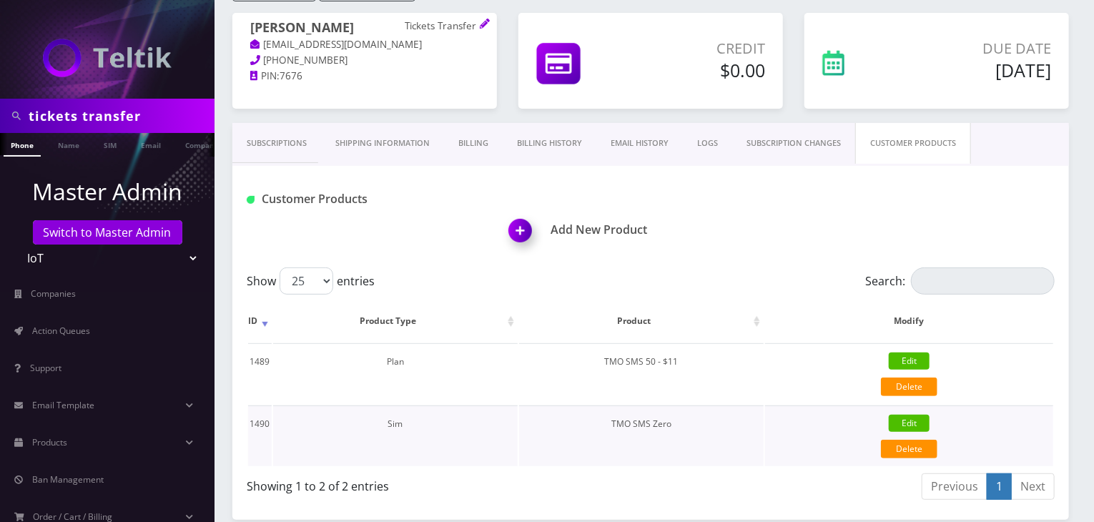
scroll to position [206, 0]
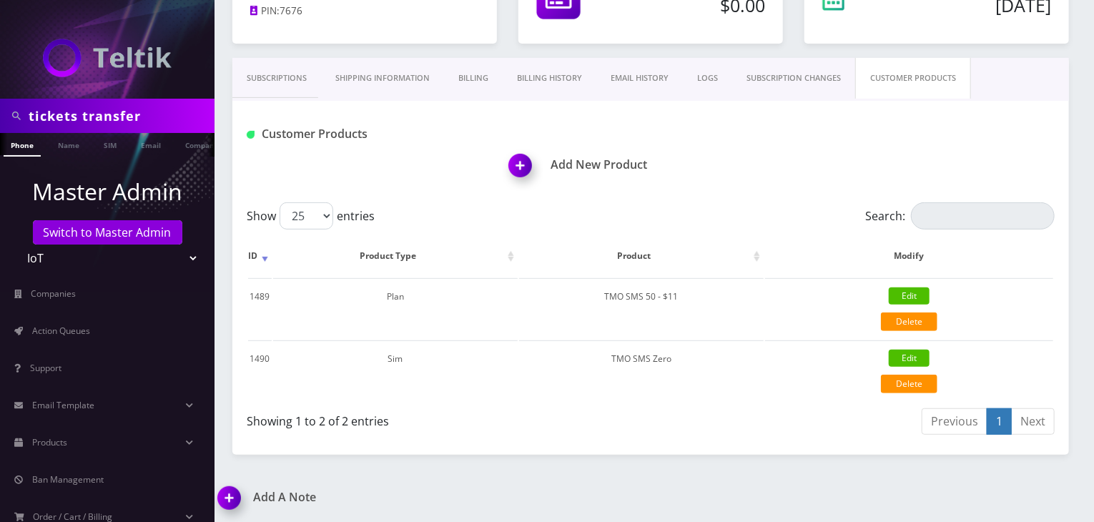
drag, startPoint x: 143, startPoint y: 116, endPoint x: 0, endPoint y: 107, distance: 143.2
click at [0, 107] on div "tickets transfer" at bounding box center [107, 116] width 214 height 34
type input "[PERSON_NAME]"
click at [61, 139] on link "Name" at bounding box center [69, 145] width 36 height 24
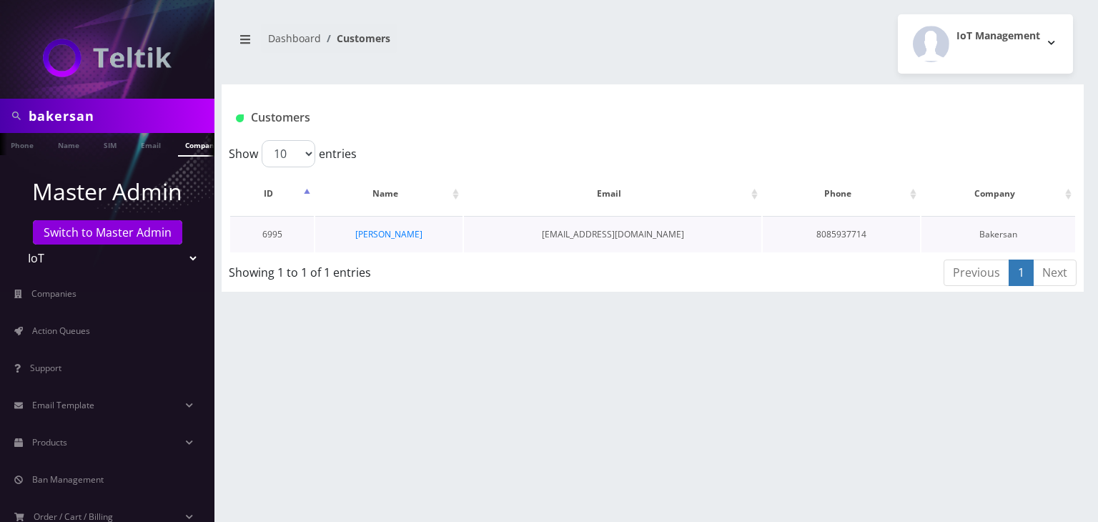
scroll to position [0, 7]
click at [398, 228] on link "[PERSON_NAME]" at bounding box center [388, 234] width 67 height 12
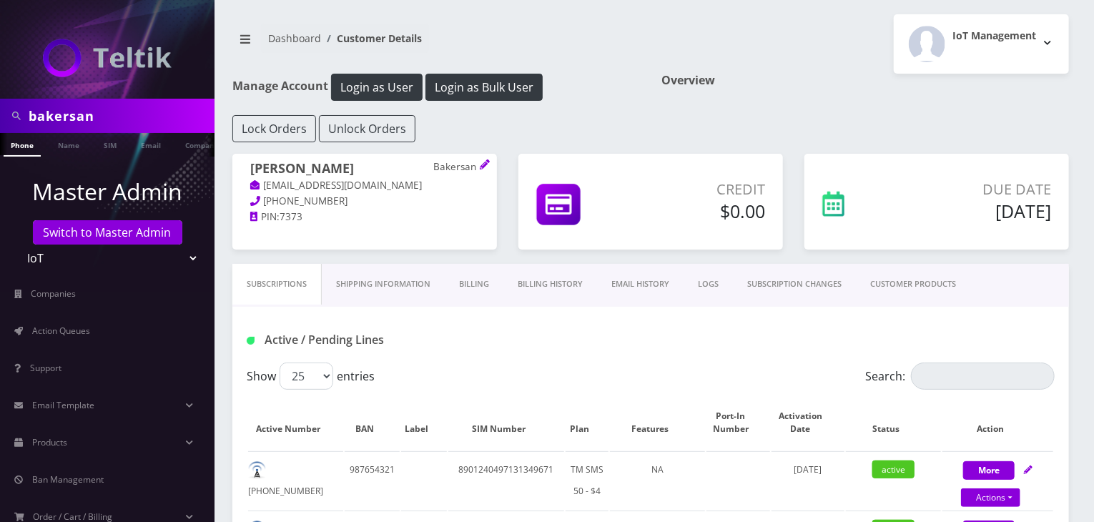
click at [907, 283] on link "CUSTOMER PRODUCTS" at bounding box center [913, 284] width 114 height 41
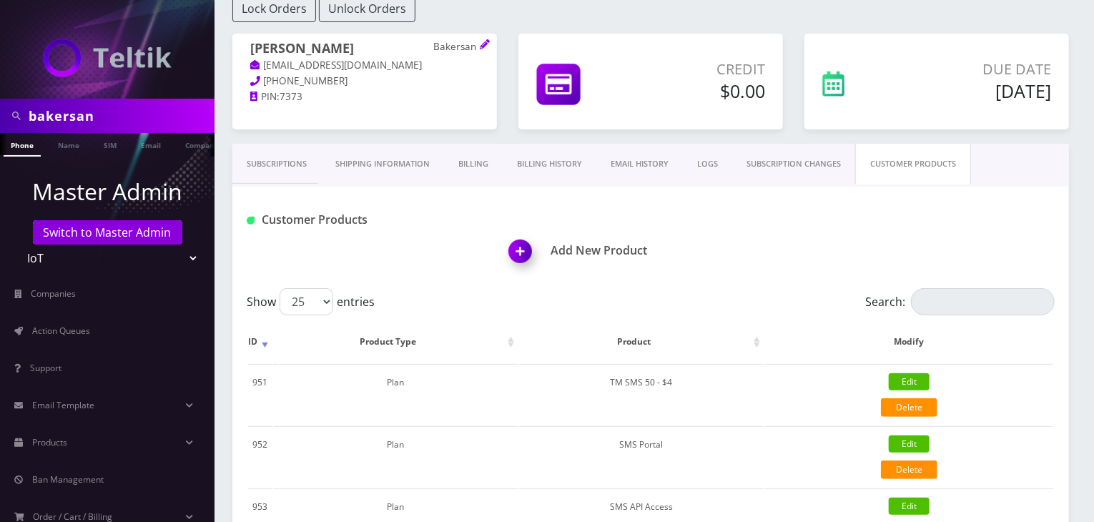
scroll to position [119, 0]
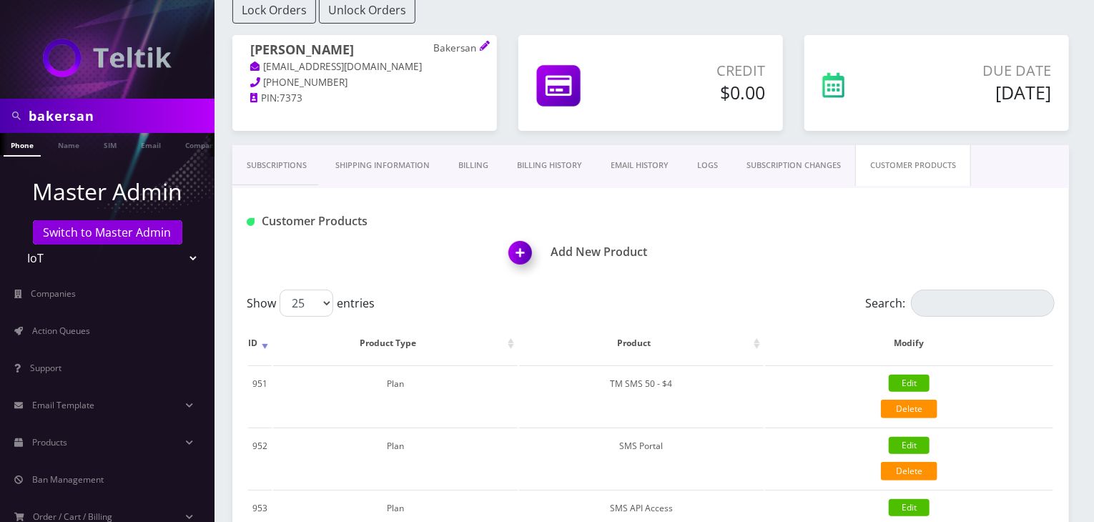
drag, startPoint x: 106, startPoint y: 118, endPoint x: 0, endPoint y: 112, distance: 106.0
click at [0, 112] on div "bakersan" at bounding box center [107, 116] width 214 height 34
type input "[PERSON_NAME]"
click at [76, 140] on link "Name" at bounding box center [69, 145] width 36 height 24
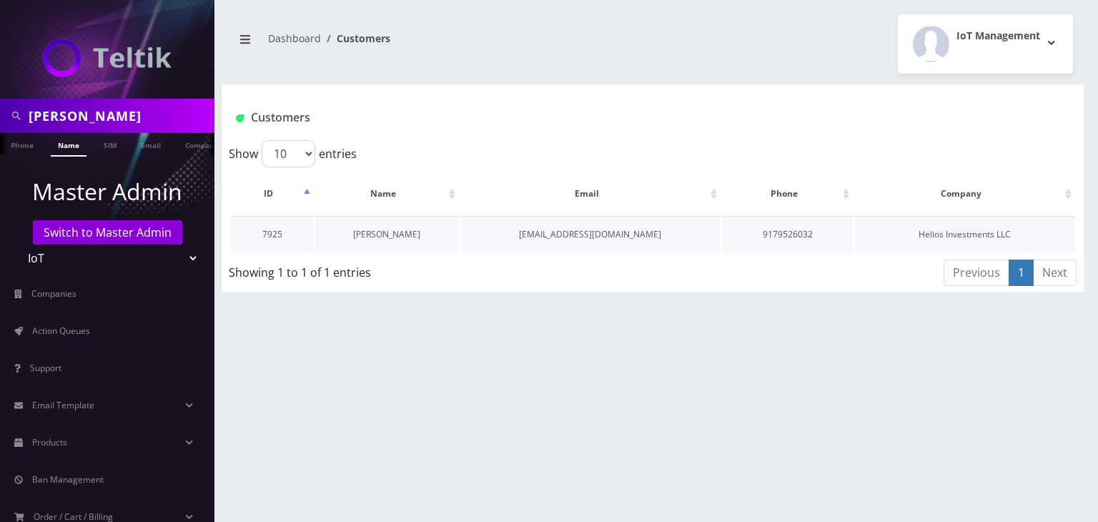
click at [388, 229] on link "[PERSON_NAME]" at bounding box center [386, 234] width 67 height 12
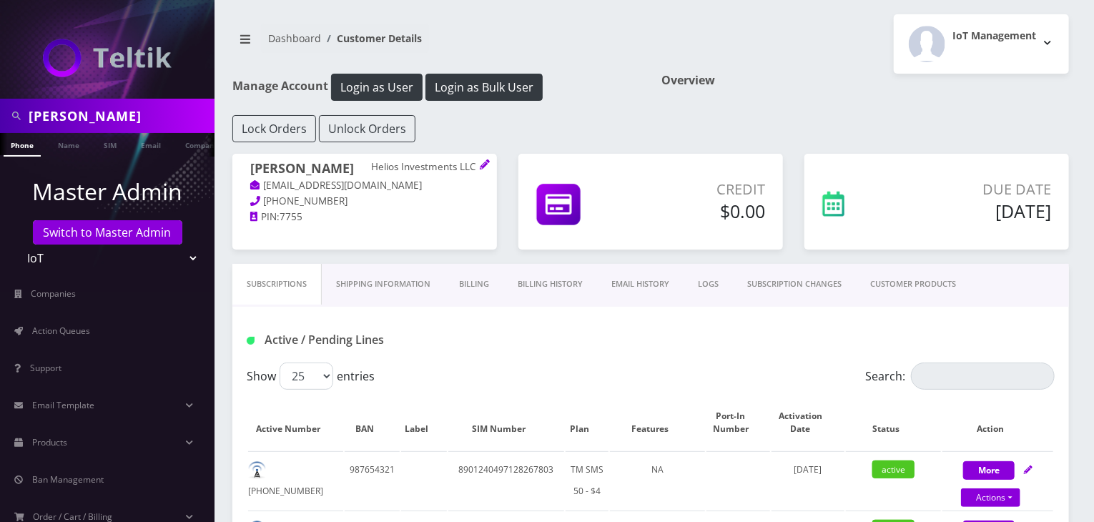
click at [926, 290] on link "CUSTOMER PRODUCTS" at bounding box center [913, 284] width 114 height 41
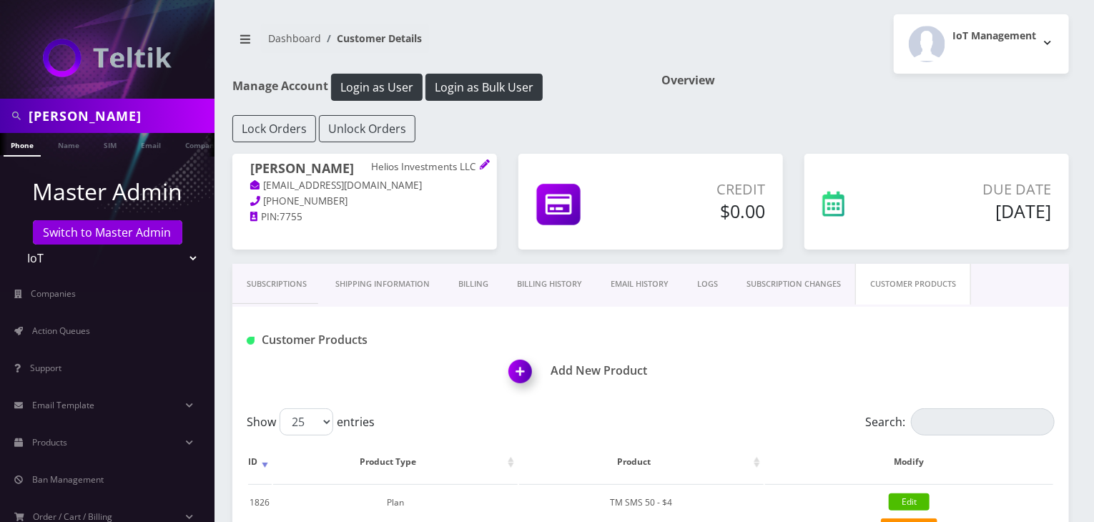
scroll to position [206, 0]
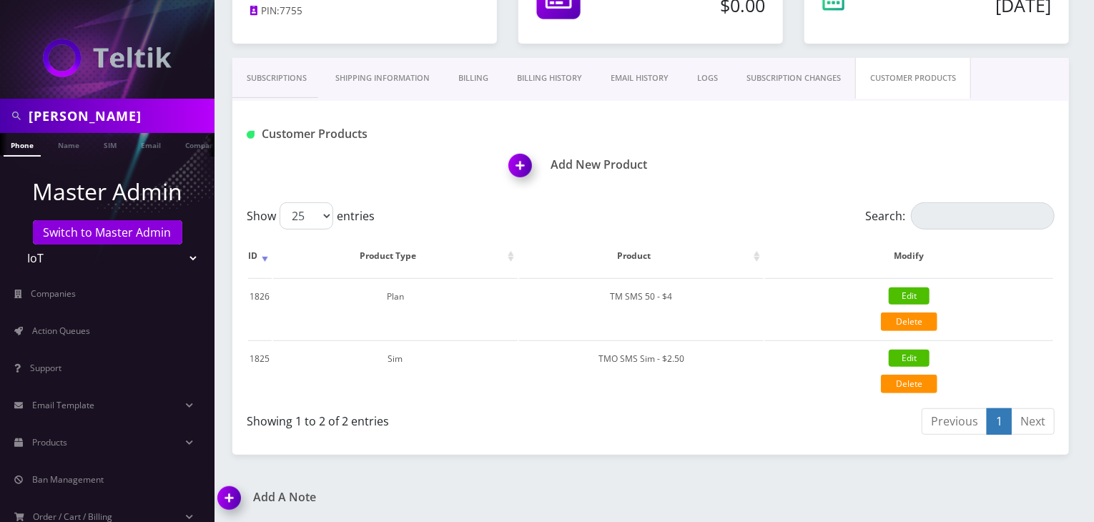
drag, startPoint x: 83, startPoint y: 109, endPoint x: 1, endPoint y: 97, distance: 83.1
click at [1, 97] on nav "[PERSON_NAME] Phone Name SIM Email Company Customer Master Admin Switch to Mast…" at bounding box center [107, 261] width 214 height 522
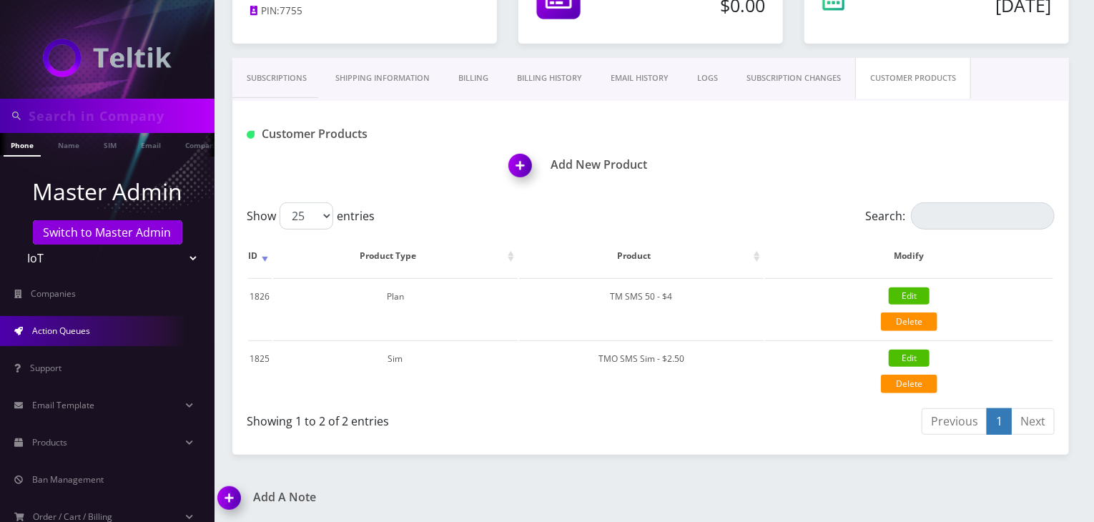
click at [85, 330] on span "Action Queues" at bounding box center [61, 331] width 58 height 12
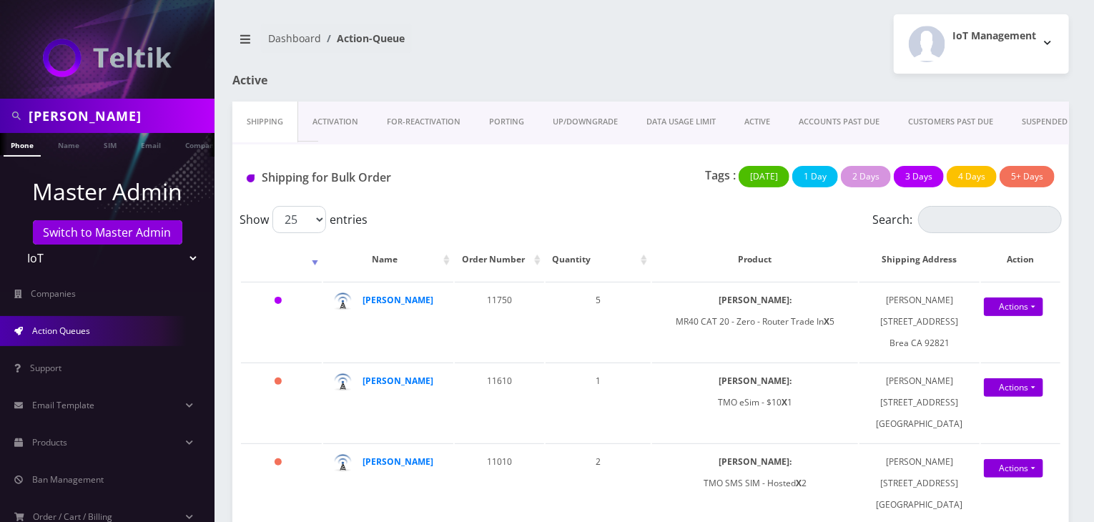
drag, startPoint x: 104, startPoint y: 111, endPoint x: 0, endPoint y: 110, distance: 103.7
click at [0, 110] on div "gabriel" at bounding box center [107, 116] width 214 height 34
type input "[PERSON_NAME]"
click at [69, 147] on link "Name" at bounding box center [69, 145] width 36 height 24
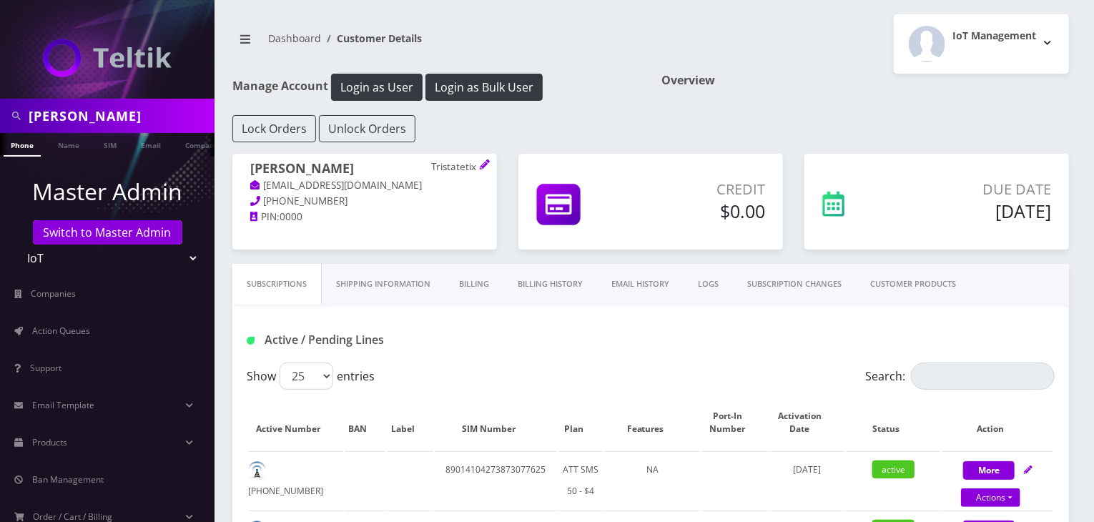
click at [895, 284] on link "CUSTOMER PRODUCTS" at bounding box center [913, 284] width 114 height 41
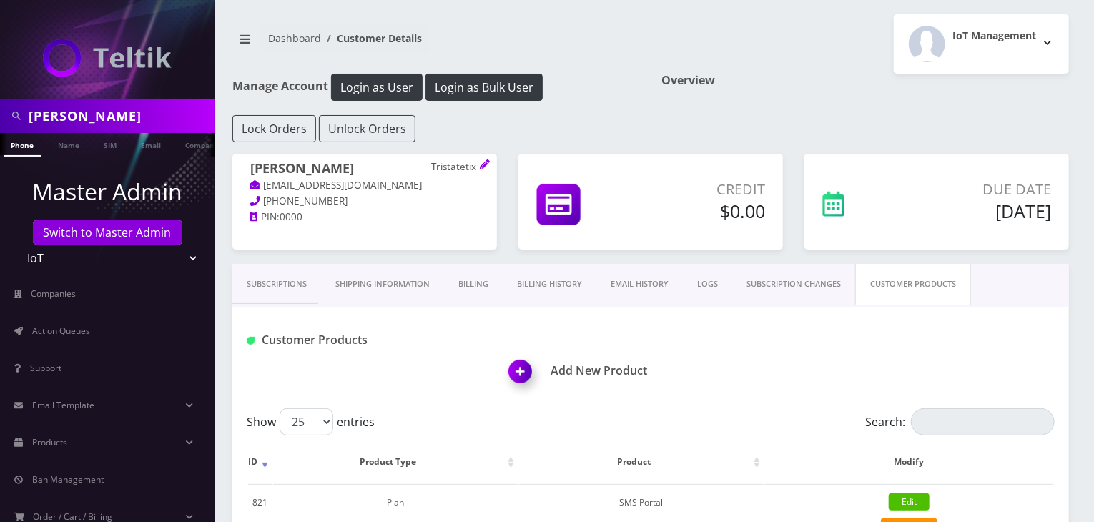
click at [275, 315] on div "Customer Products Add New Product" at bounding box center [650, 358] width 836 height 102
click at [275, 299] on link "Subscriptions" at bounding box center [276, 284] width 89 height 41
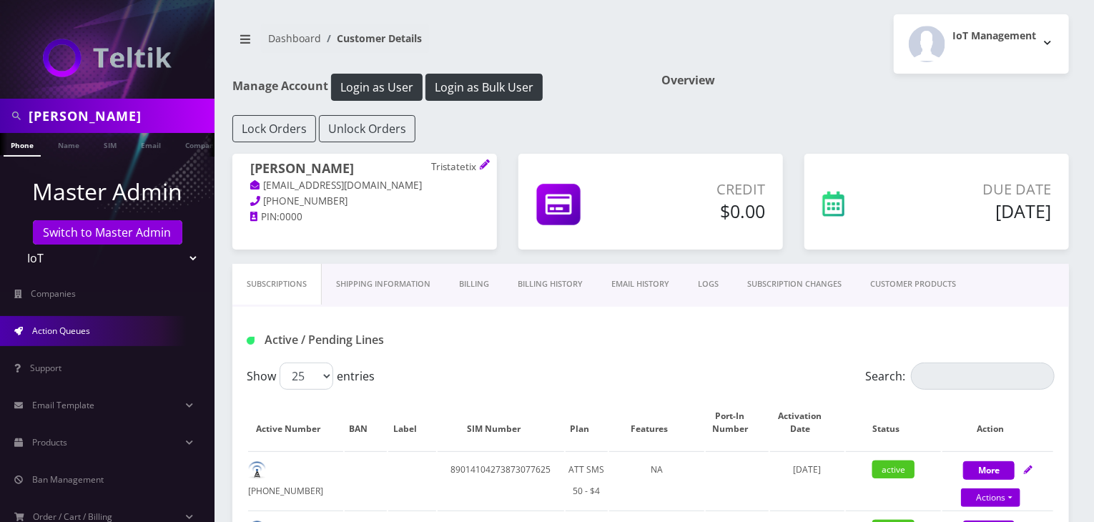
click at [94, 330] on link "Action Queues" at bounding box center [107, 331] width 214 height 30
